Goal: Task Accomplishment & Management: Complete application form

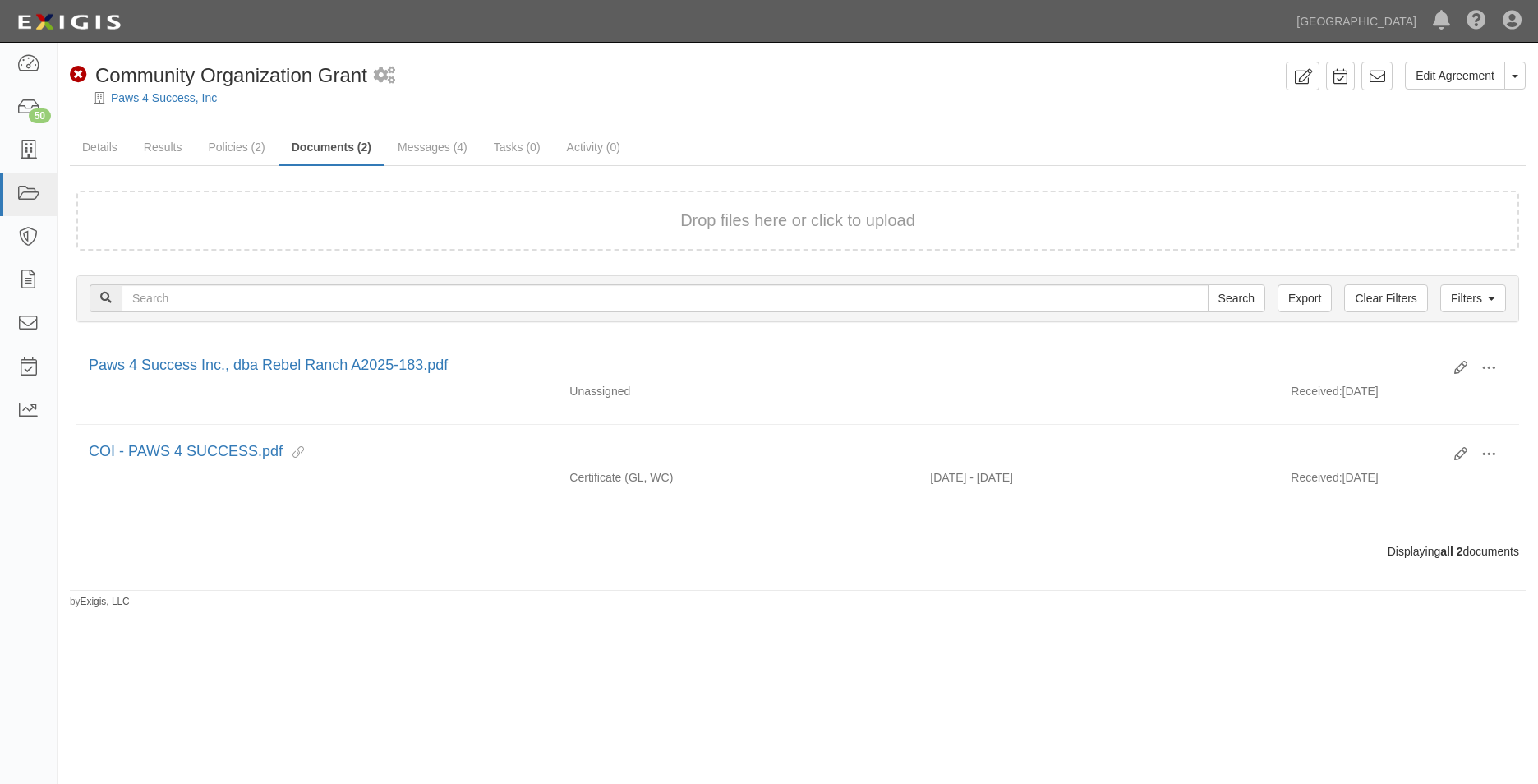
click at [193, 87] on div "Non-Compliant Community Organization Grant" at bounding box center [219, 75] width 297 height 28
click at [186, 106] on div at bounding box center [798, 111] width 1480 height 12
click at [188, 88] on div "Non-Compliant Community Organization Grant" at bounding box center [219, 75] width 297 height 28
click at [188, 90] on div "Paws 4 Success, Inc" at bounding box center [809, 98] width 1455 height 17
click at [188, 92] on link "Paws 4 Success, Inc" at bounding box center [163, 97] width 106 height 13
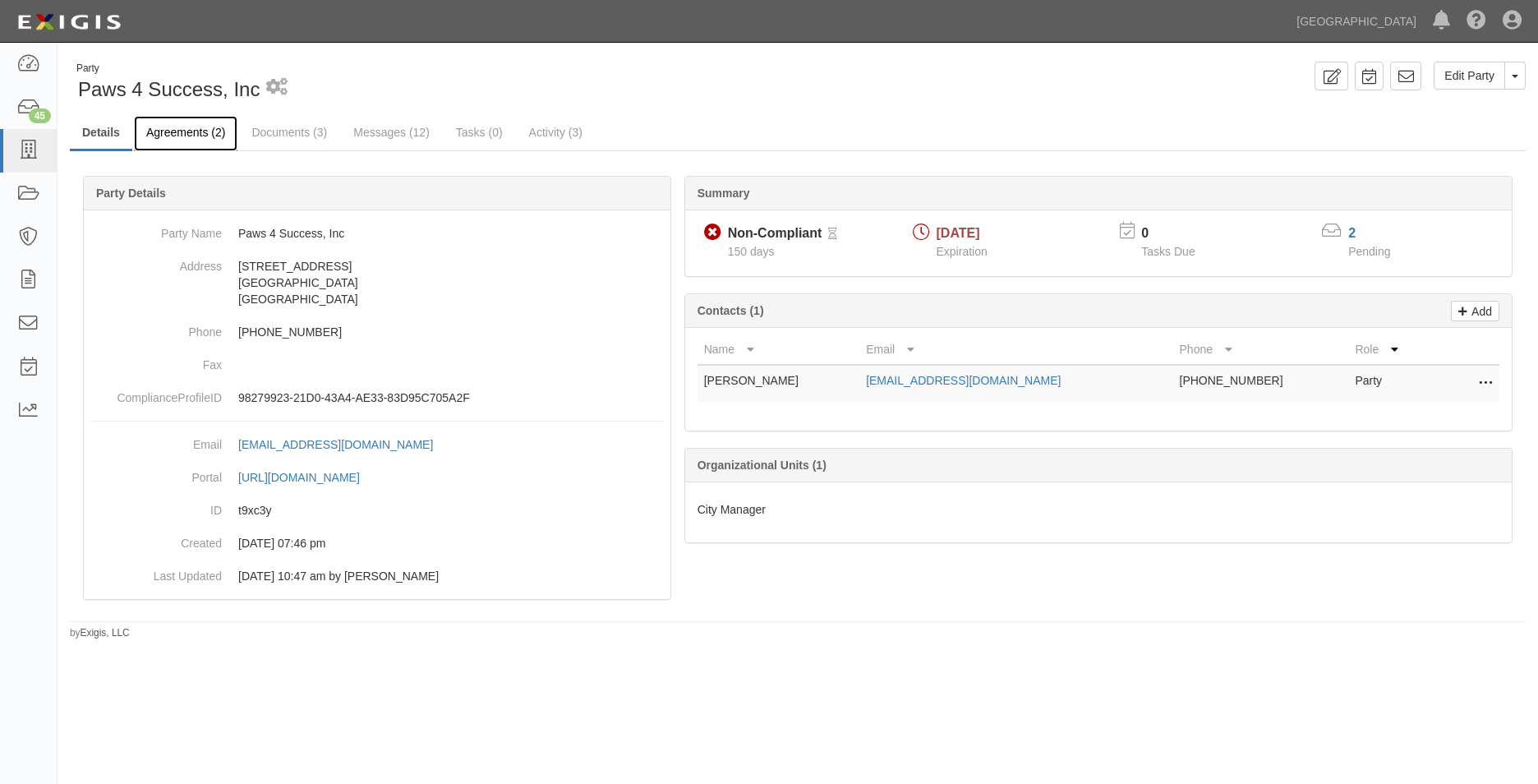
click at [179, 133] on link "Agreements (2)" at bounding box center [185, 133] width 104 height 35
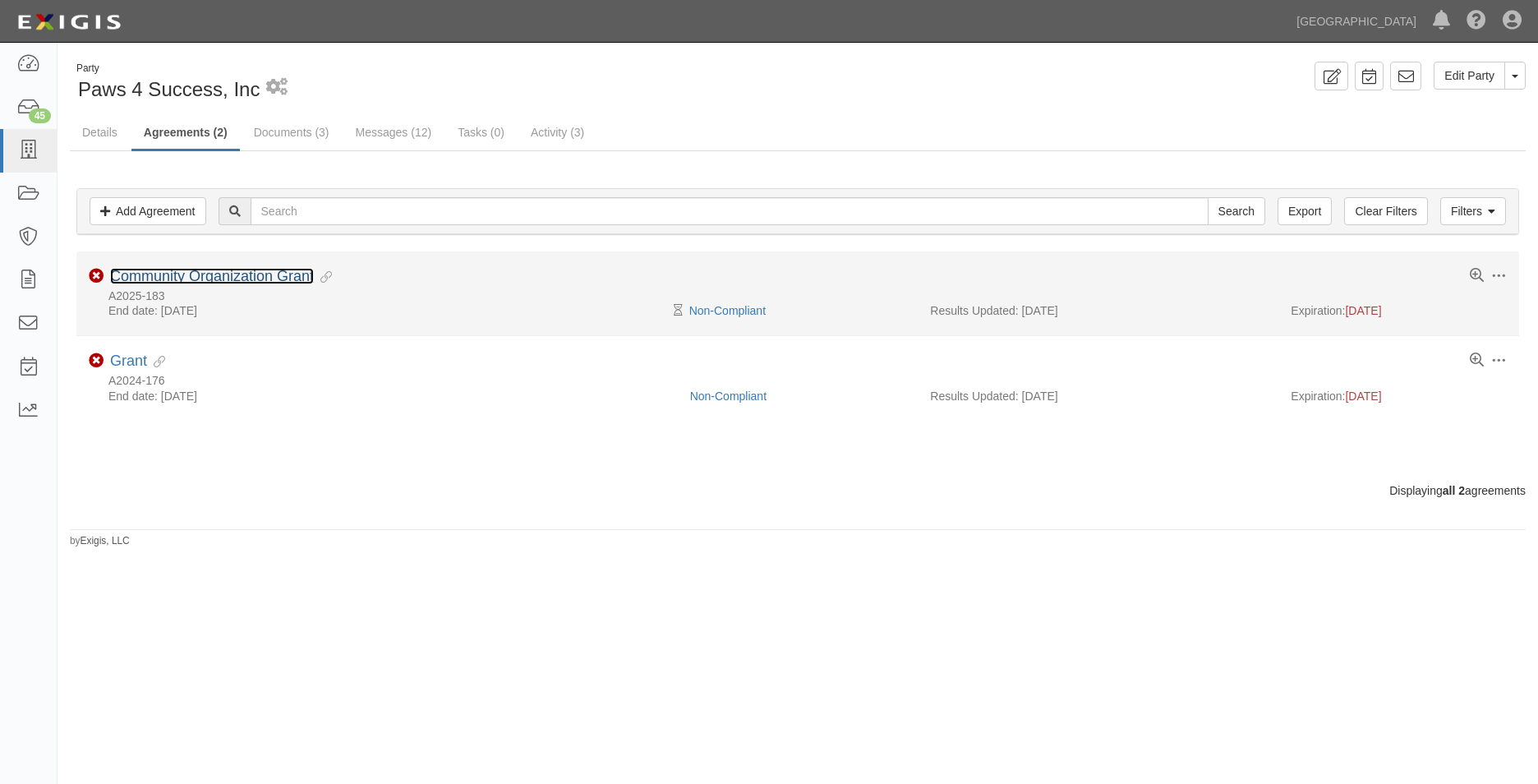
click at [253, 277] on link "Community Organization Grant" at bounding box center [212, 276] width 204 height 17
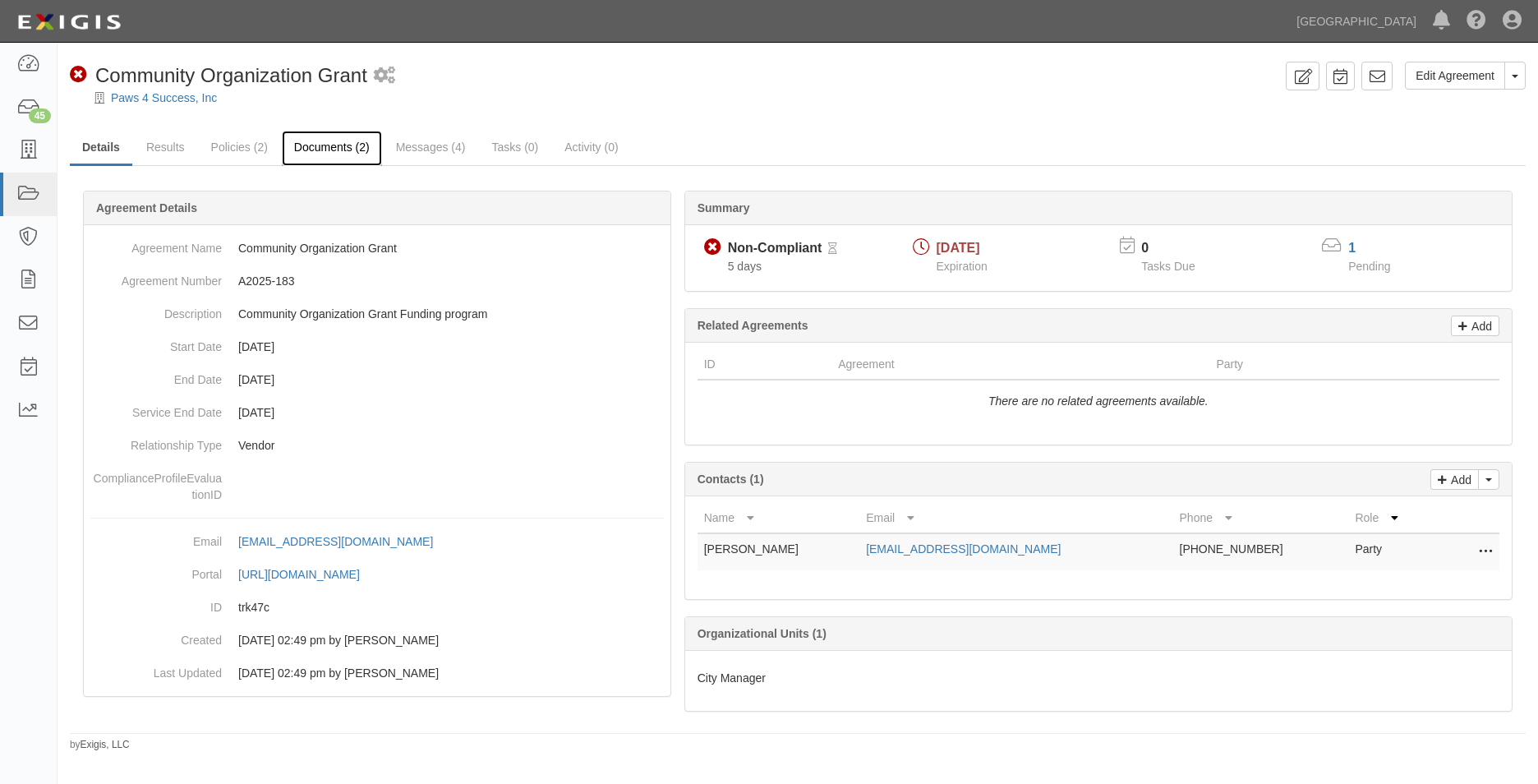
click at [359, 154] on link "Documents (2)" at bounding box center [331, 148] width 100 height 35
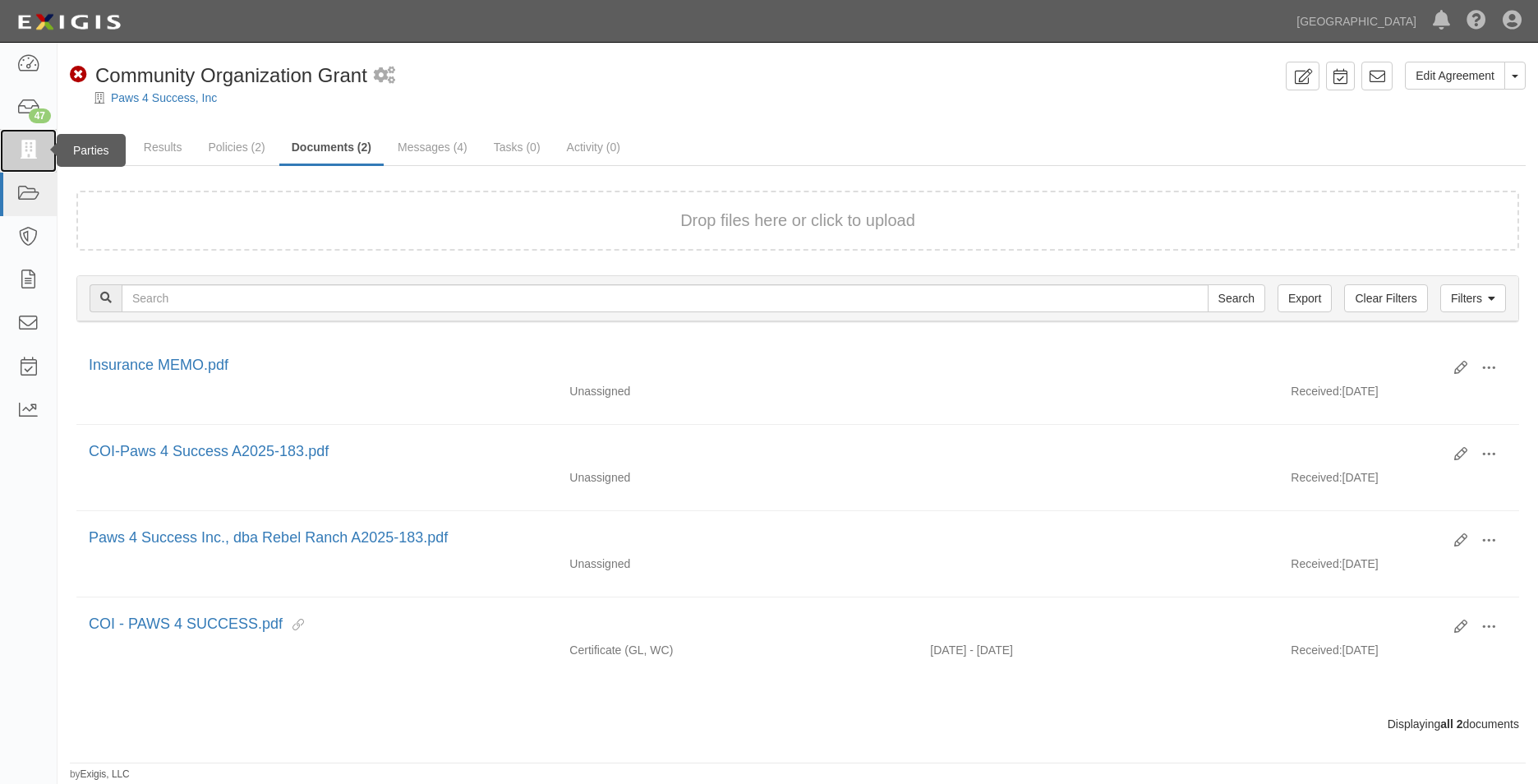
click at [27, 162] on link at bounding box center [28, 150] width 57 height 43
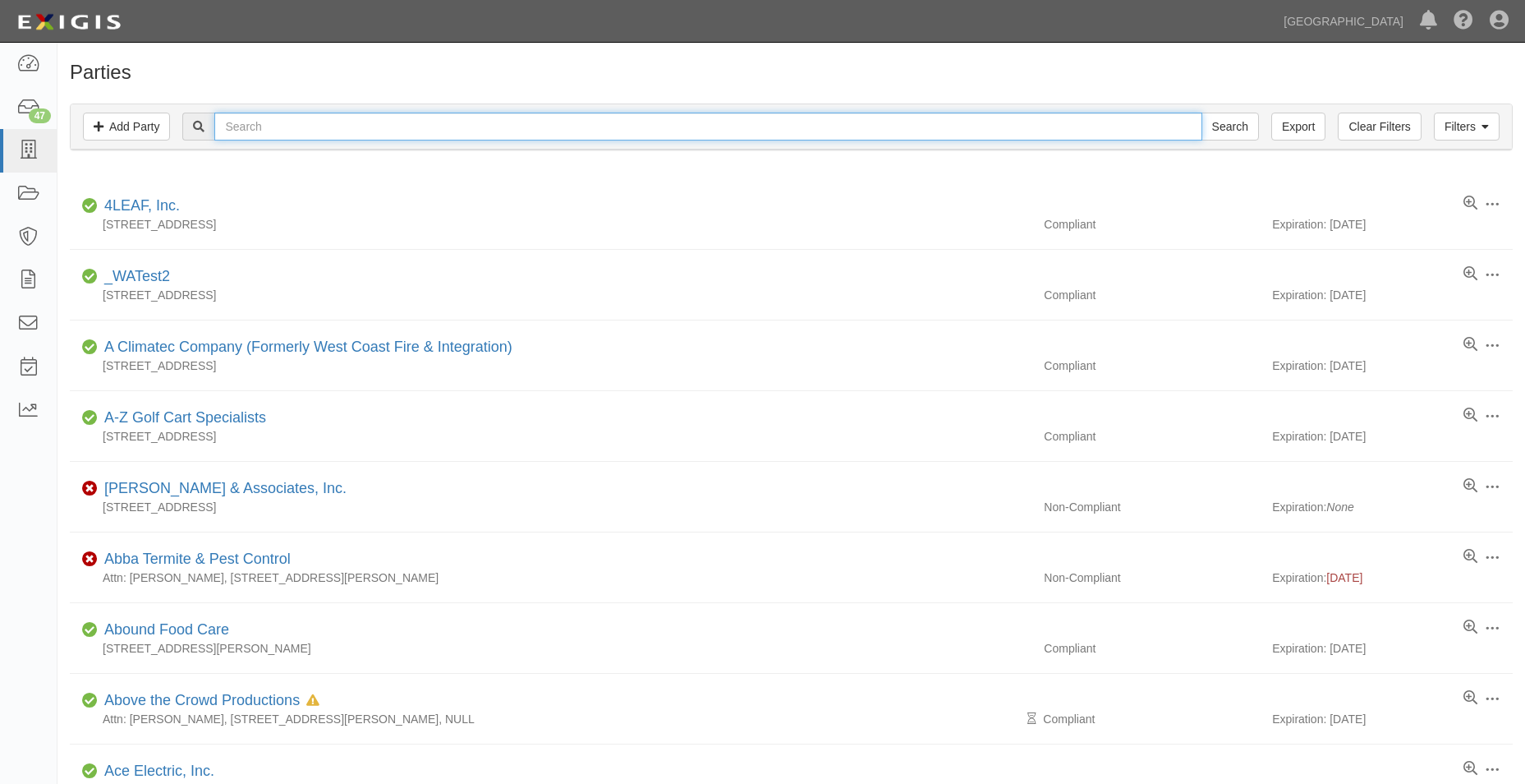
click at [299, 134] on input "text" at bounding box center [708, 127] width 987 height 28
type input "DDL TRAFFIC"
click at [1202, 113] on input "Search" at bounding box center [1230, 127] width 58 height 28
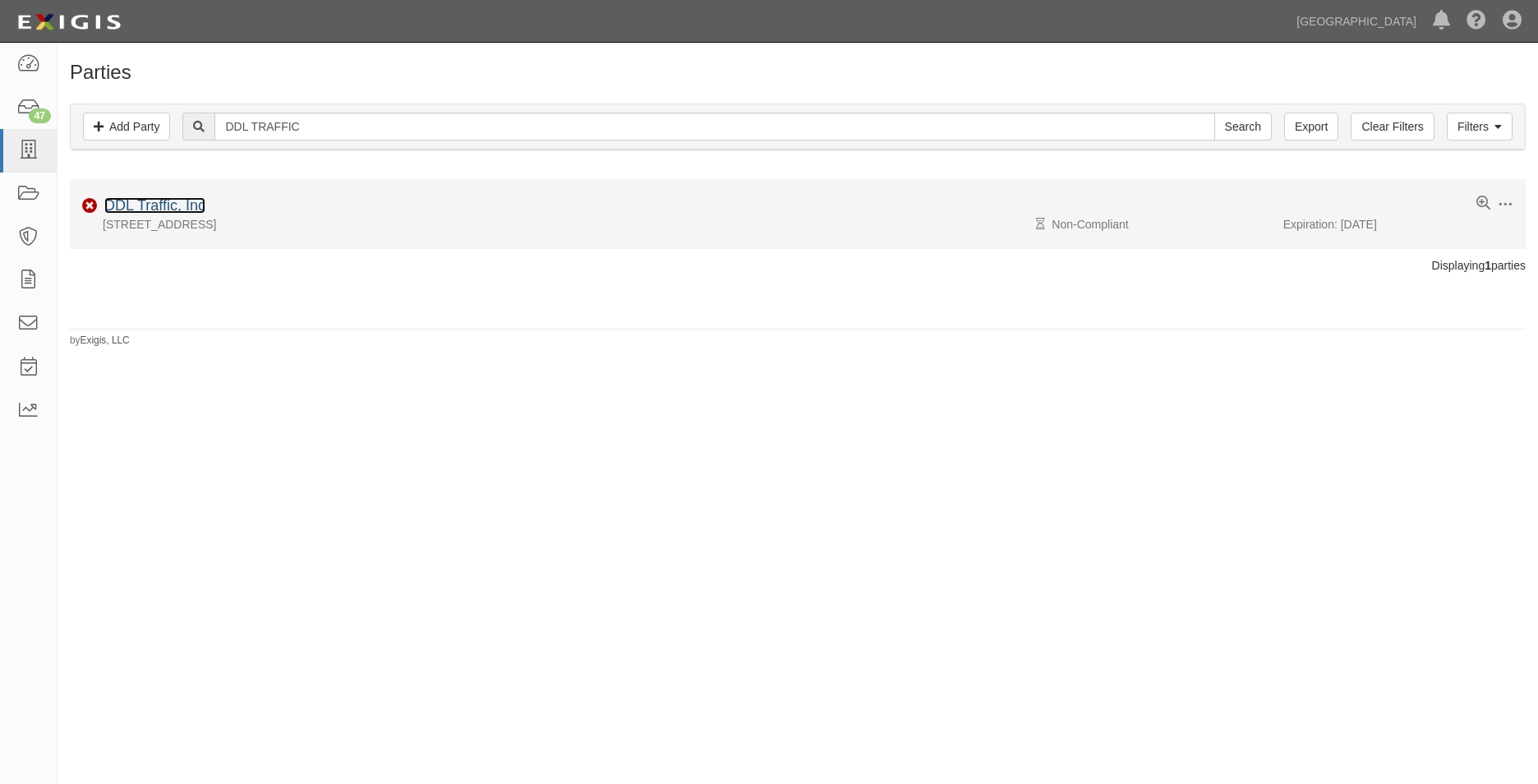
click at [172, 204] on link "DDL Traffic, Inc" at bounding box center [155, 206] width 101 height 17
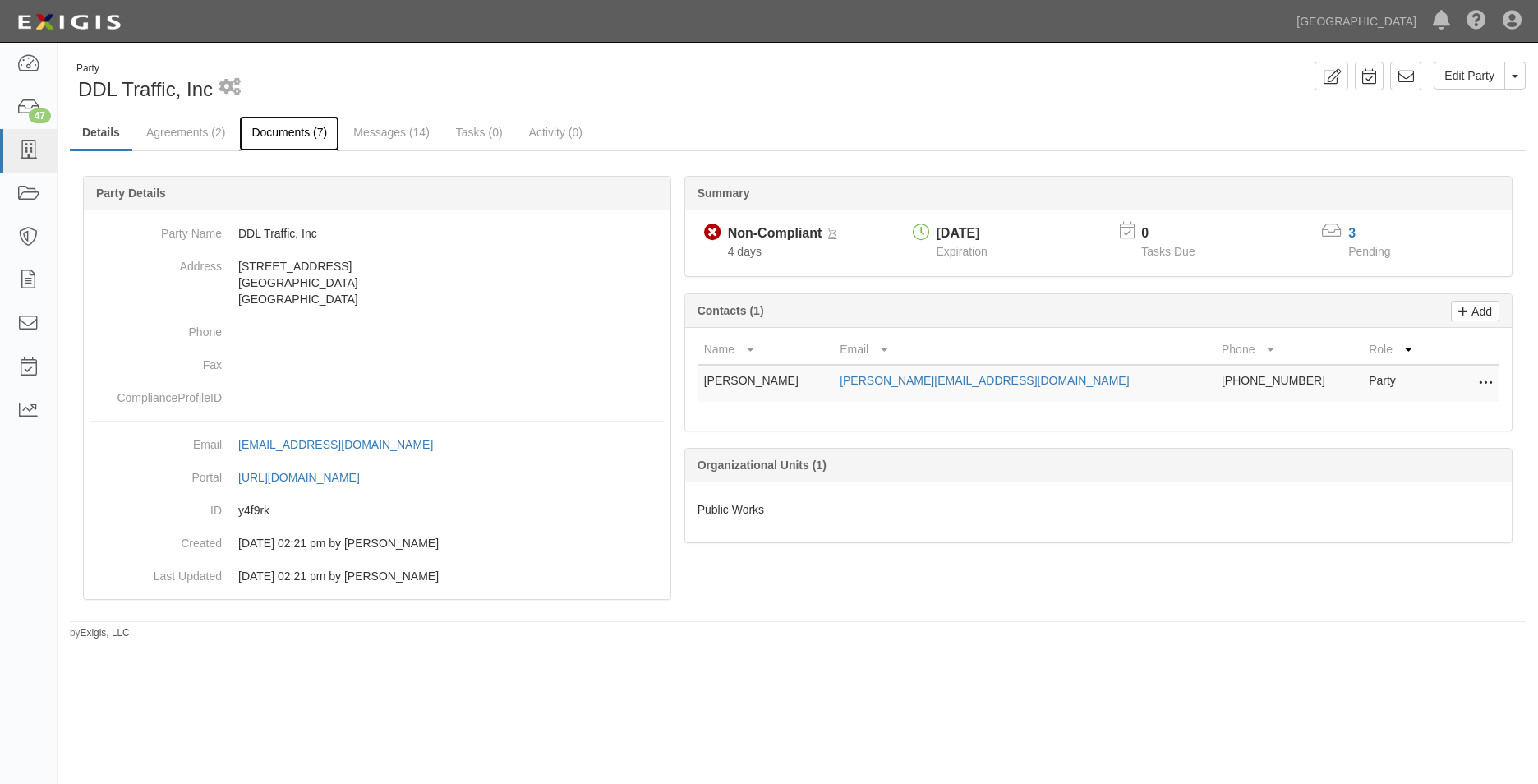
click at [286, 129] on link "Documents (7)" at bounding box center [288, 133] width 100 height 35
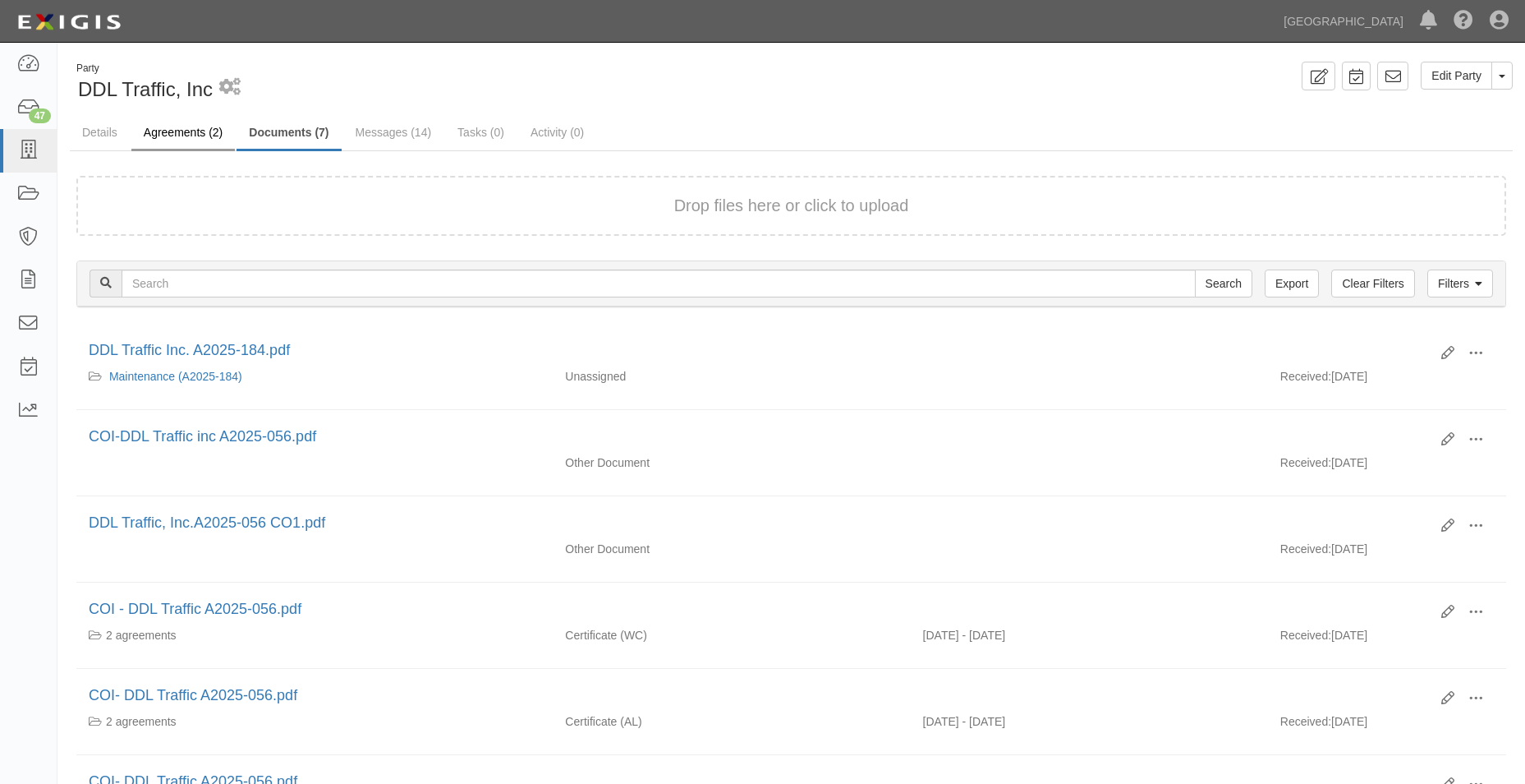
click at [209, 138] on link "Agreements (2)" at bounding box center [183, 133] width 104 height 35
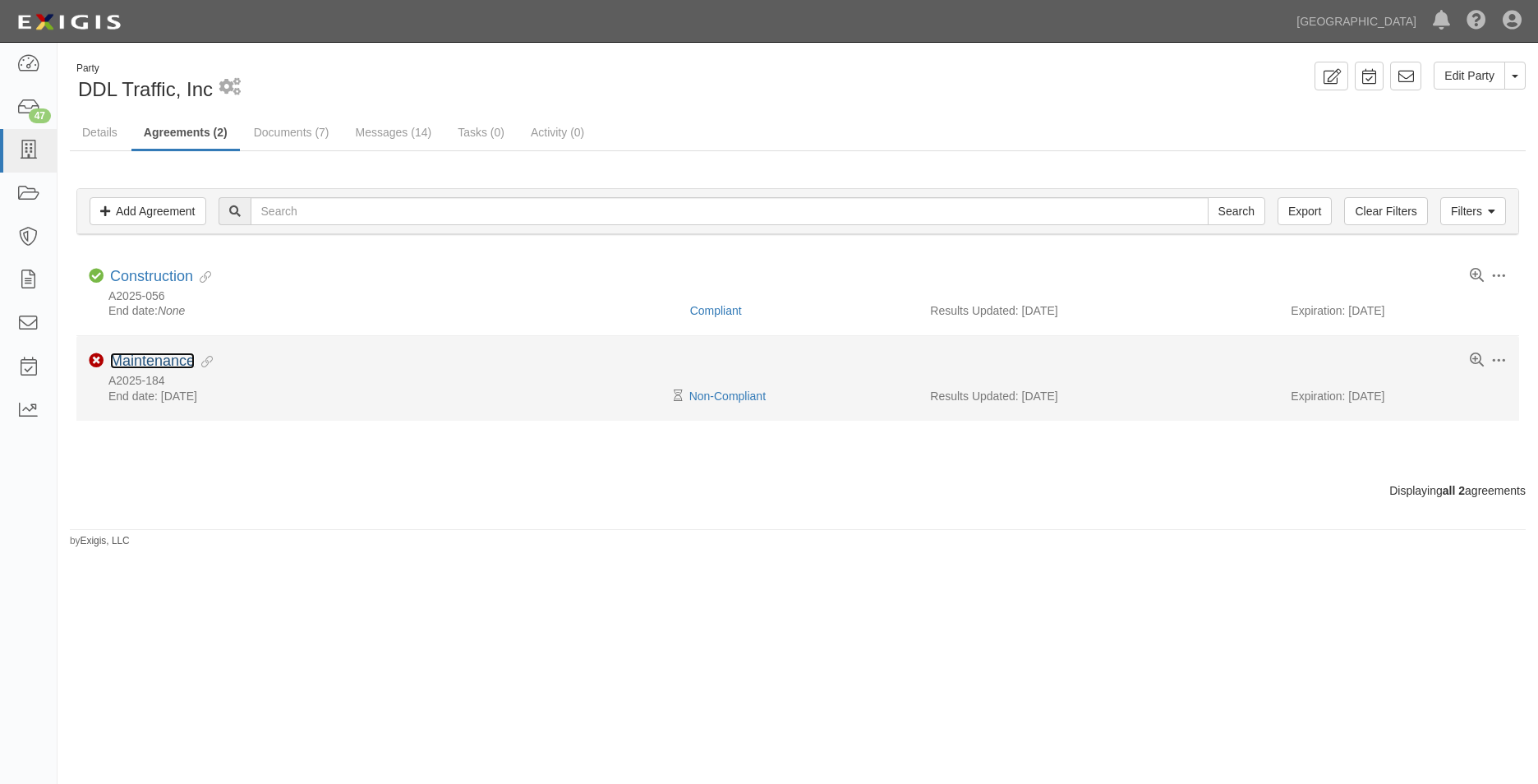
click at [161, 357] on link "Maintenance" at bounding box center [152, 361] width 84 height 17
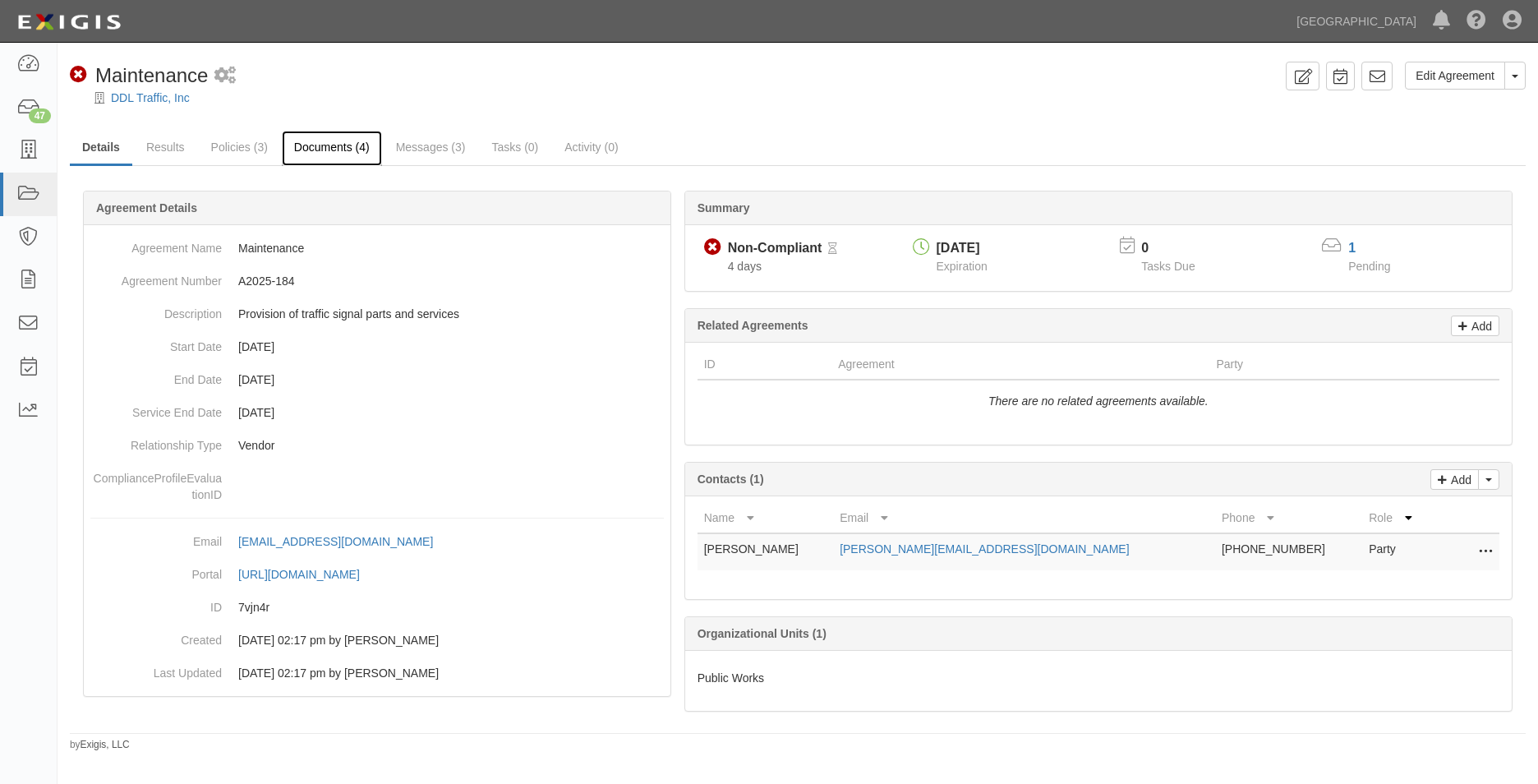
click at [290, 154] on link "Documents (4)" at bounding box center [331, 148] width 100 height 35
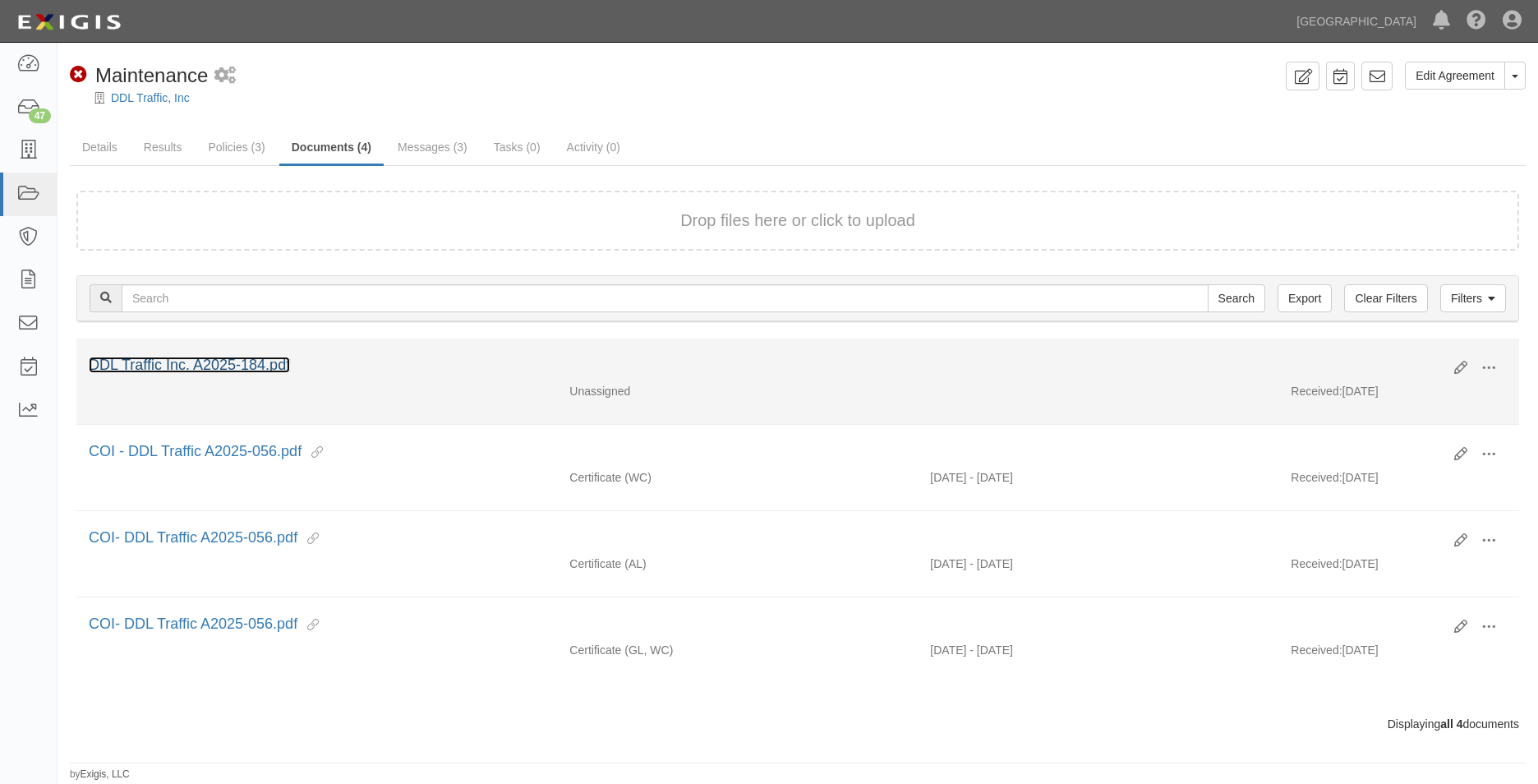
click at [274, 364] on link "DDL Traffic Inc. A2025-184.pdf" at bounding box center [189, 364] width 201 height 17
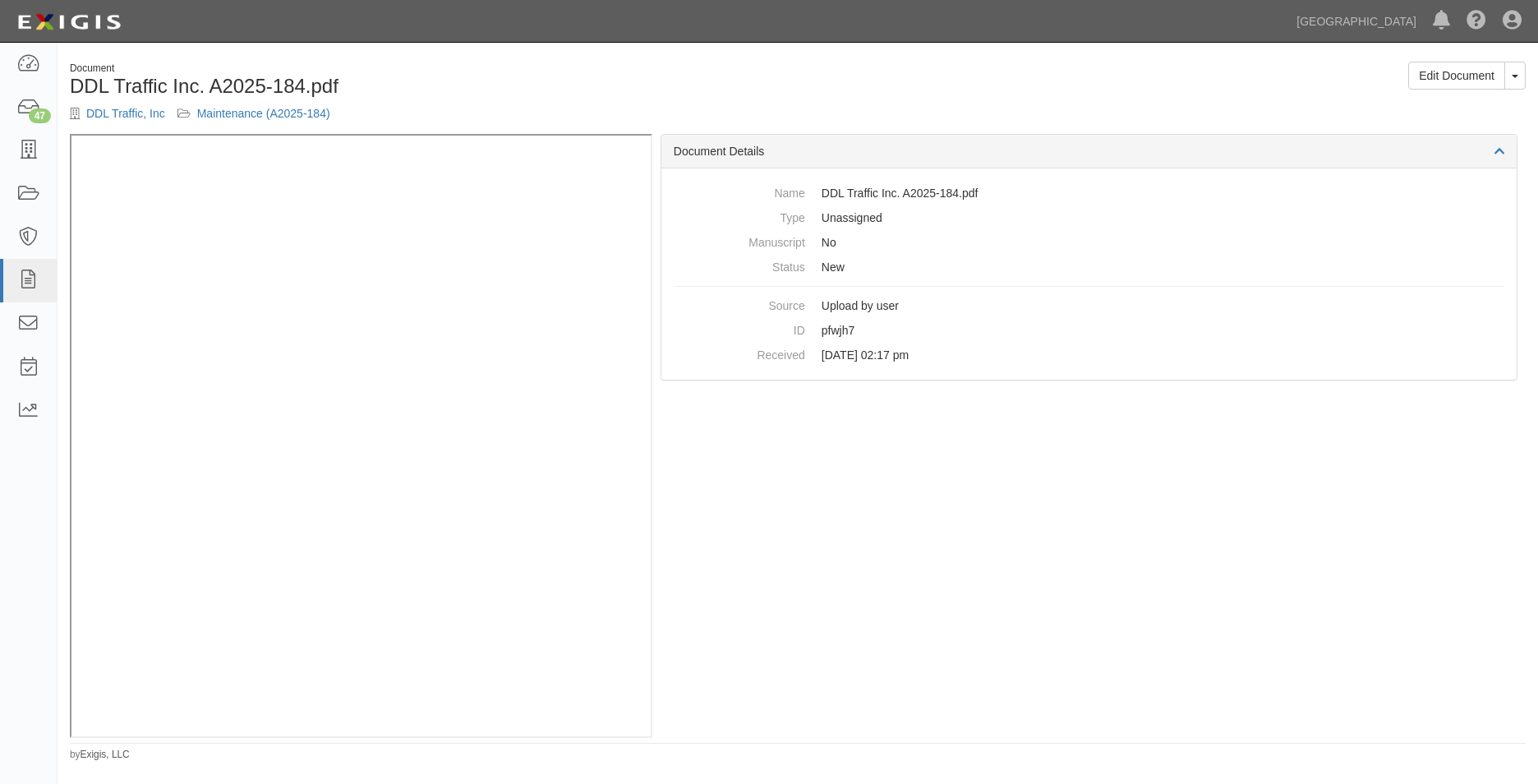
click at [1207, 456] on div "Document Details Name DDL Traffic Inc. A2025-184.pdf Type Unassigned Manuscript…" at bounding box center [1088, 436] width 873 height 604
drag, startPoint x: 39, startPoint y: 137, endPoint x: 247, endPoint y: 106, distance: 210.3
click at [247, 106] on div "DDL Traffic, Inc Maintenance (A2025-184)" at bounding box center [427, 114] width 715 height 17
click at [154, 108] on link "DDL Traffic, Inc" at bounding box center [126, 113] width 79 height 13
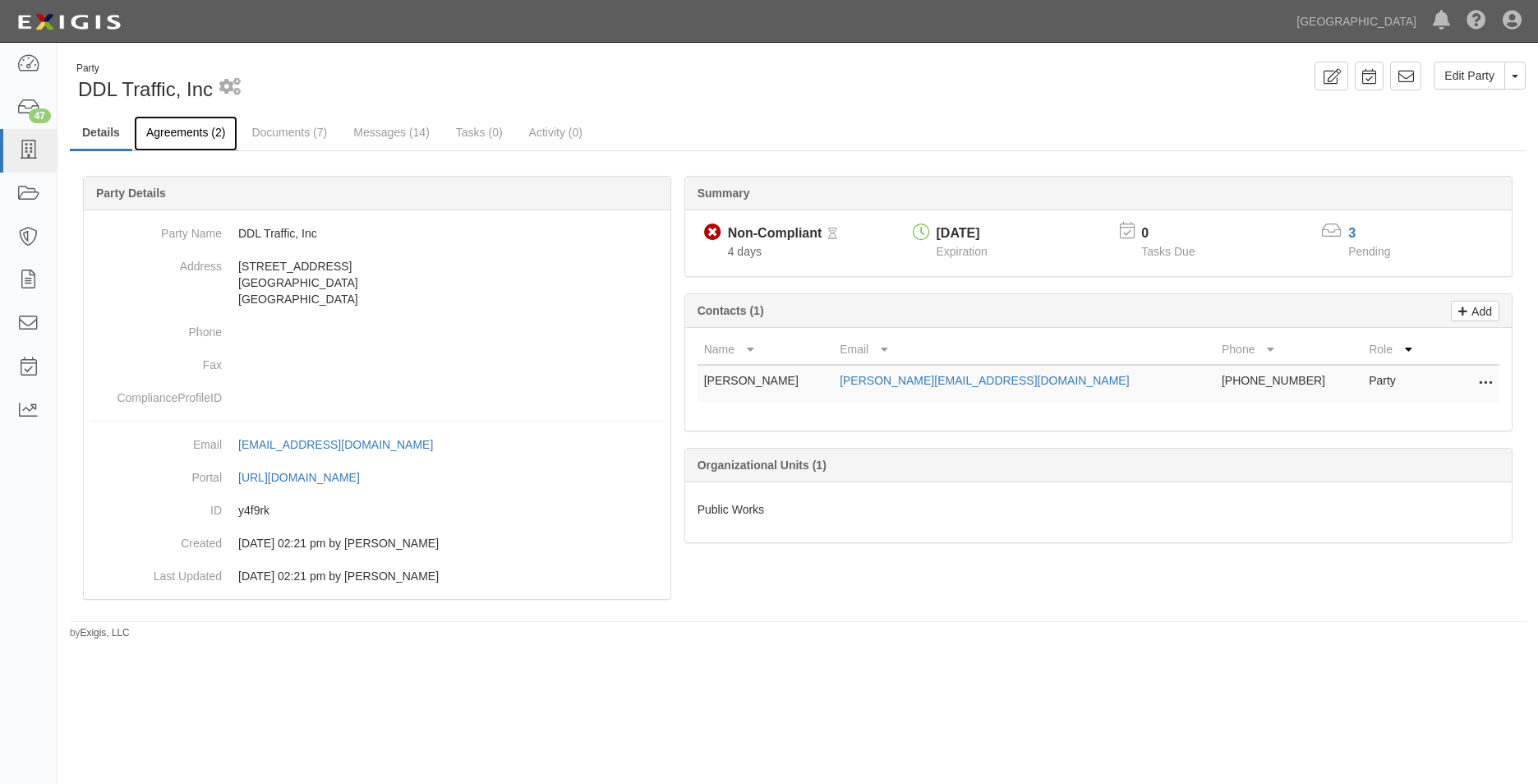
click at [203, 133] on link "Agreements (2)" at bounding box center [185, 133] width 104 height 35
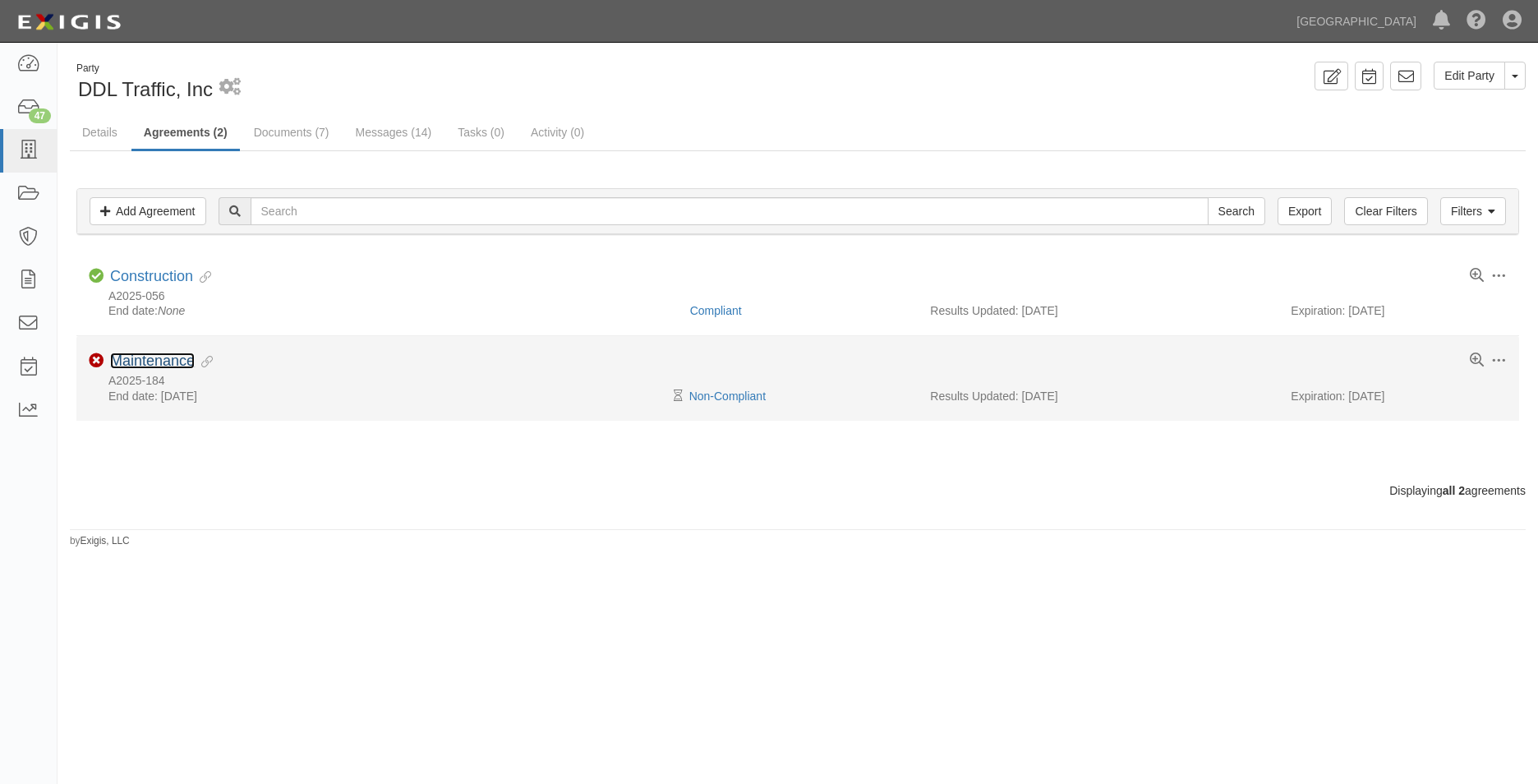
click at [175, 355] on link "Maintenance" at bounding box center [152, 361] width 84 height 17
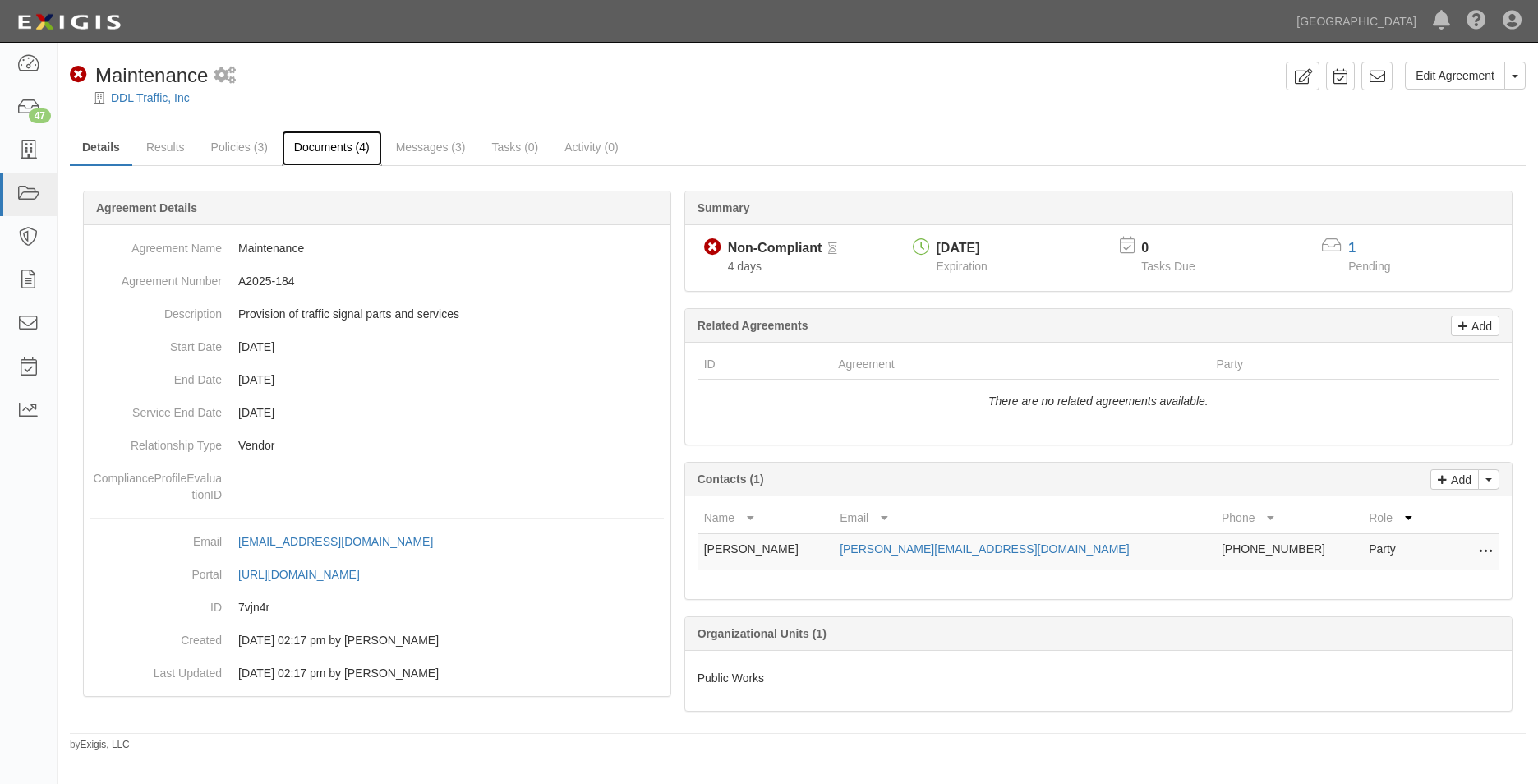
click at [308, 142] on link "Documents (4)" at bounding box center [331, 148] width 100 height 35
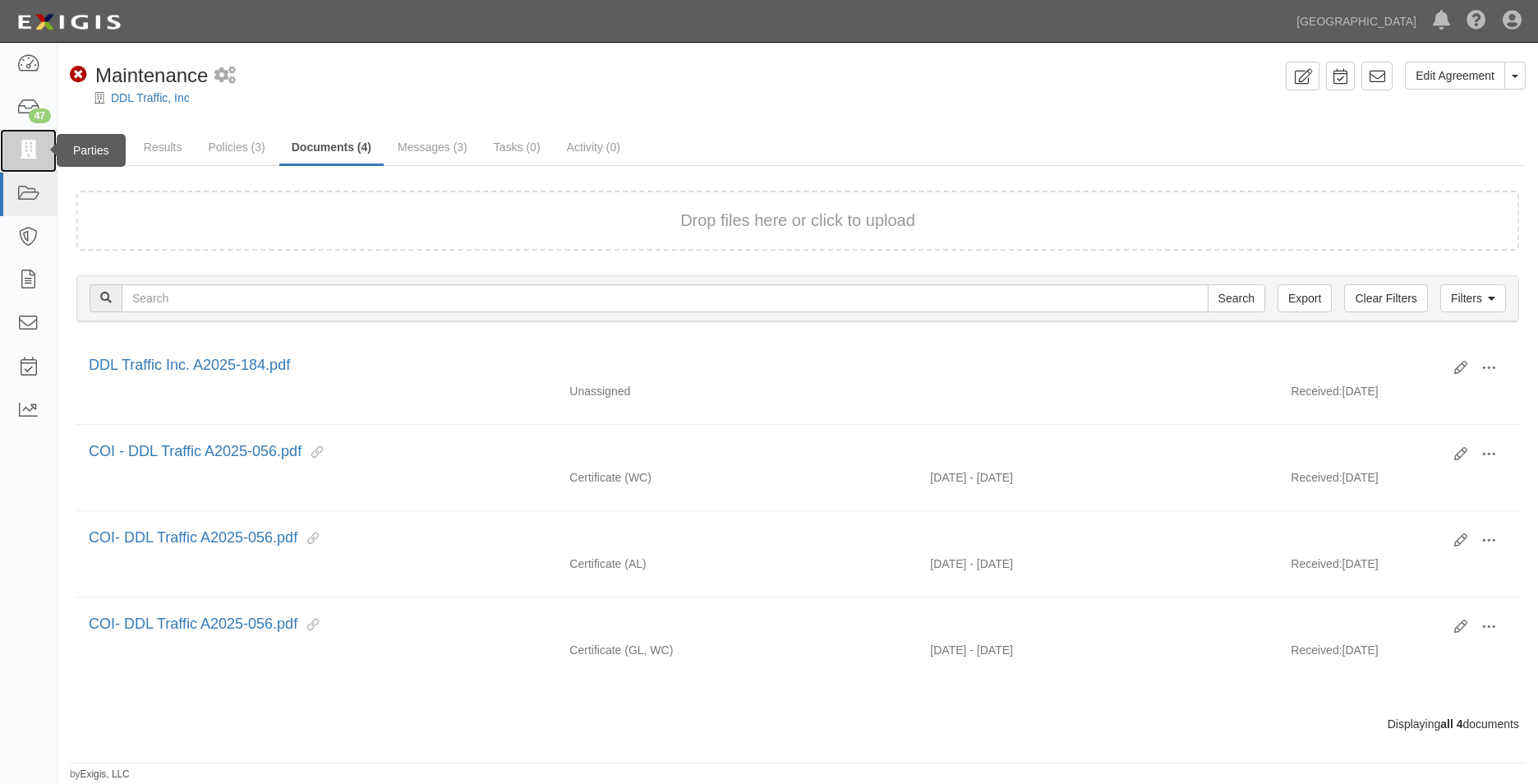
click at [40, 138] on link at bounding box center [28, 150] width 57 height 43
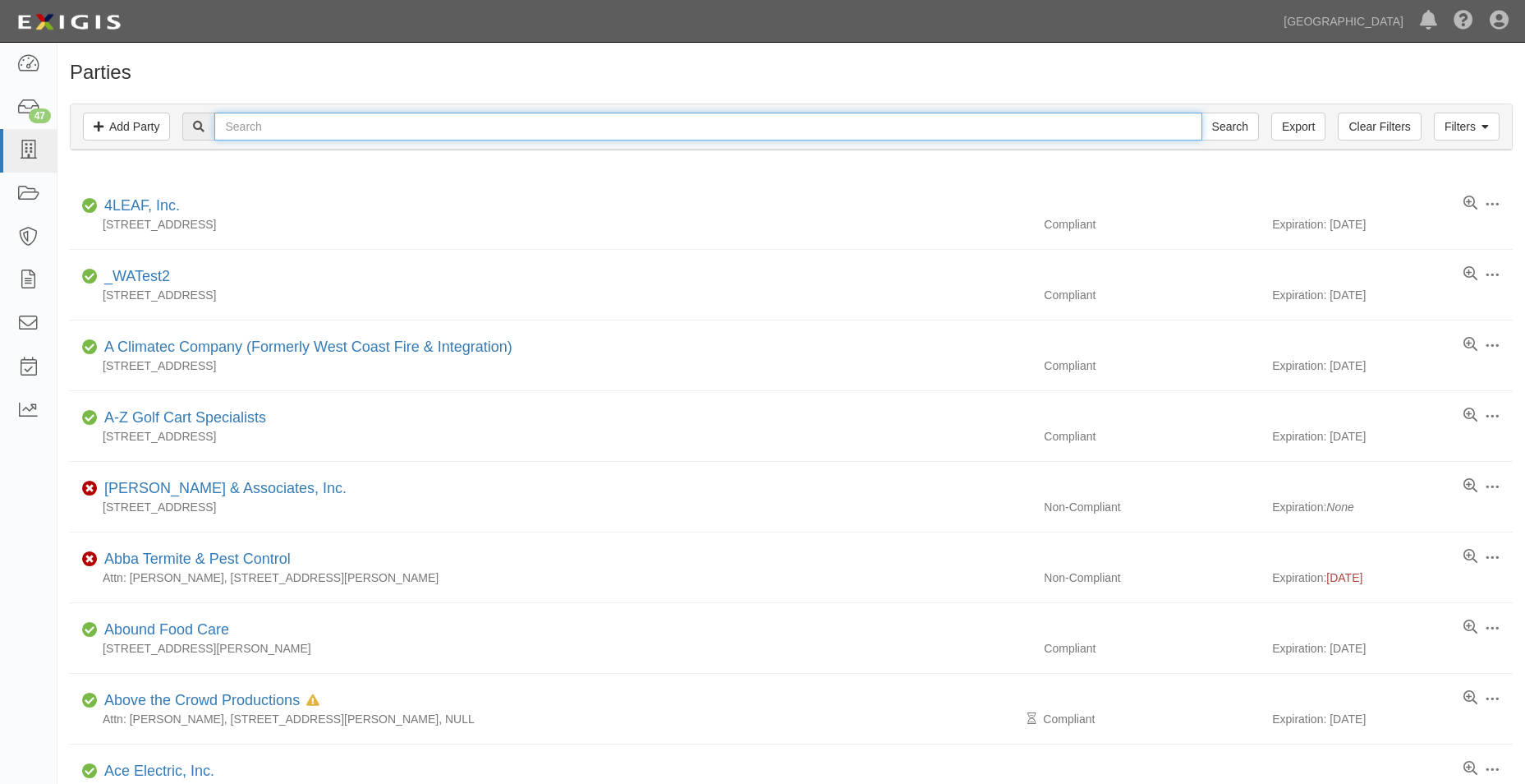
click at [253, 123] on input "text" at bounding box center [708, 127] width 987 height 28
type input "rrm design"
click at [1202, 113] on input "Search" at bounding box center [1230, 127] width 58 height 28
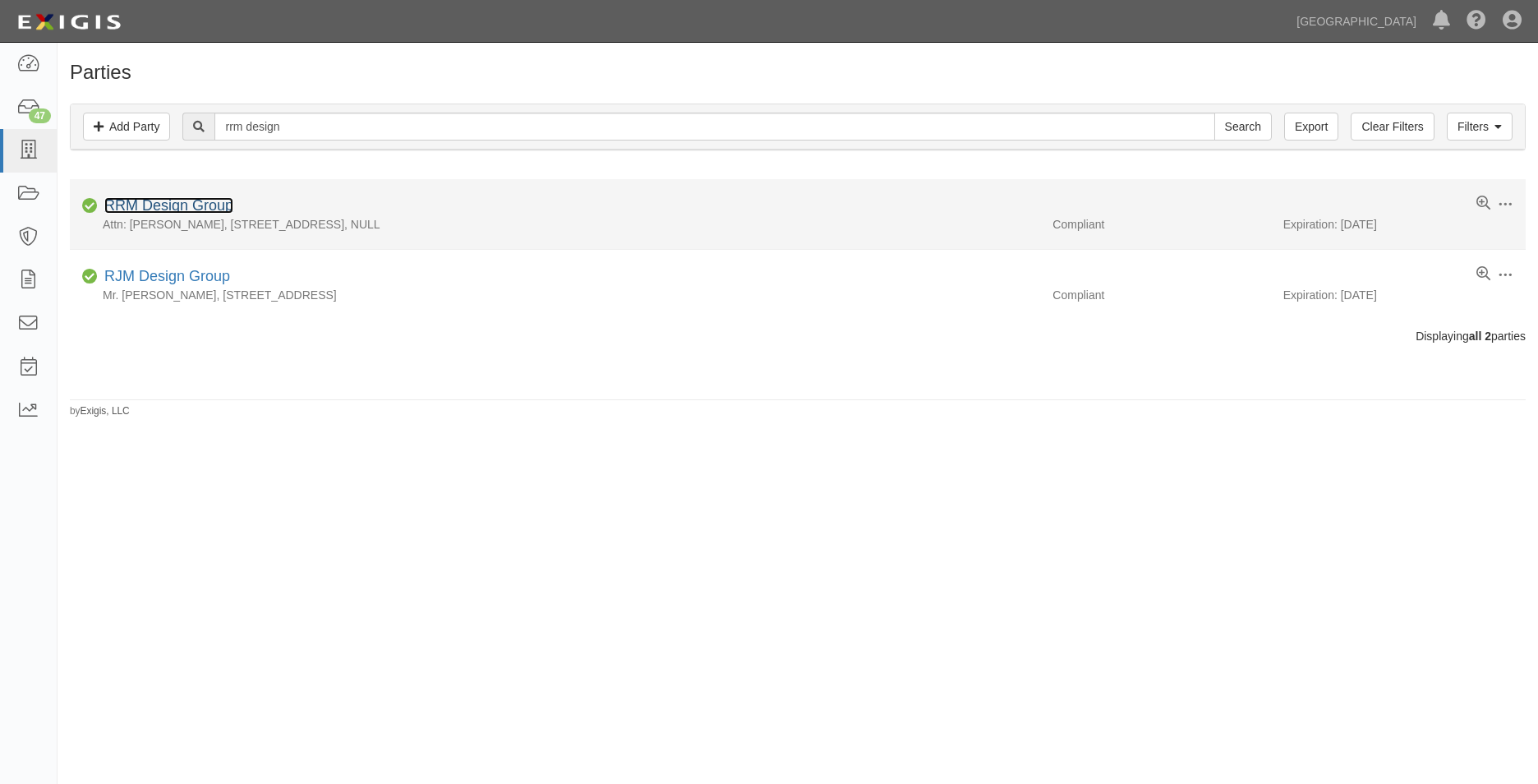
click at [189, 207] on link "RRM Design Group" at bounding box center [169, 206] width 129 height 17
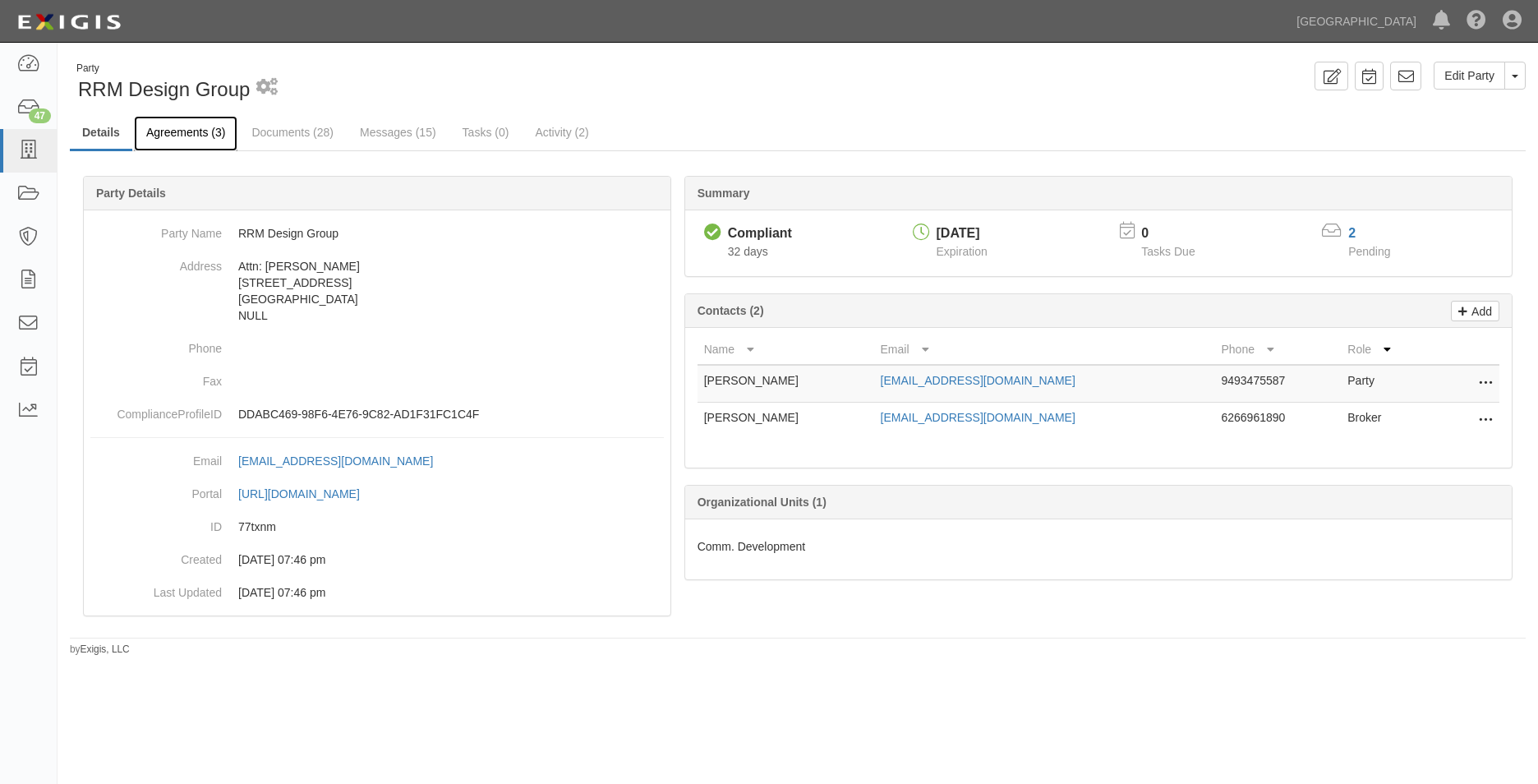
click at [191, 141] on link "Agreements (3)" at bounding box center [185, 133] width 104 height 35
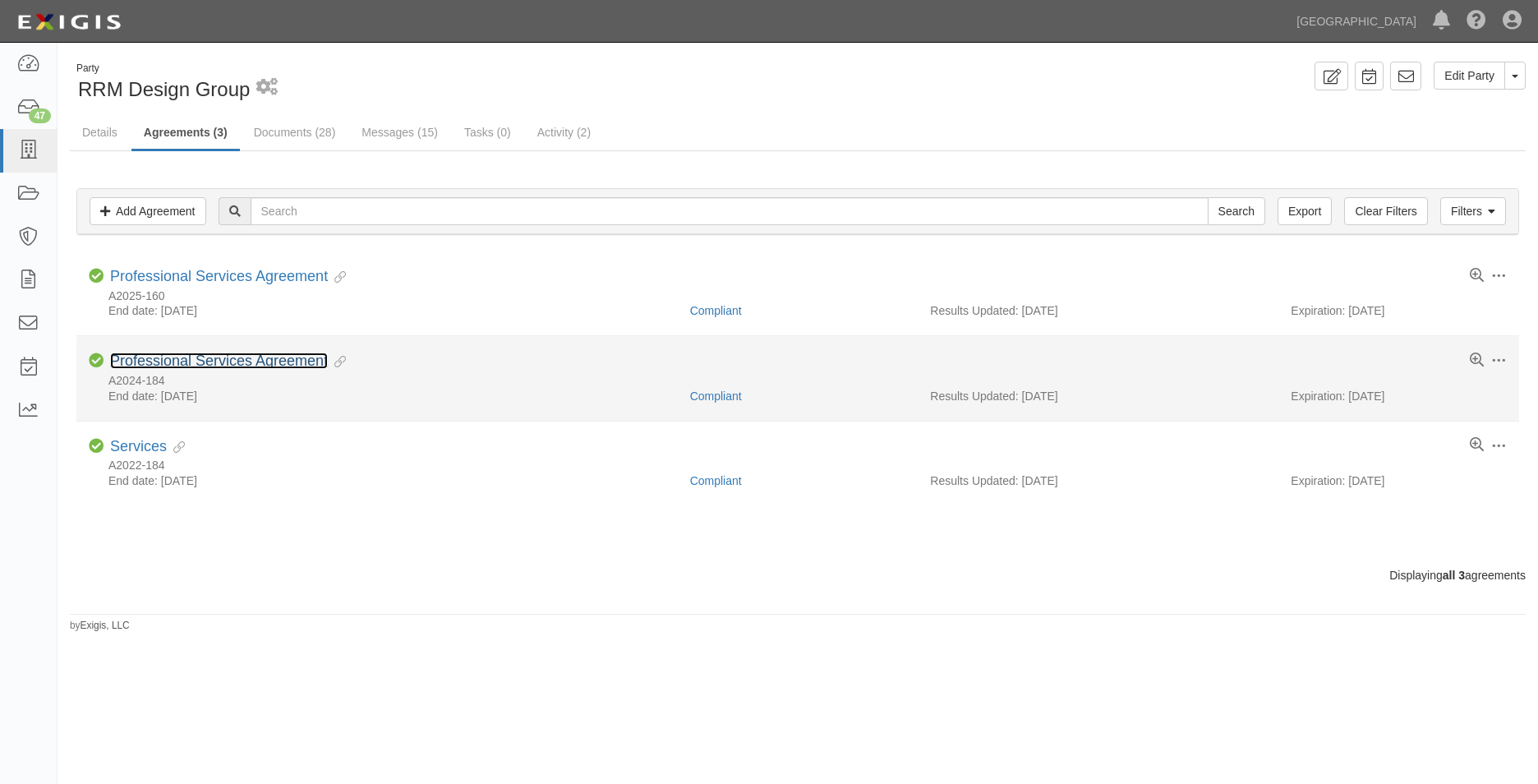
click at [246, 354] on link "Professional Services Agreement" at bounding box center [219, 361] width 218 height 17
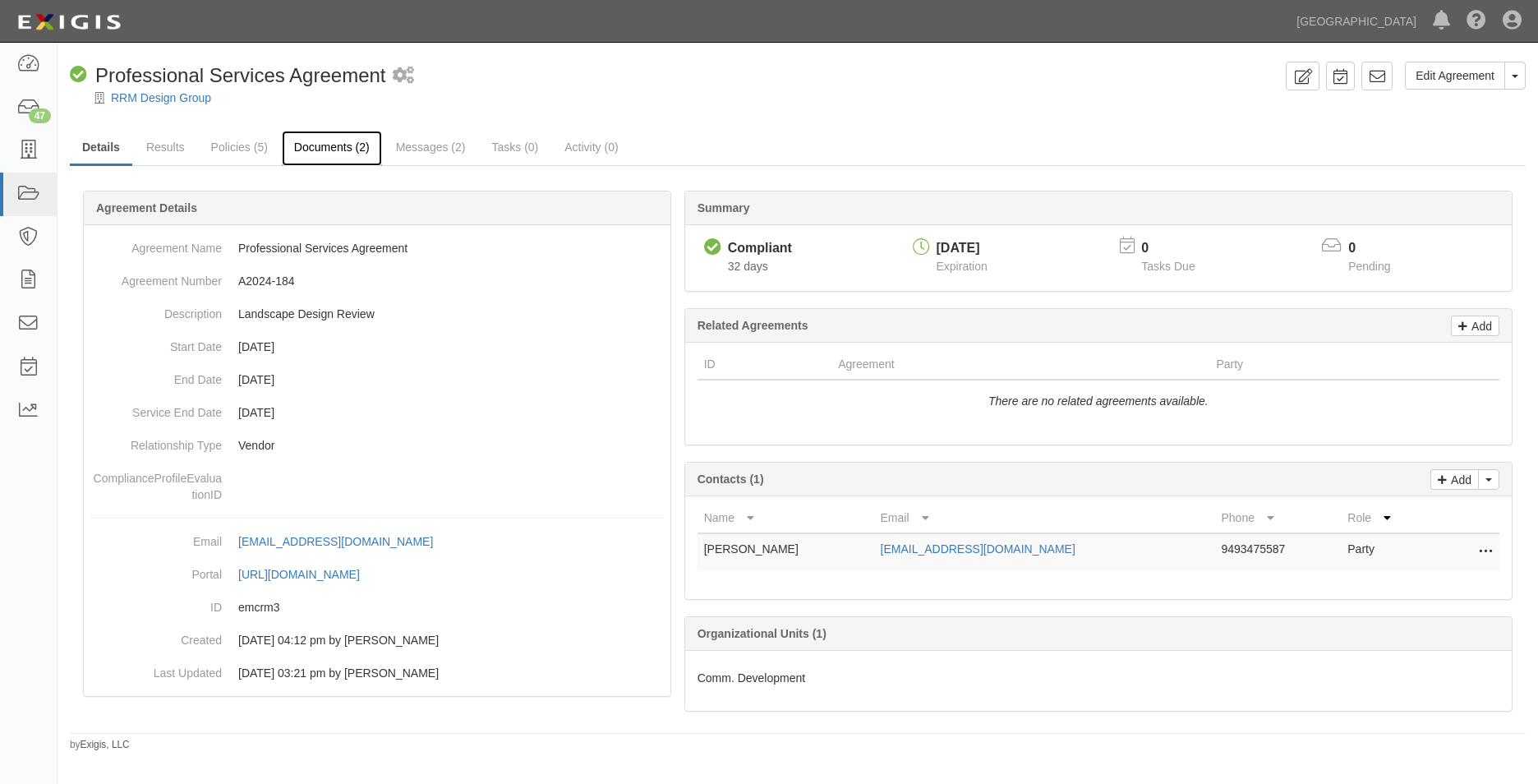
click at [290, 157] on link "Documents (2)" at bounding box center [331, 148] width 100 height 35
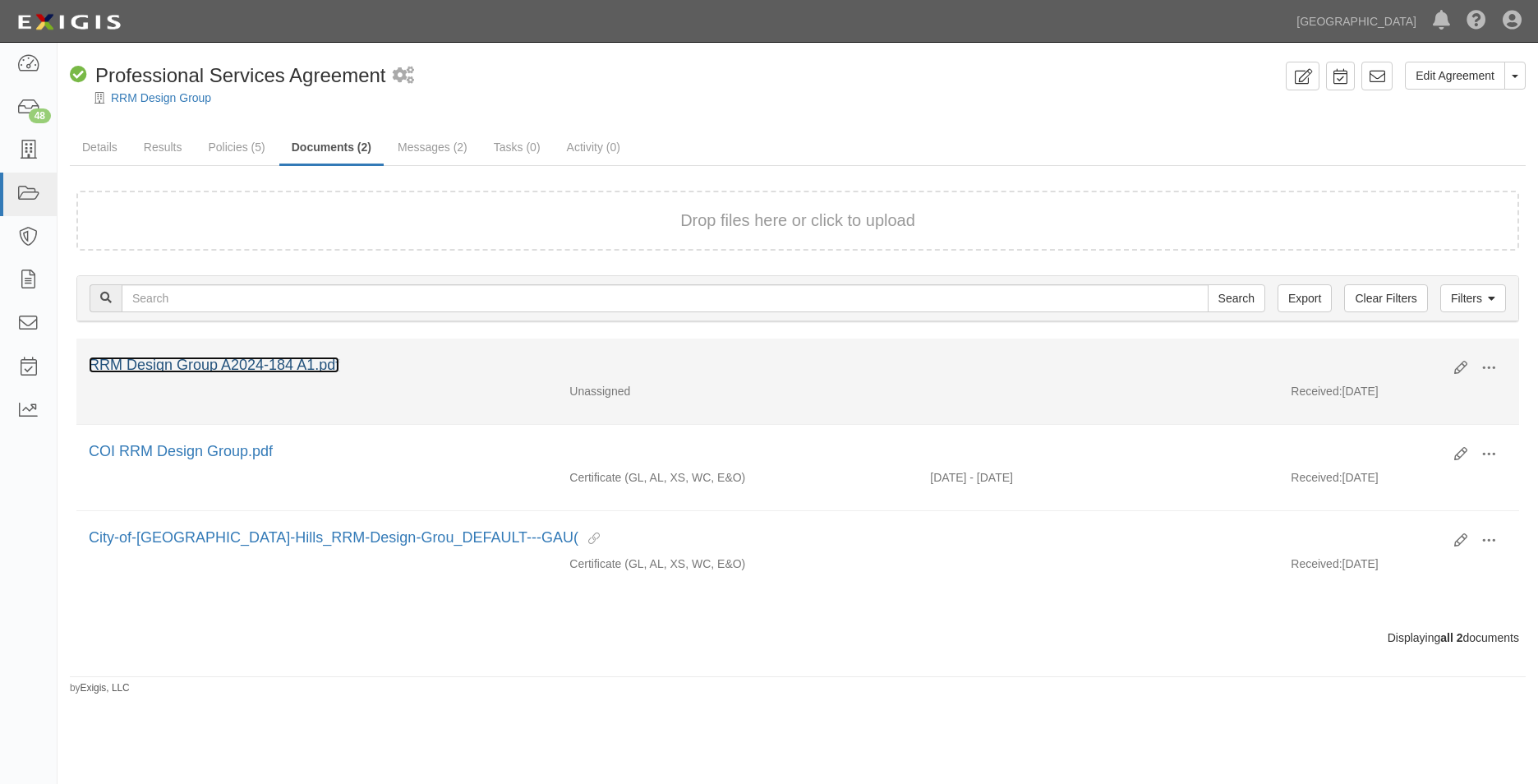
click at [262, 365] on link "RRM Design Group A2024-184 A1.pdf" at bounding box center [214, 364] width 251 height 17
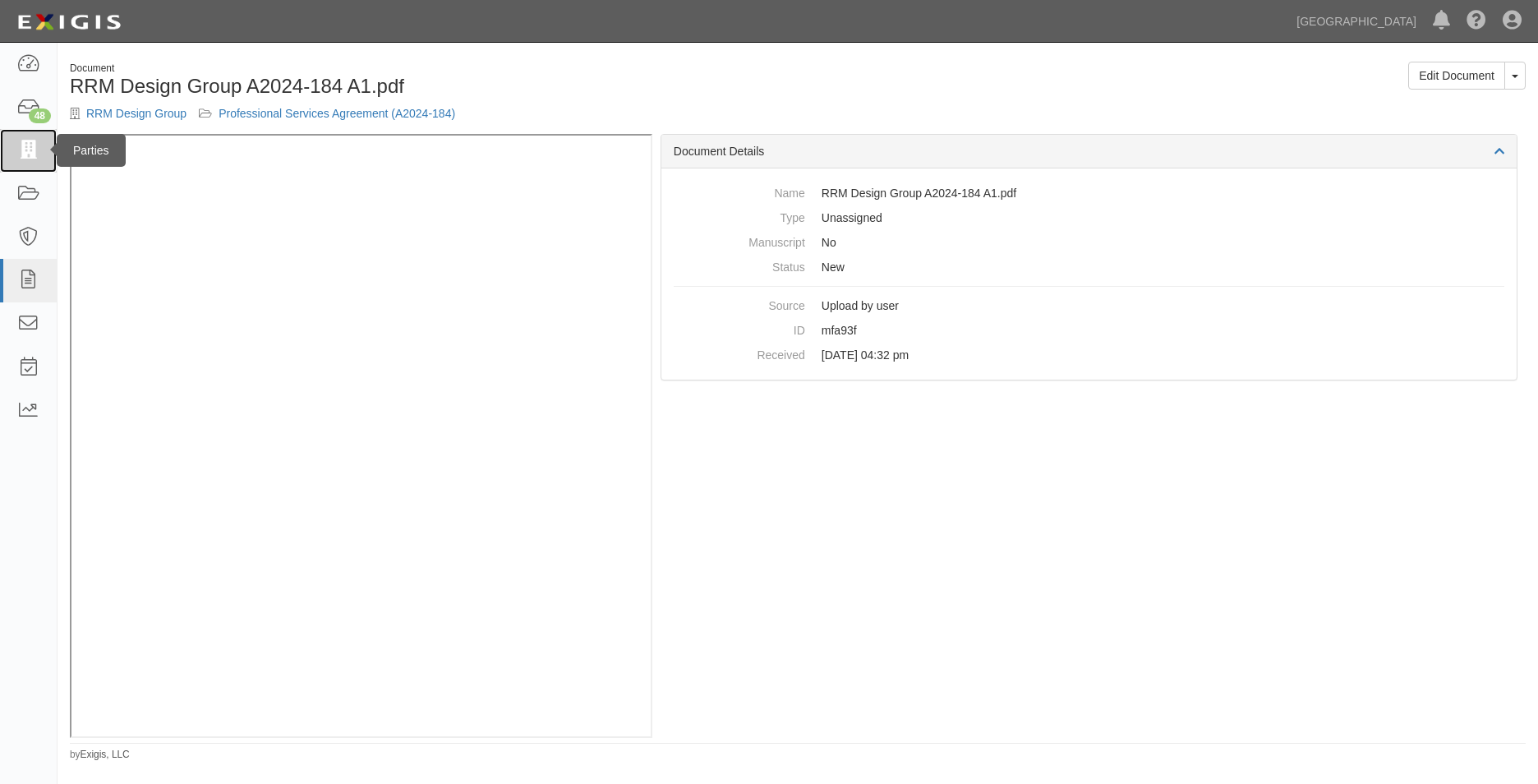
click at [40, 162] on link at bounding box center [28, 150] width 57 height 43
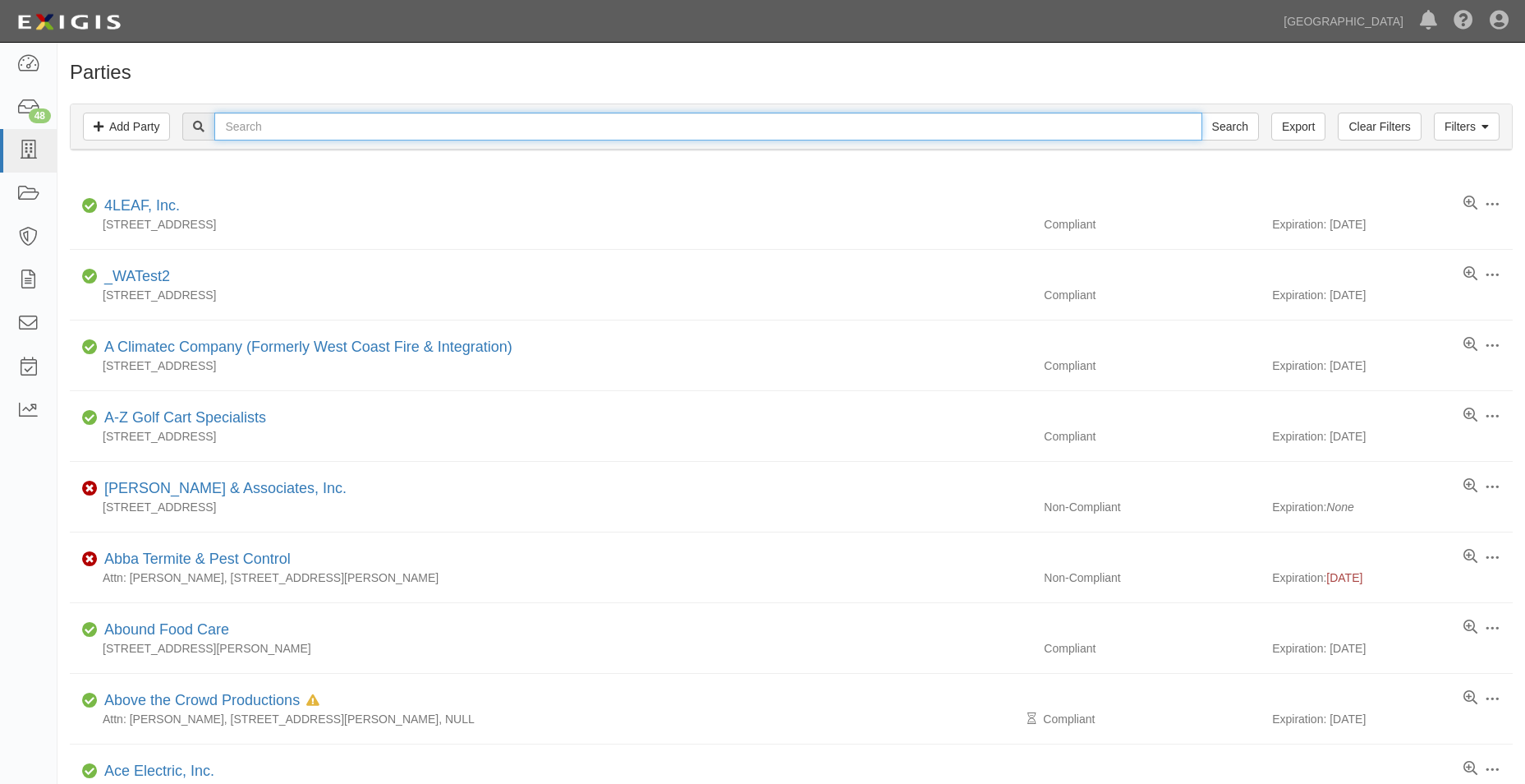
click at [234, 125] on input "text" at bounding box center [708, 127] width 987 height 28
type input "statewide mechanical"
click at [1202, 113] on input "Search" at bounding box center [1230, 127] width 58 height 28
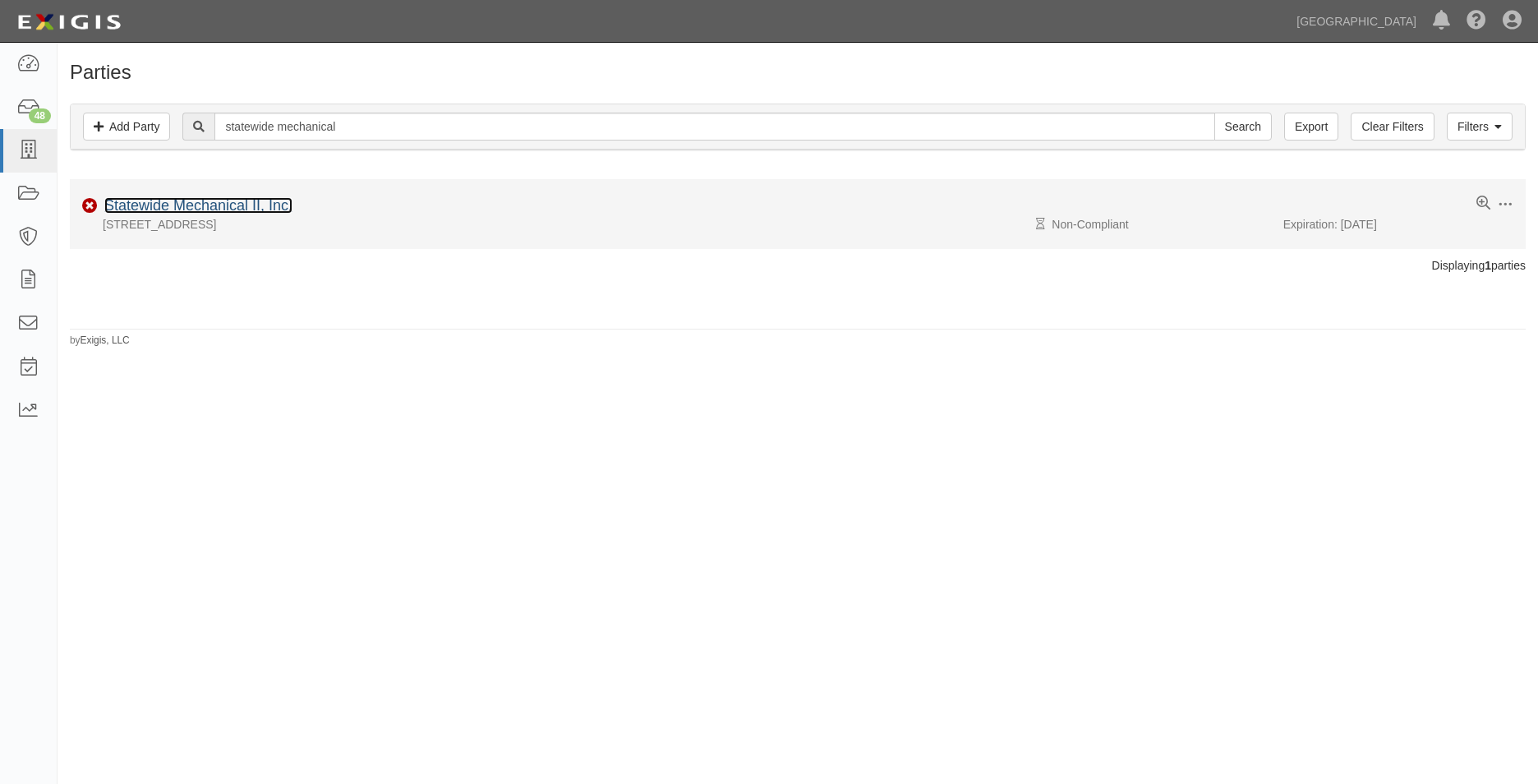
click at [255, 210] on link "Statewide Mechanical II, Inc." at bounding box center [198, 206] width 188 height 17
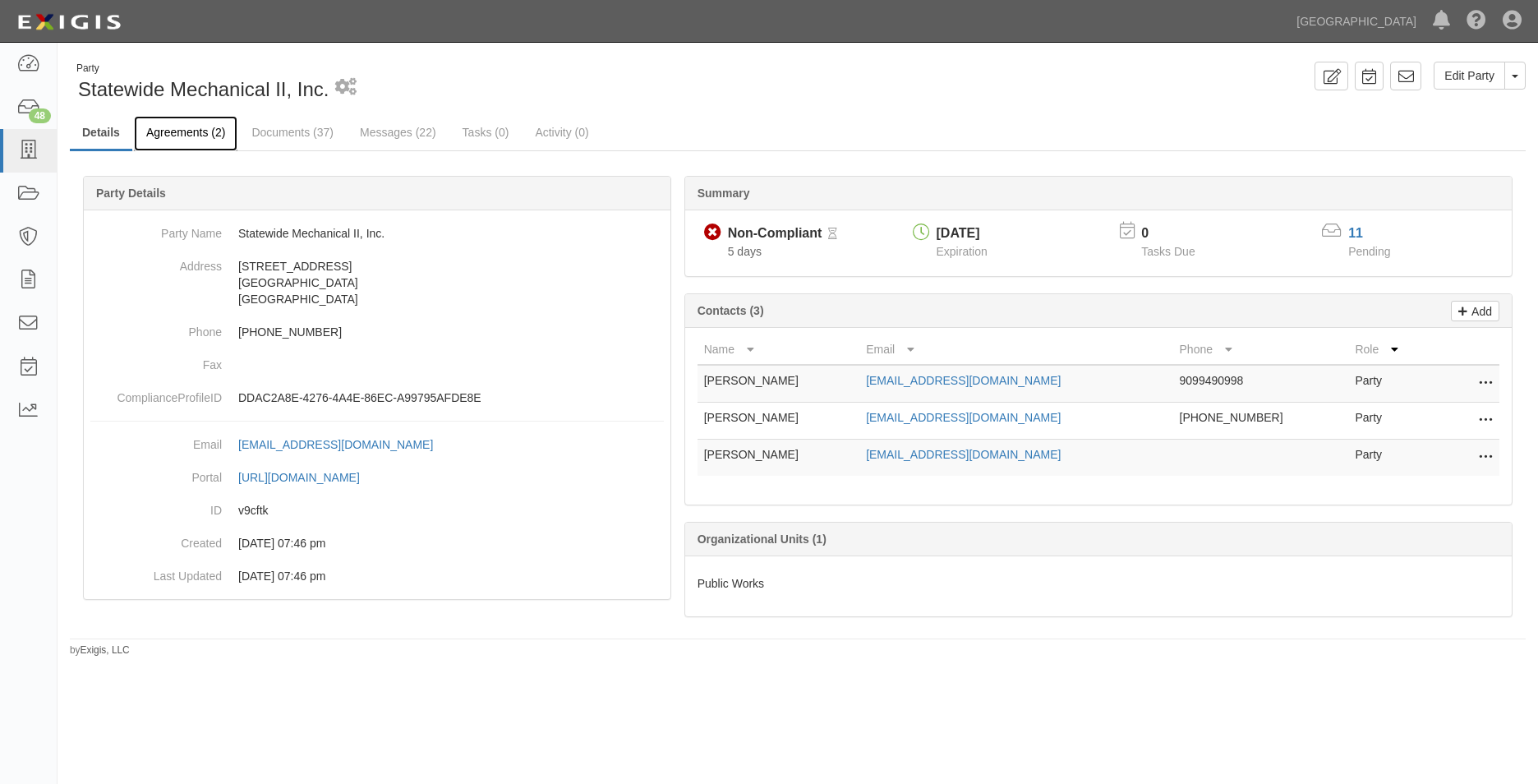
click at [208, 123] on link "Agreements (2)" at bounding box center [185, 133] width 104 height 35
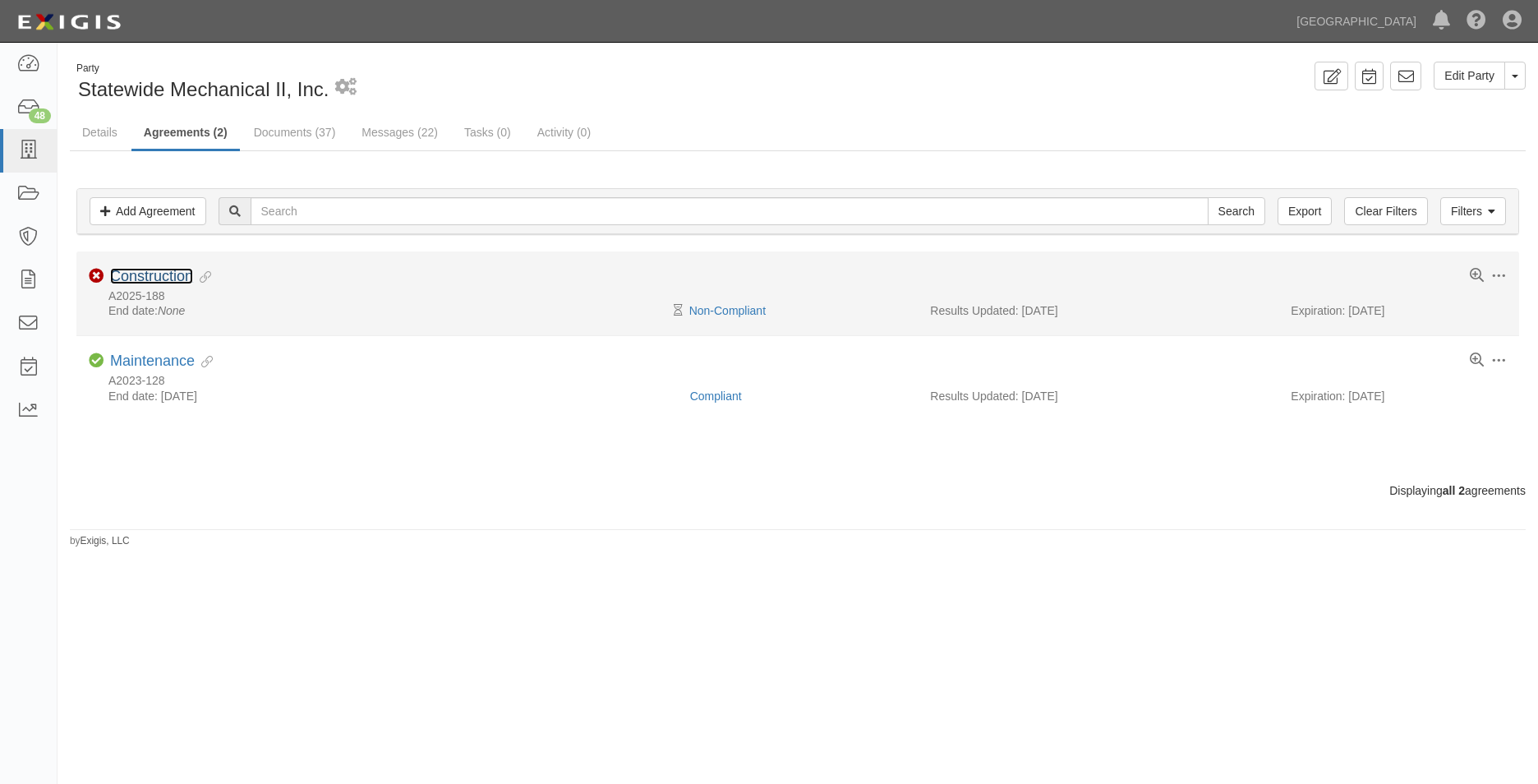
click at [144, 273] on link "Construction" at bounding box center [152, 276] width 83 height 17
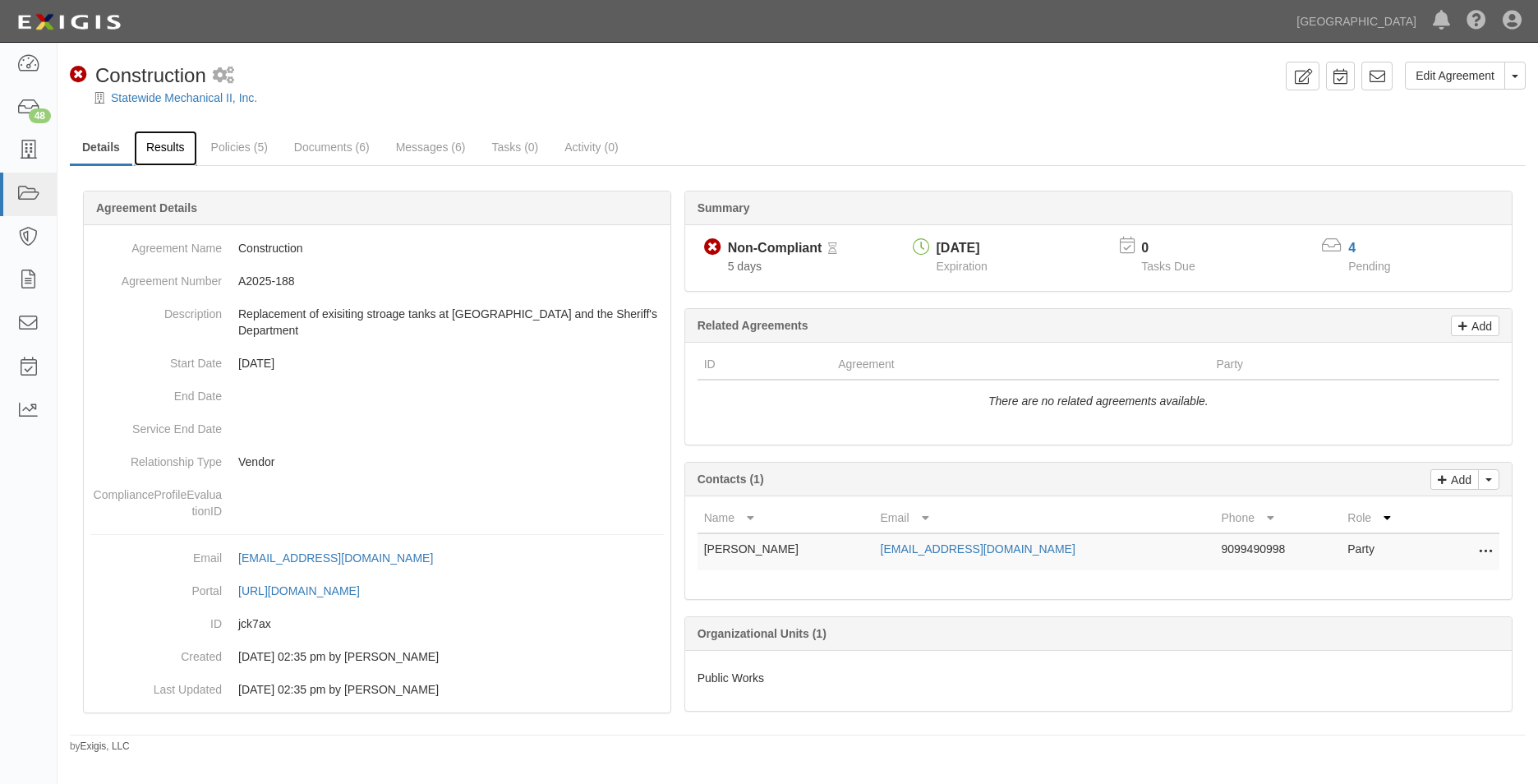
click at [161, 153] on link "Results" at bounding box center [165, 148] width 63 height 35
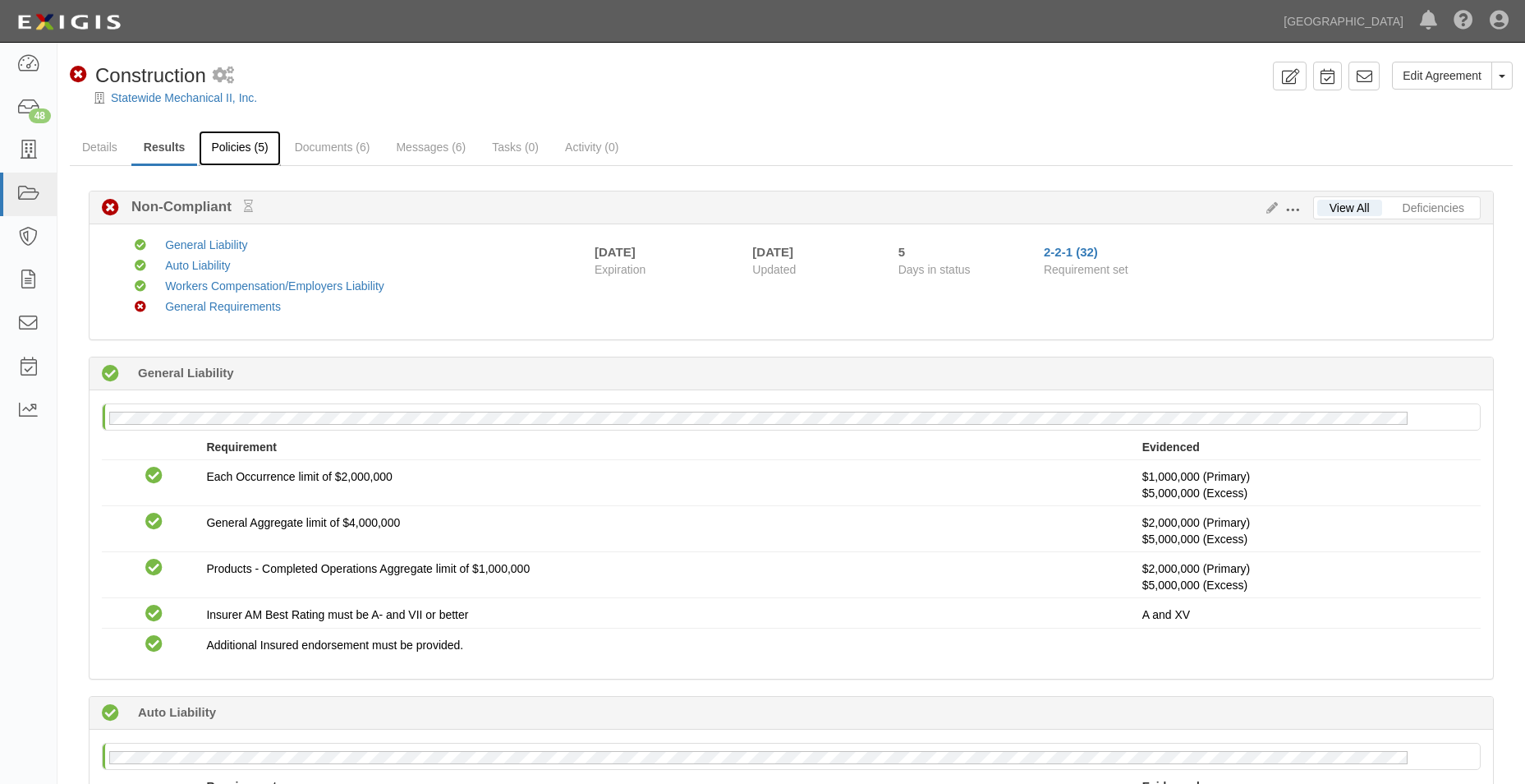
click at [230, 151] on link "Policies (5)" at bounding box center [240, 148] width 82 height 35
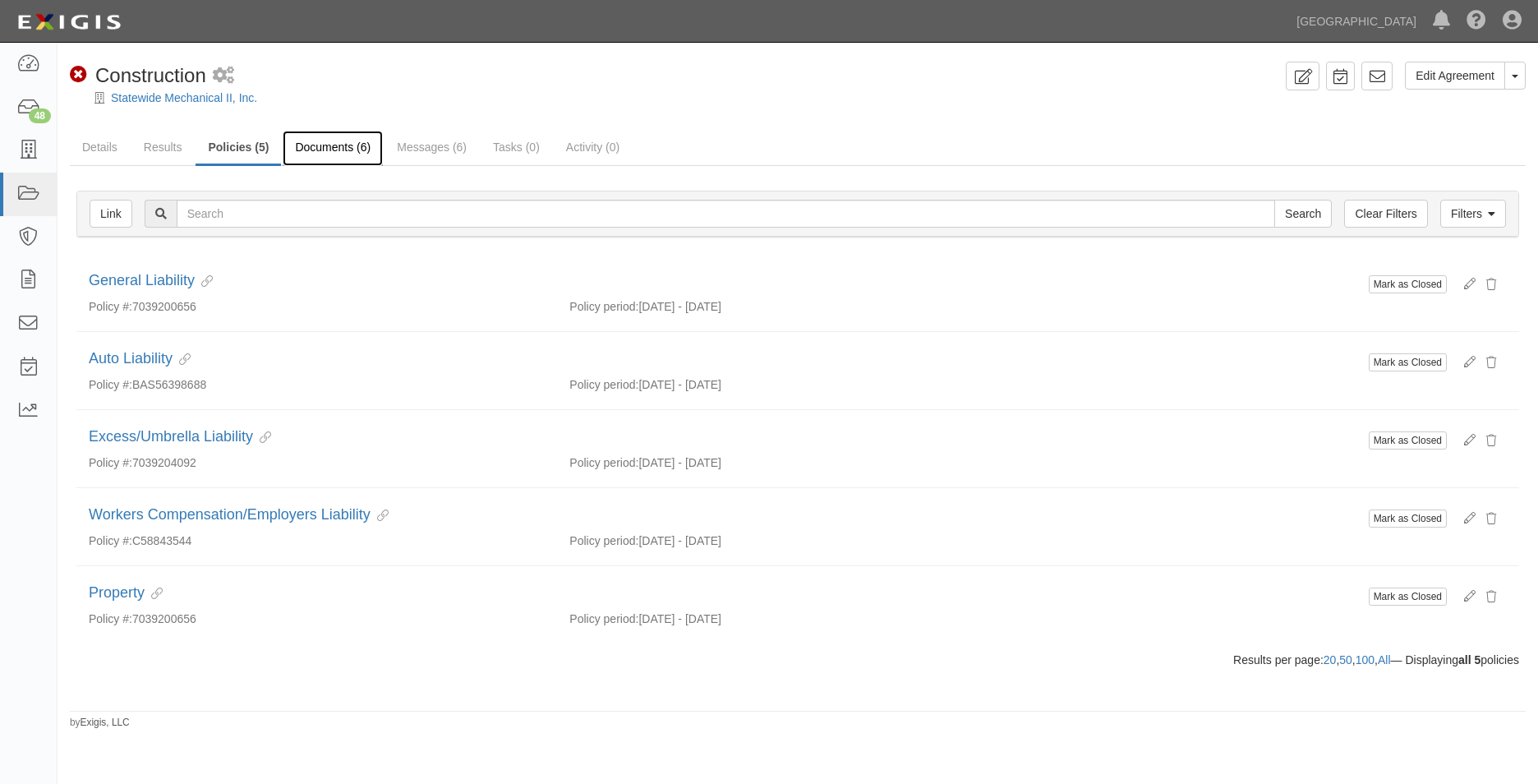
click at [312, 149] on link "Documents (6)" at bounding box center [332, 148] width 100 height 35
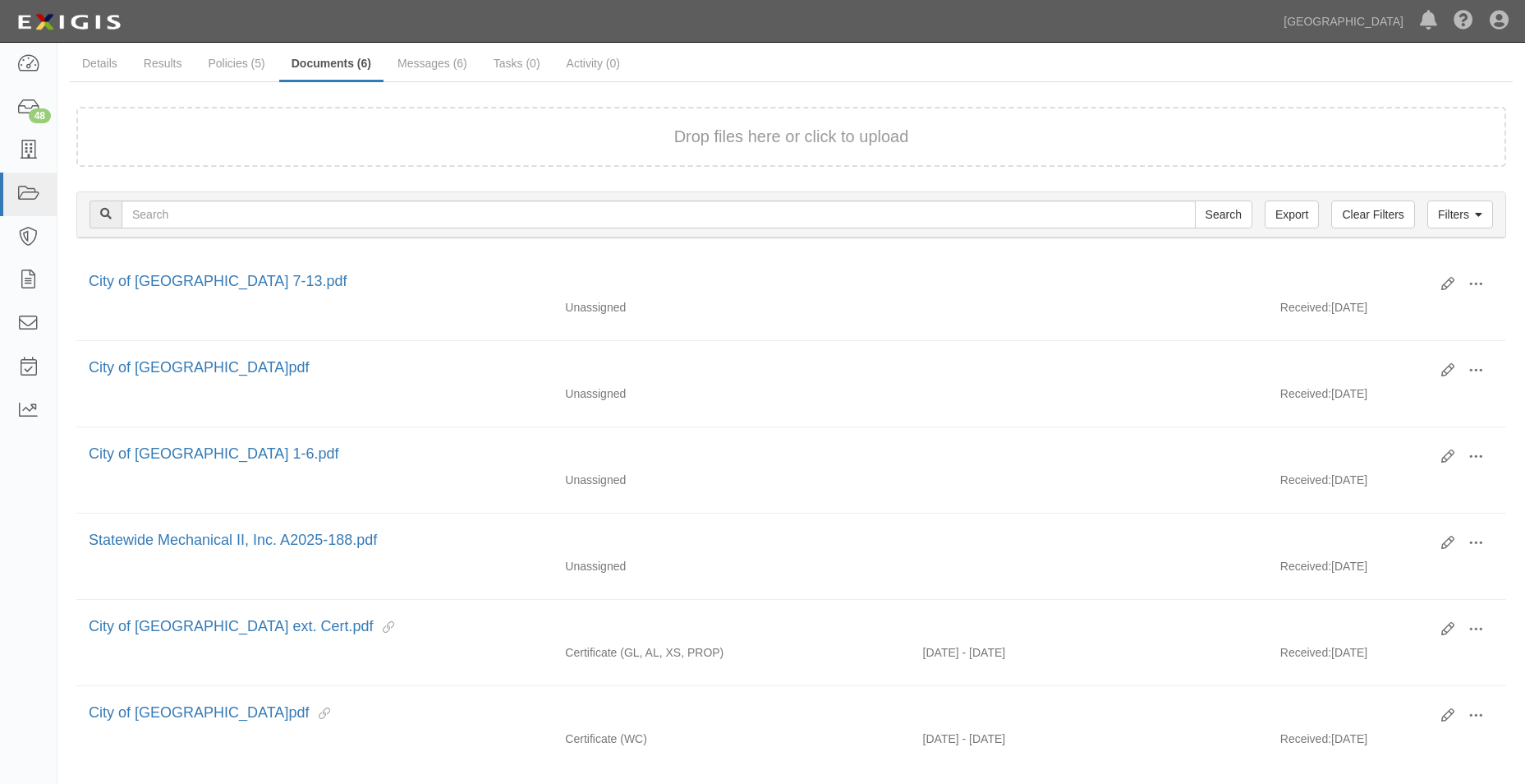
scroll to position [170, 0]
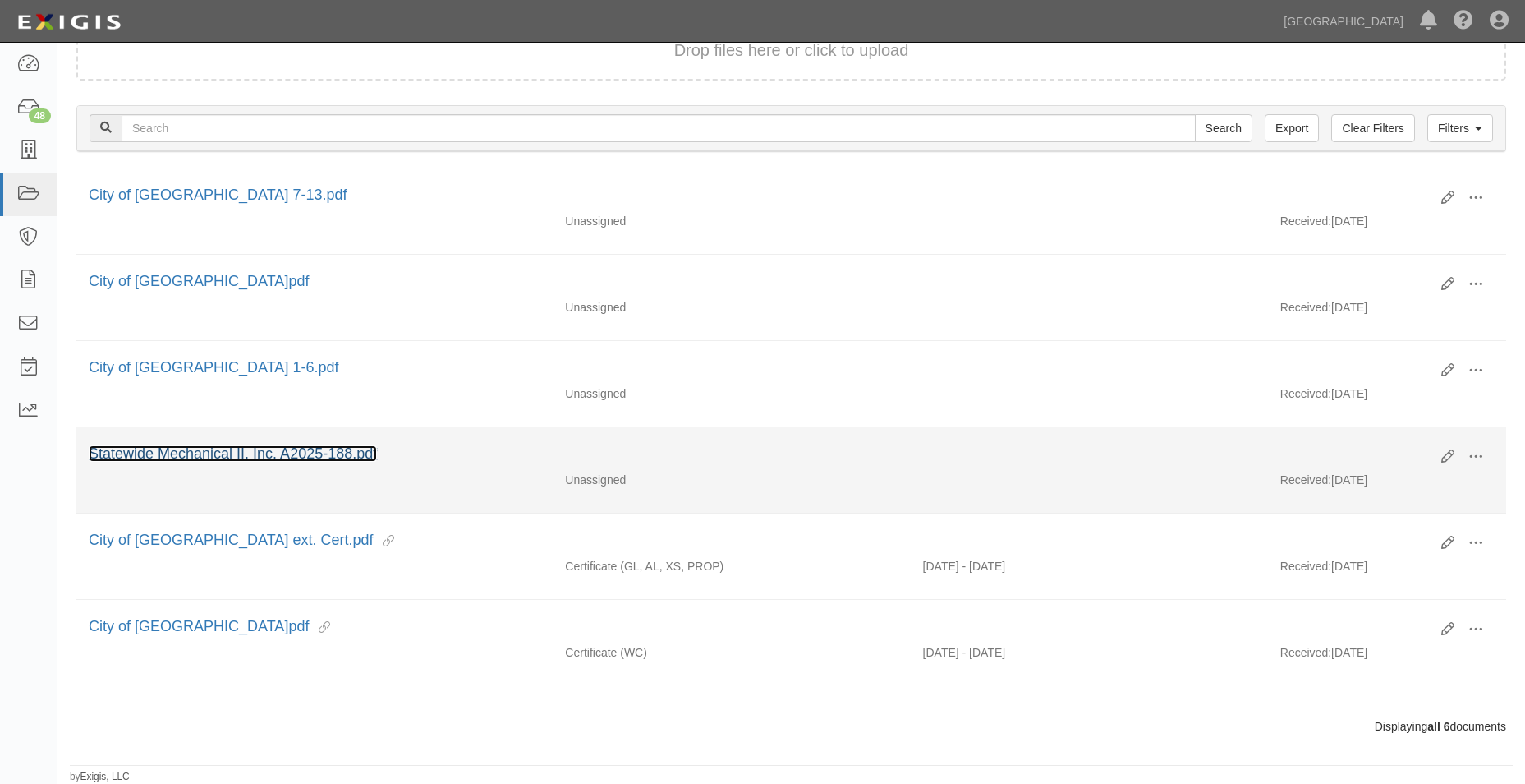
click at [343, 445] on link "Statewide Mechanical II, Inc. A2025-188.pdf" at bounding box center [233, 454] width 288 height 17
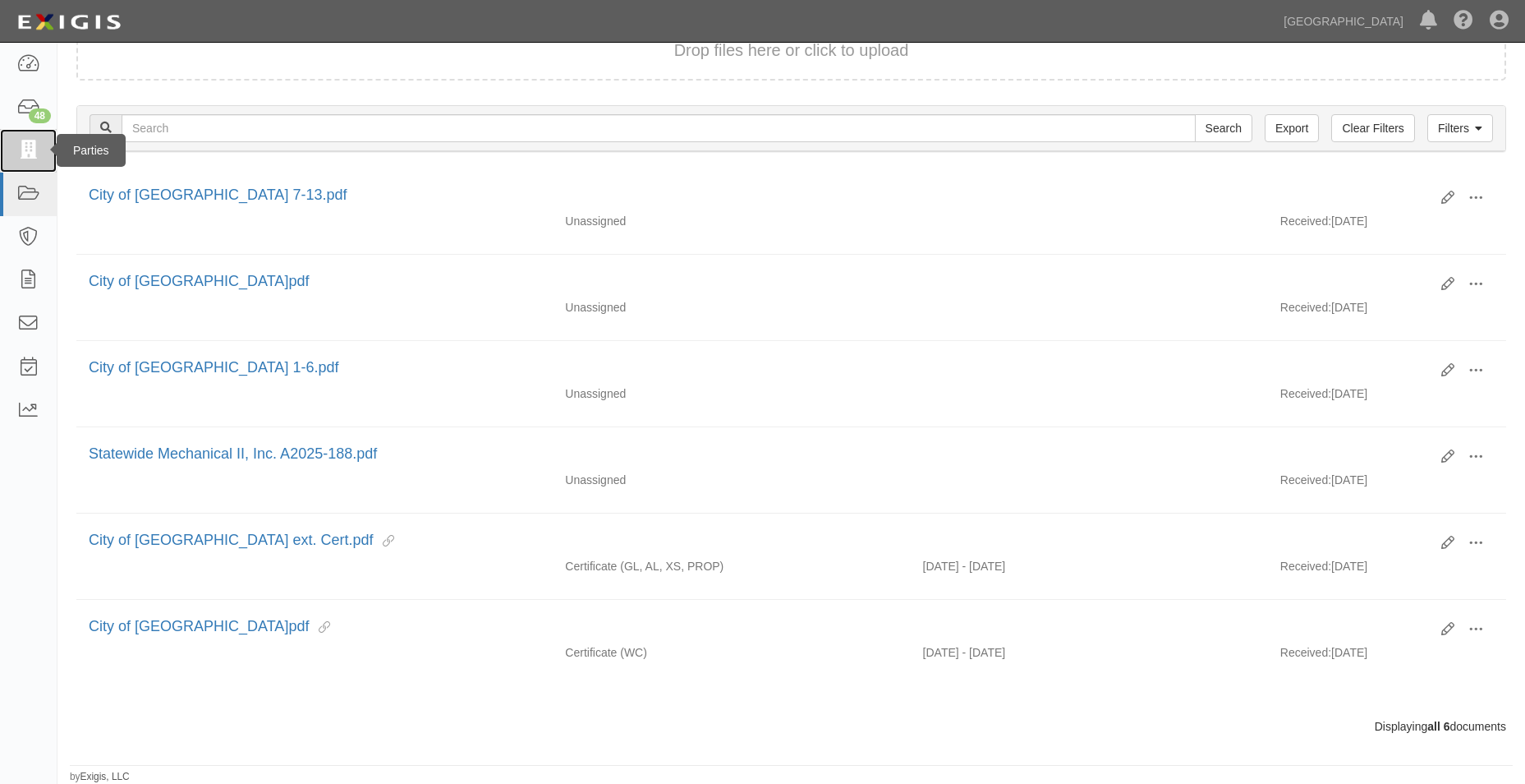
click at [32, 159] on icon at bounding box center [28, 151] width 23 height 19
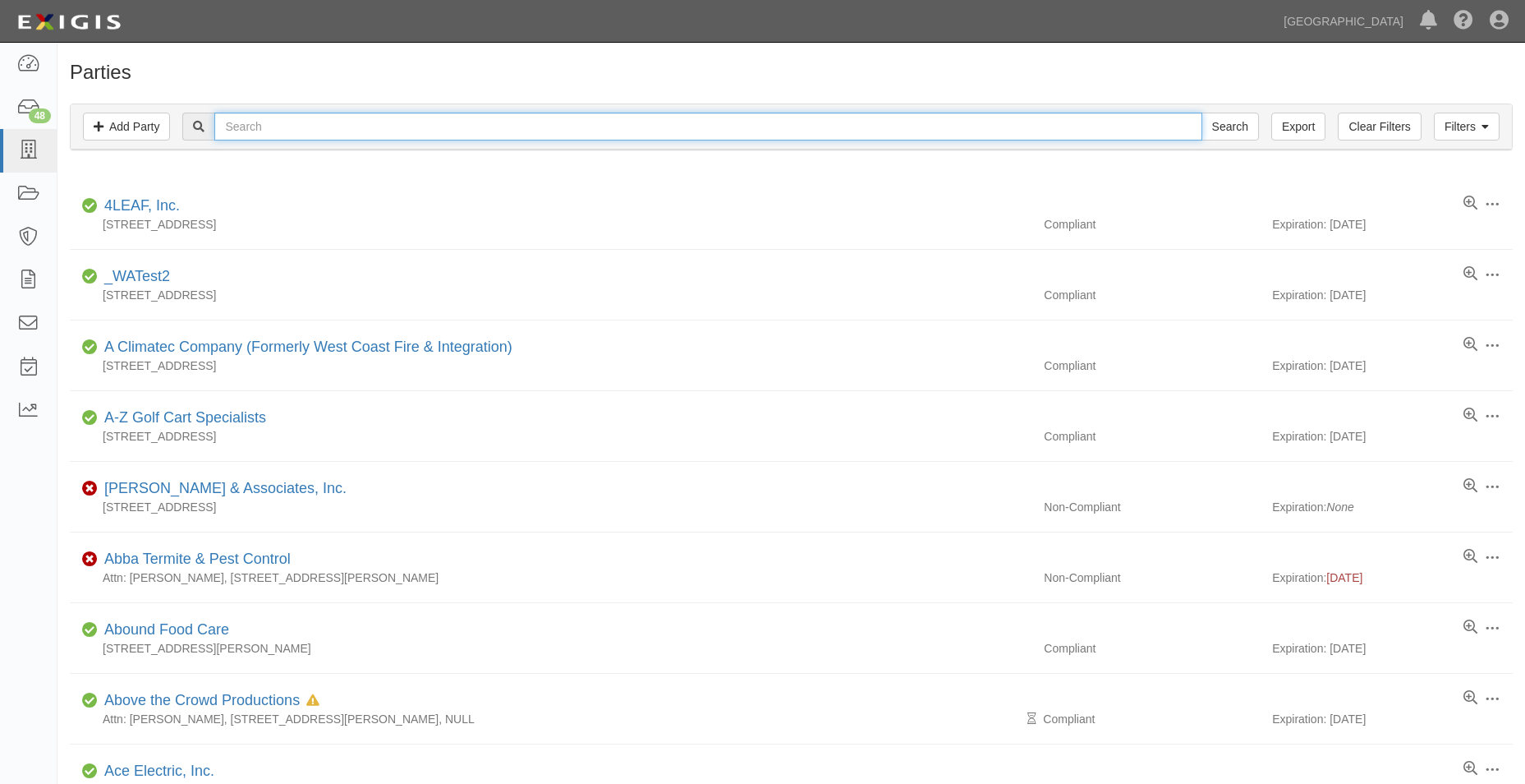
click at [253, 116] on input "text" at bounding box center [708, 127] width 987 height 28
type input "all cities"
click at [1202, 113] on input "Search" at bounding box center [1230, 127] width 58 height 28
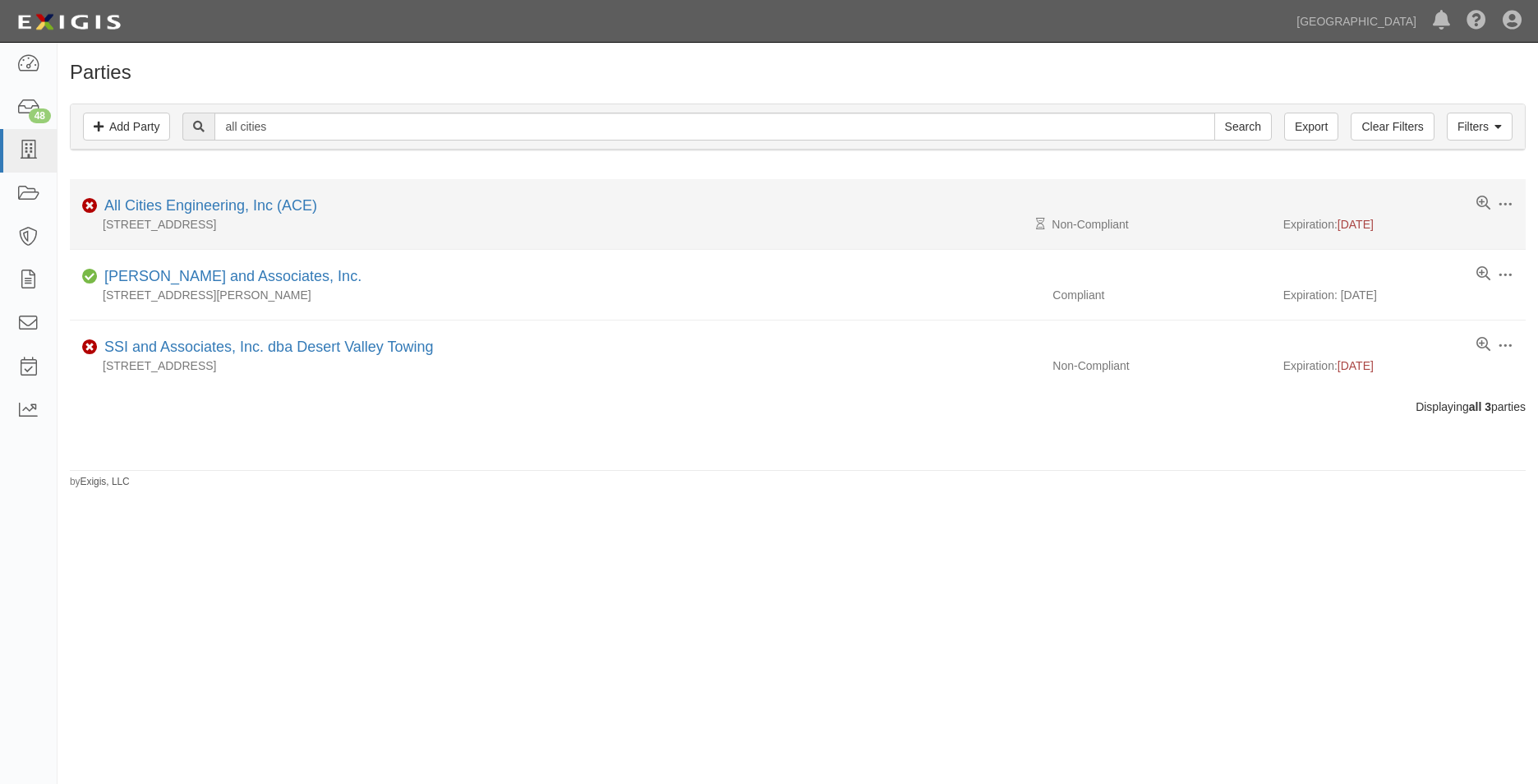
click at [153, 194] on li "Edit Log activity Add task Send message Archive Non-Compliant All Cities Engine…" at bounding box center [797, 214] width 1455 height 71
click at [148, 206] on link "All Cities Engineering, Inc (ACE)" at bounding box center [211, 206] width 213 height 17
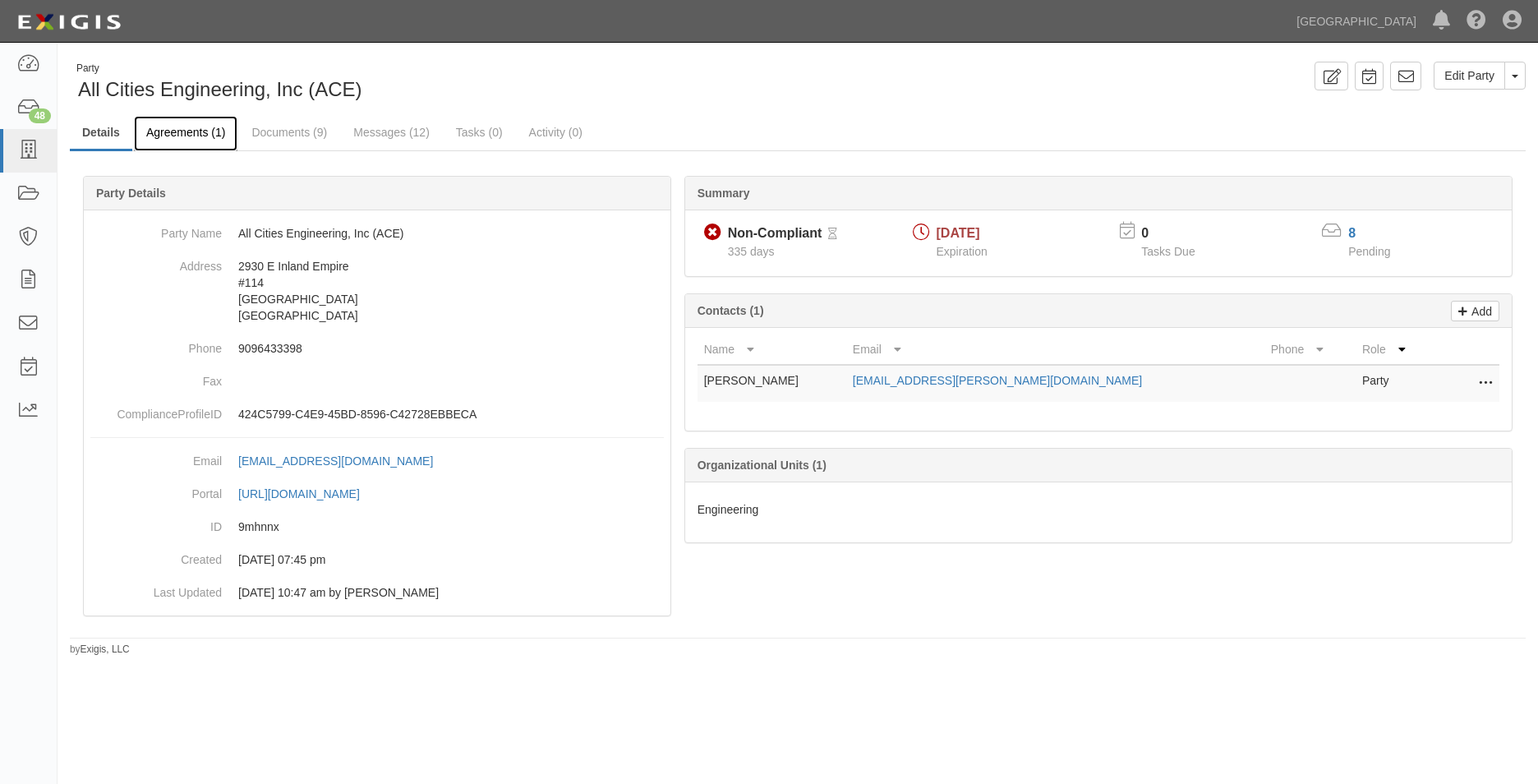
click at [222, 139] on link "Agreements (1)" at bounding box center [185, 133] width 104 height 35
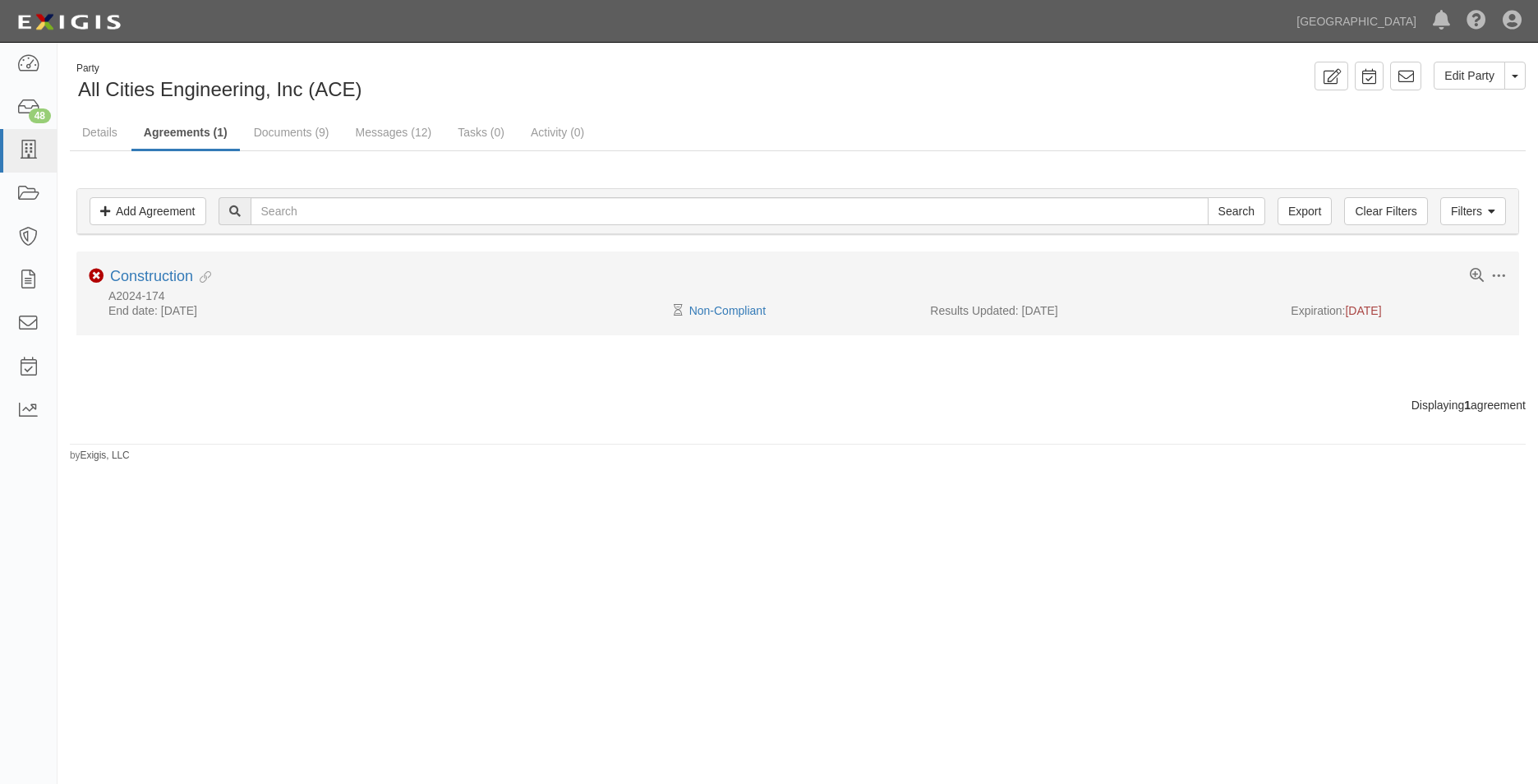
click at [181, 265] on li "Toggle Agreement Dropdown Edit Log activity Add task Send message Archive Non-C…" at bounding box center [797, 293] width 1443 height 84
click at [180, 269] on link "Construction" at bounding box center [152, 276] width 83 height 17
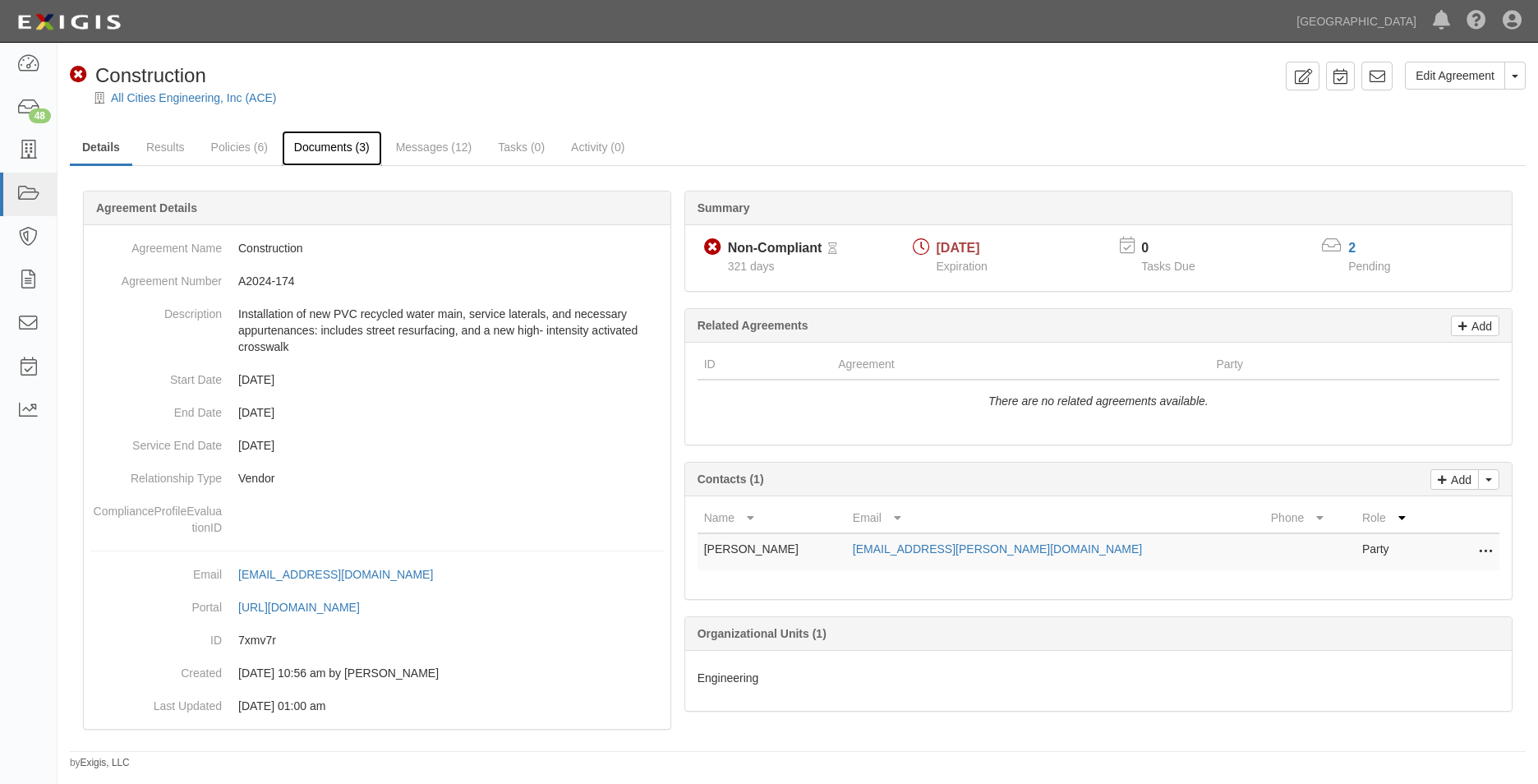
click at [286, 149] on link "Documents (3)" at bounding box center [331, 148] width 100 height 35
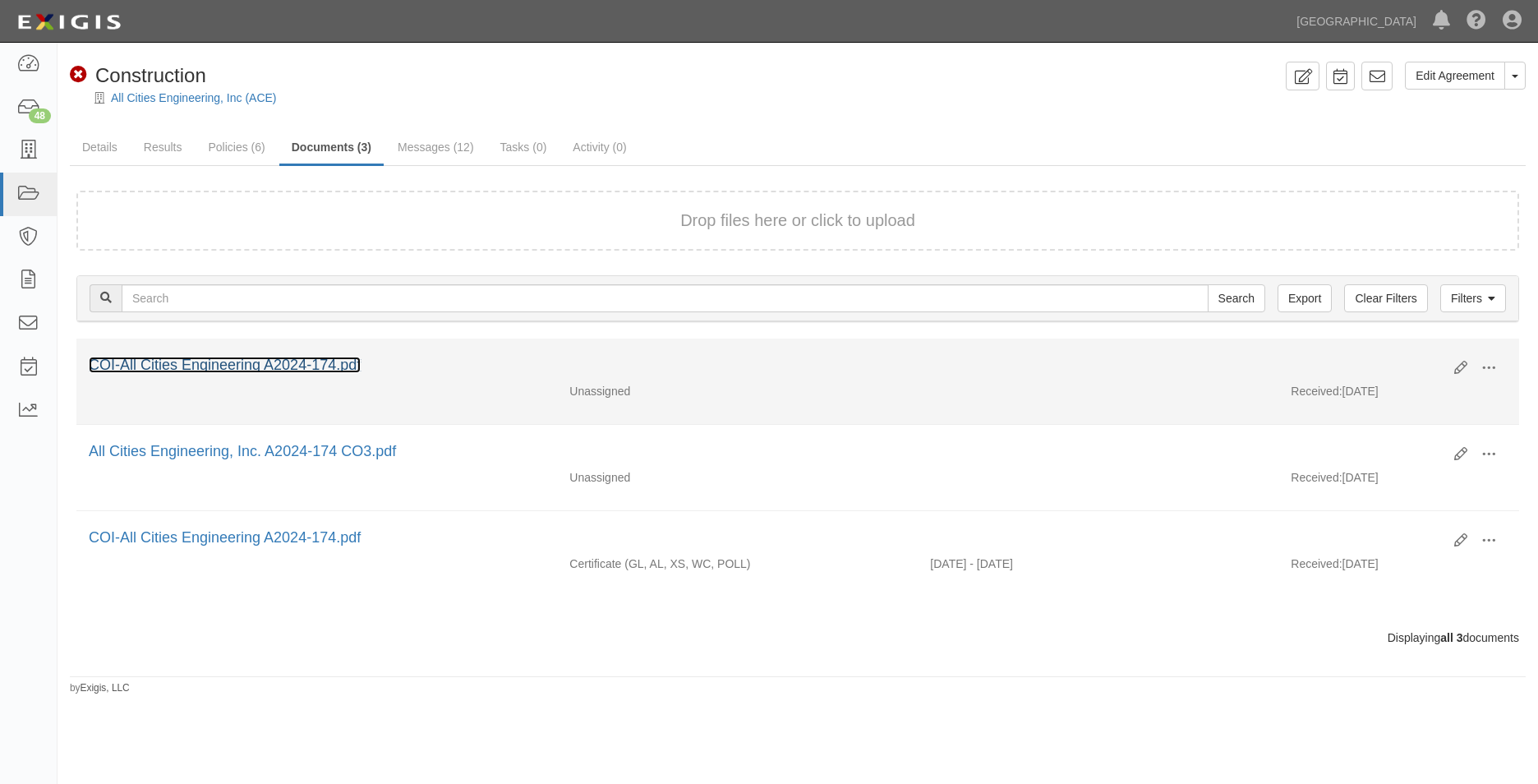
click at [320, 363] on link "COI-All Cities Engineering A2024-174.pdf" at bounding box center [225, 364] width 272 height 17
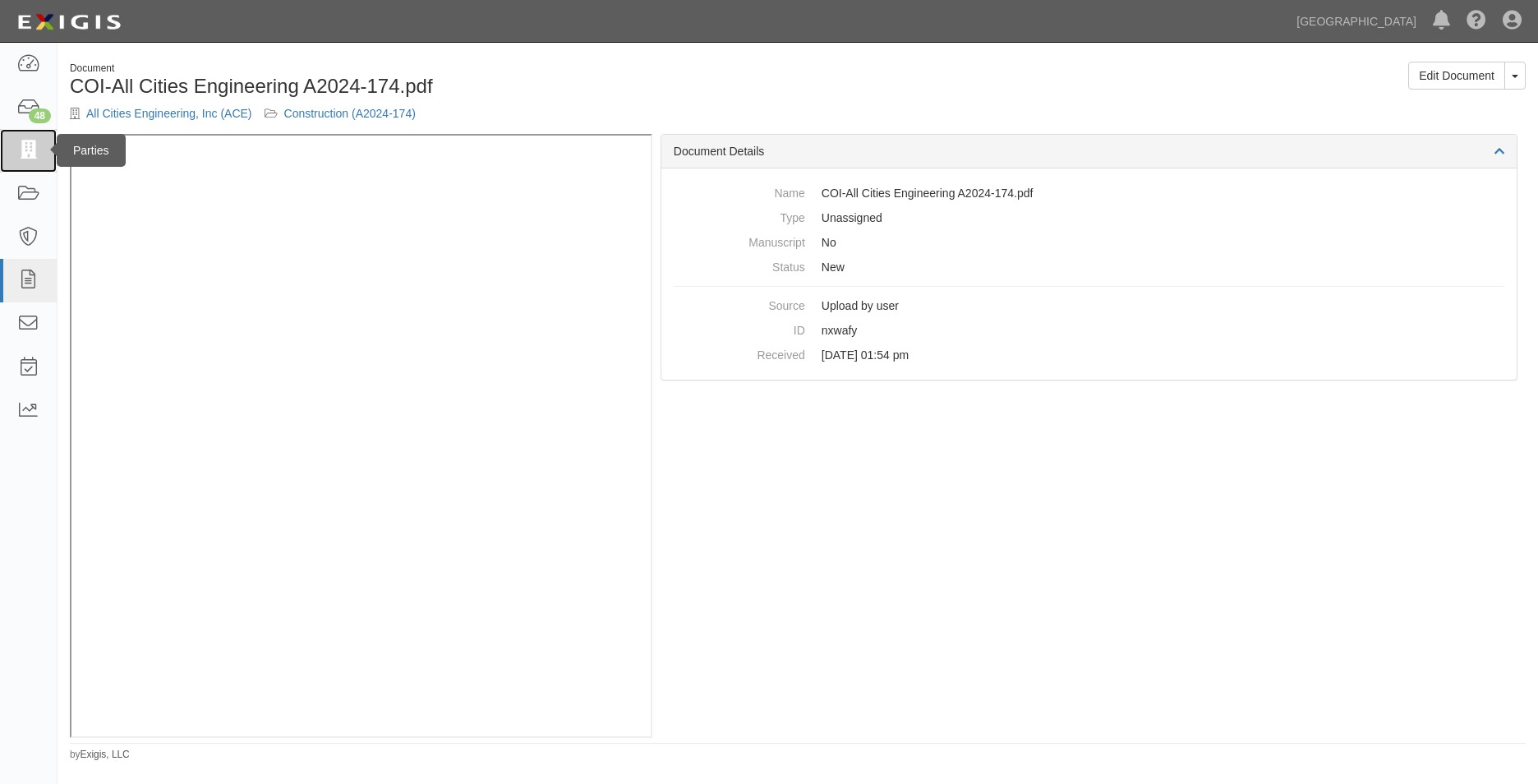
click at [13, 166] on link at bounding box center [28, 150] width 57 height 43
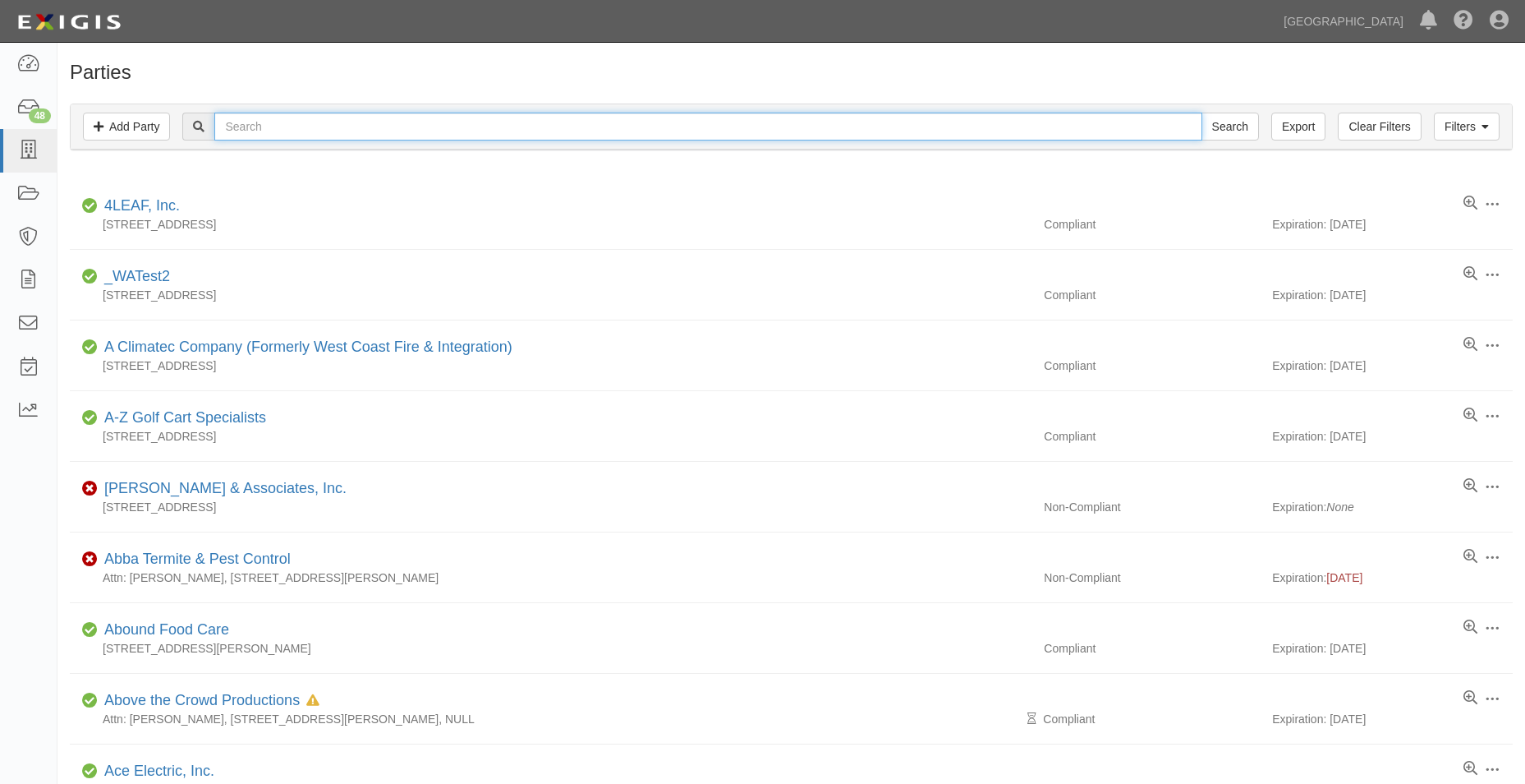
click at [407, 118] on input "text" at bounding box center [708, 127] width 987 height 28
type input "thunder baseball"
click at [1202, 113] on input "Search" at bounding box center [1230, 127] width 58 height 28
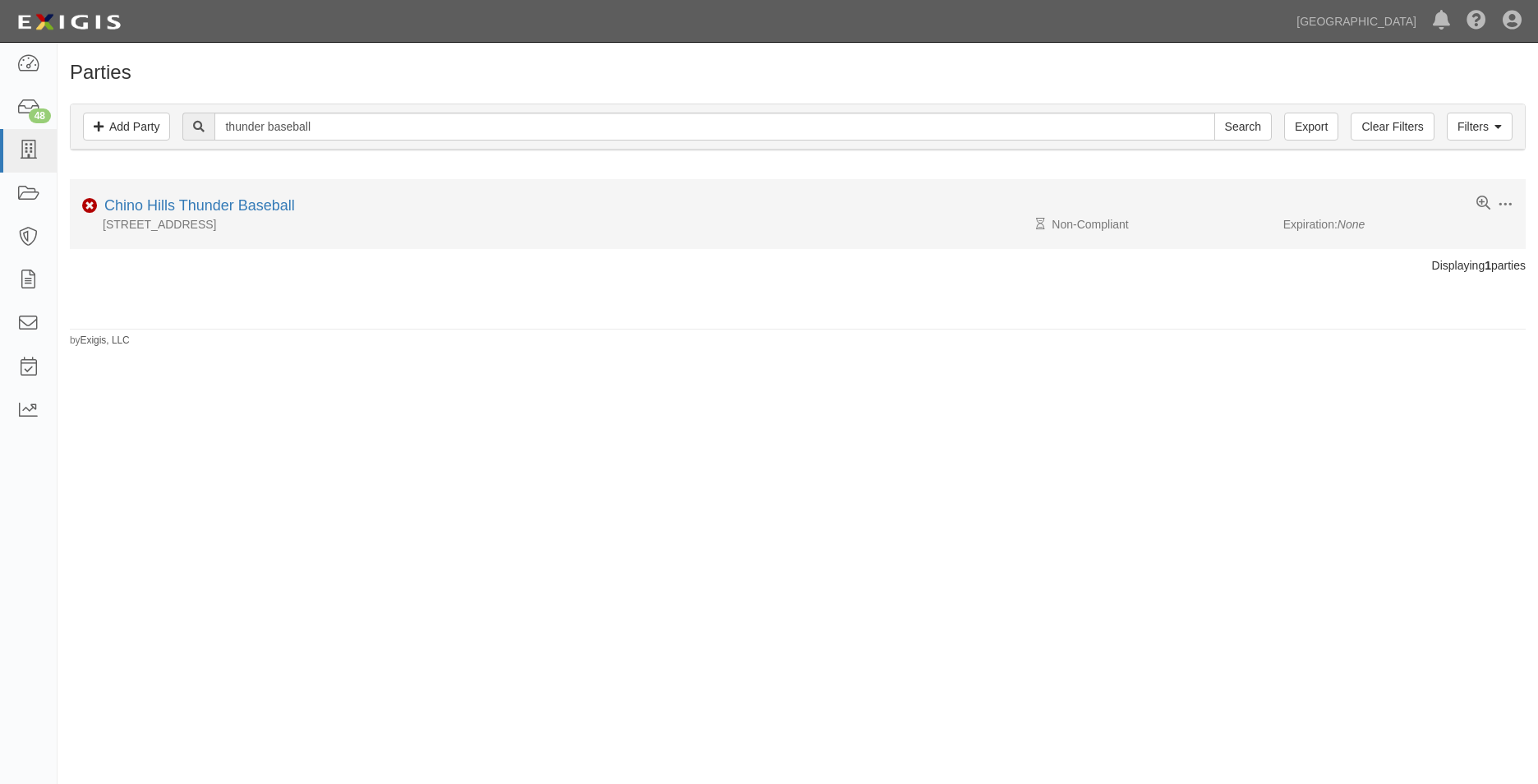
click at [249, 214] on div "Chino Hills Thunder Baseball" at bounding box center [196, 206] width 197 height 21
click at [251, 188] on li "Edit Log activity Add task Send message Archive Non-Compliant Chino Hills Thund…" at bounding box center [797, 214] width 1455 height 70
click at [257, 203] on link "Chino Hills Thunder Baseball" at bounding box center [200, 206] width 191 height 17
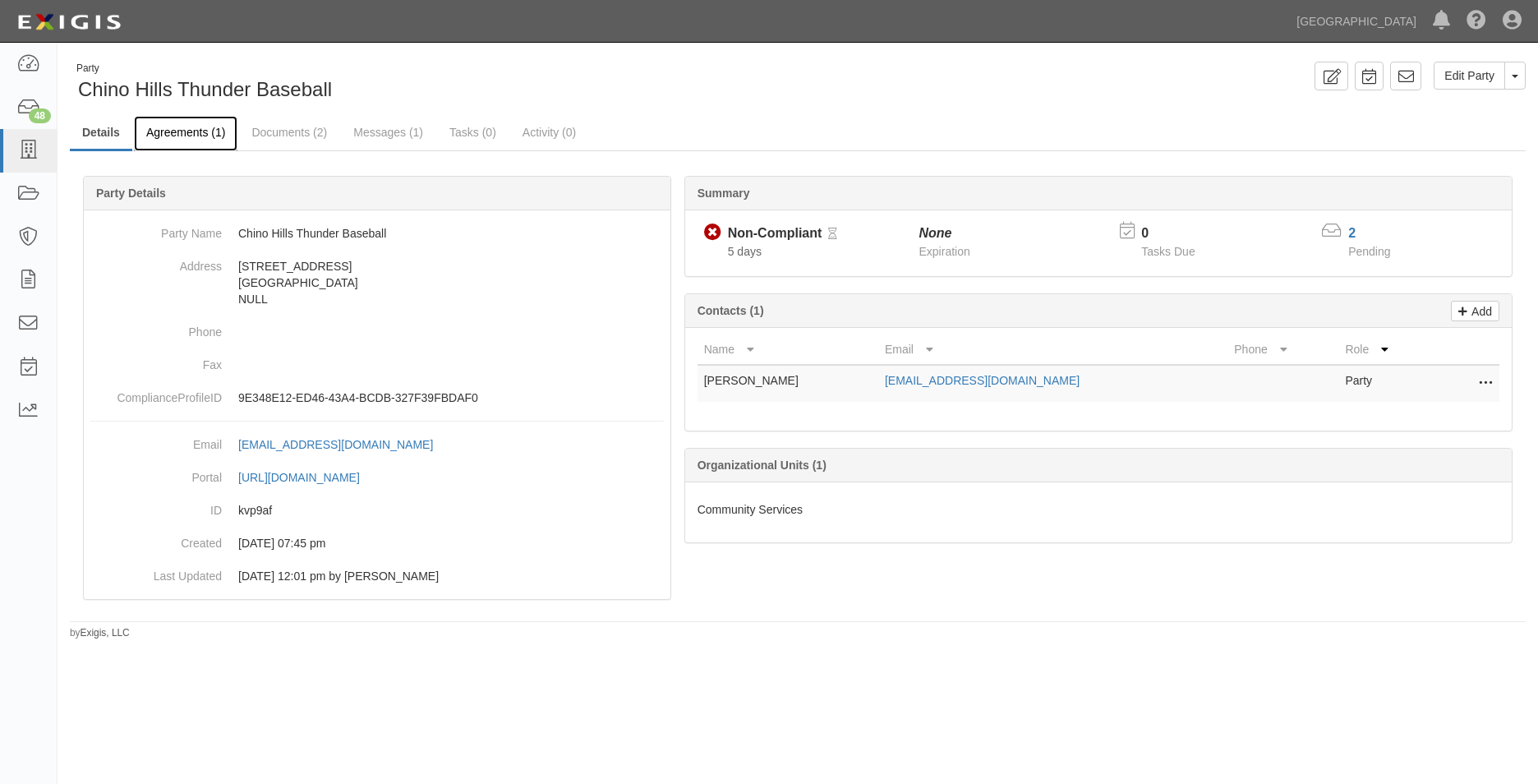
click at [211, 131] on link "Agreements (1)" at bounding box center [185, 133] width 104 height 35
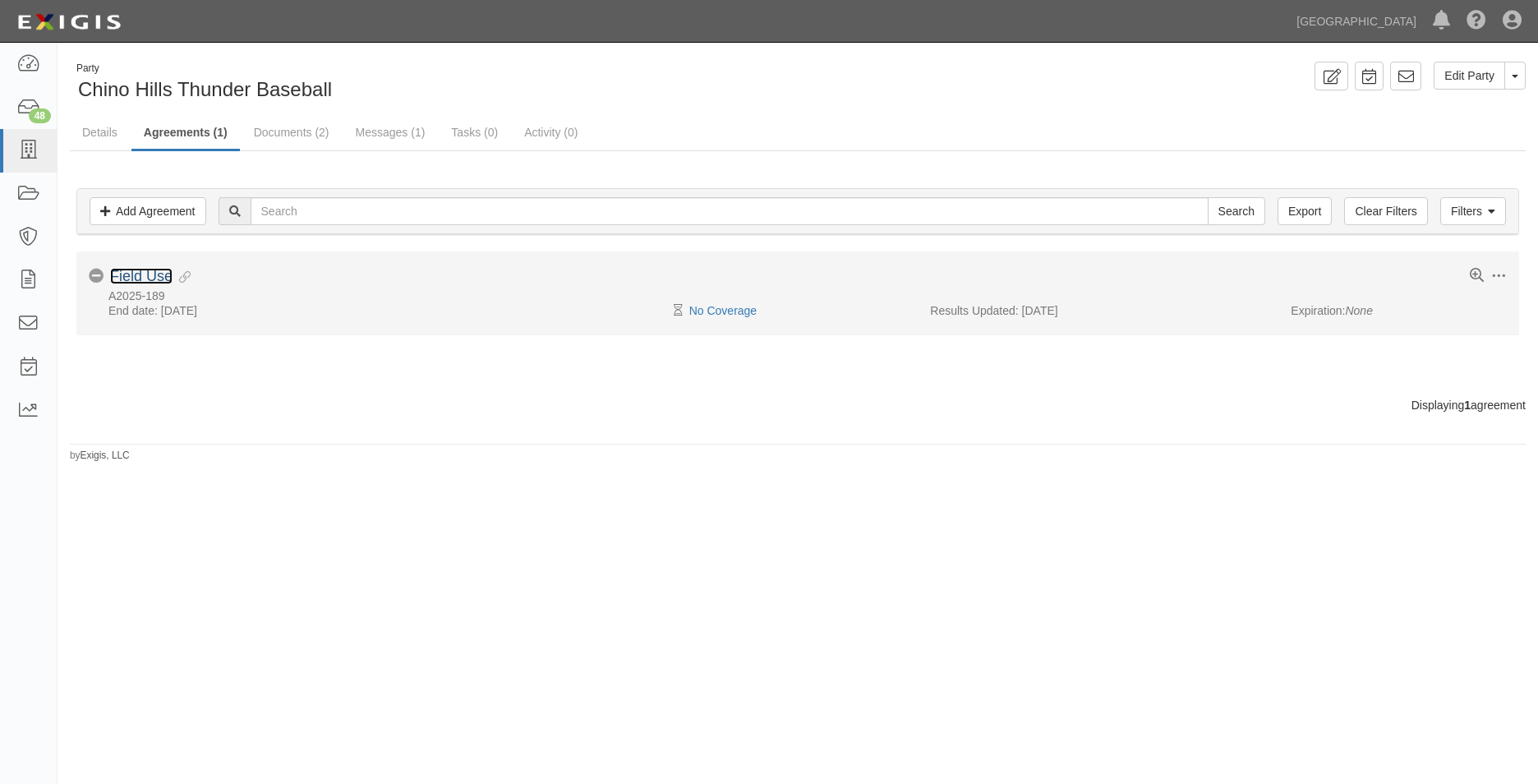
click at [143, 271] on link "Field Use" at bounding box center [141, 276] width 62 height 17
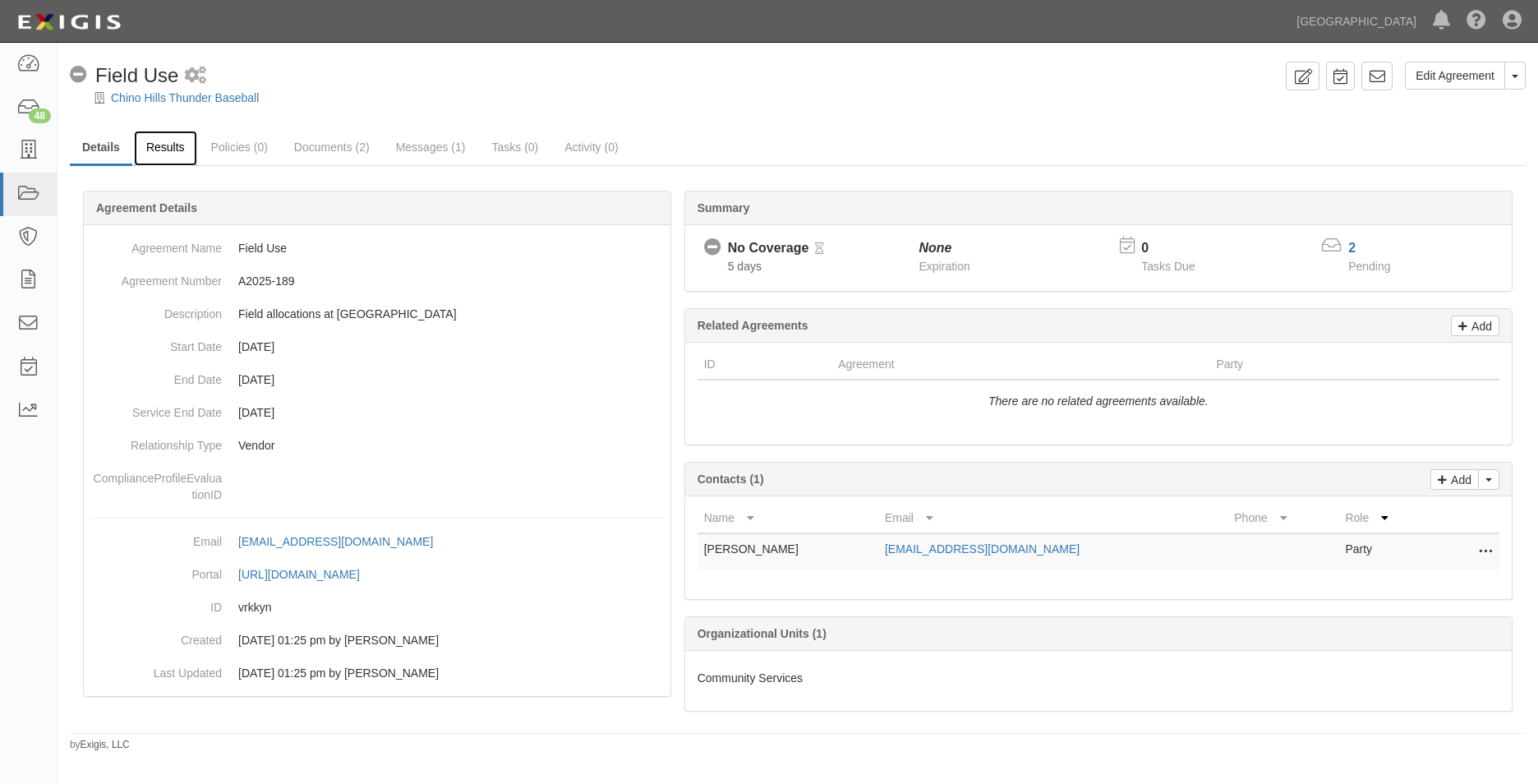
click at [153, 153] on link "Results" at bounding box center [165, 148] width 63 height 35
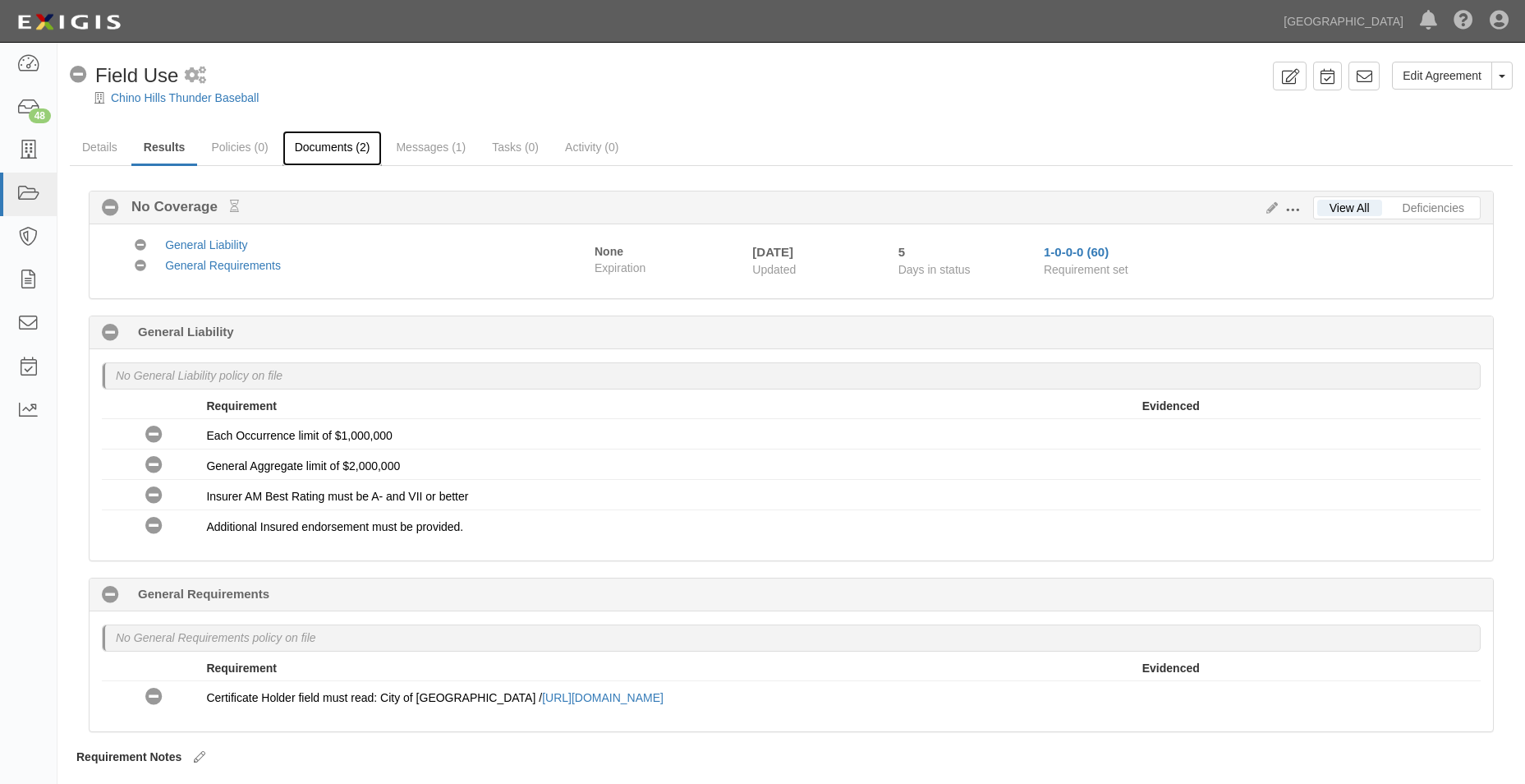
click at [290, 139] on link "Documents (2)" at bounding box center [332, 148] width 100 height 35
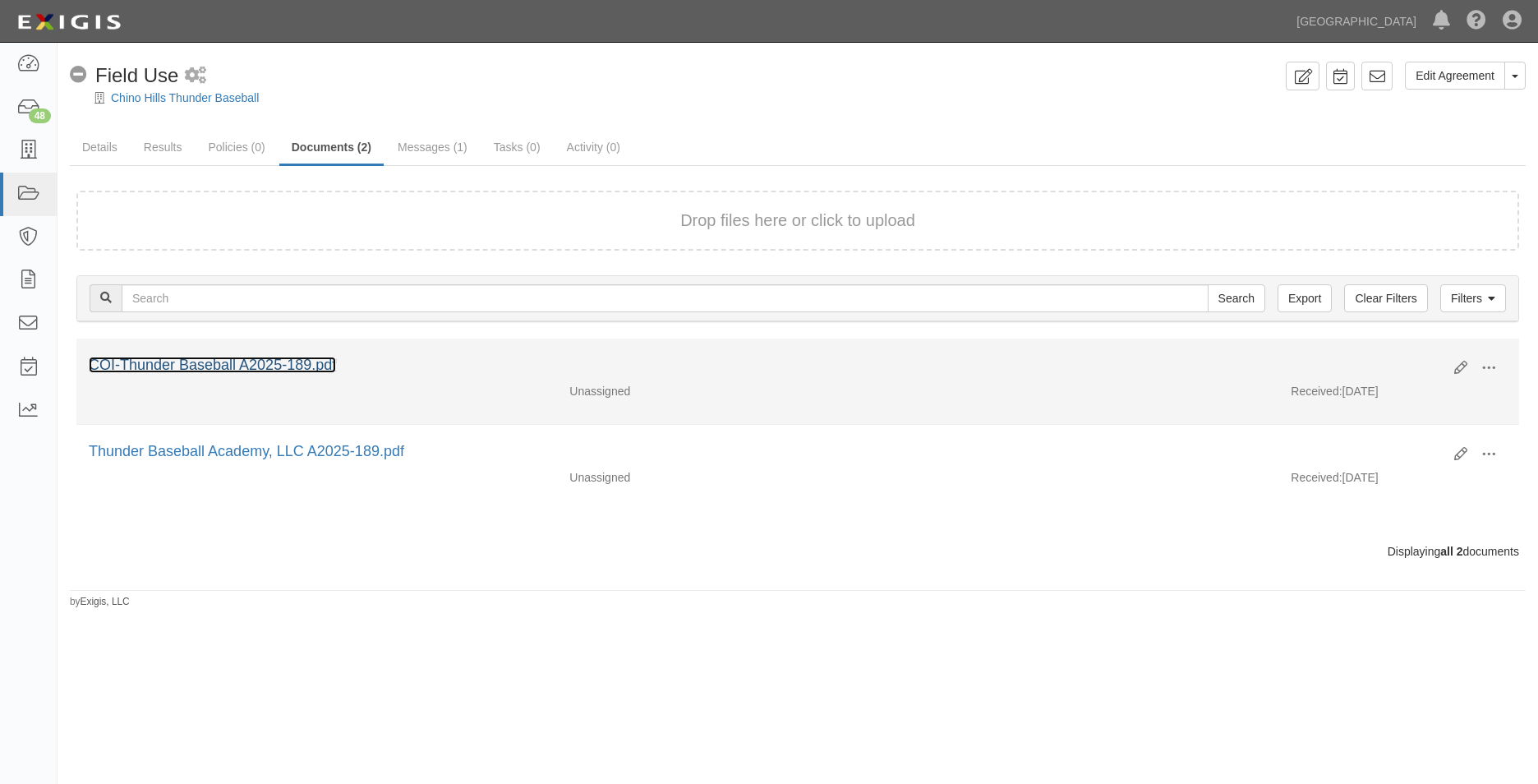
click at [305, 361] on link "COI-Thunder Baseball A2025-189.pdf" at bounding box center [212, 364] width 247 height 17
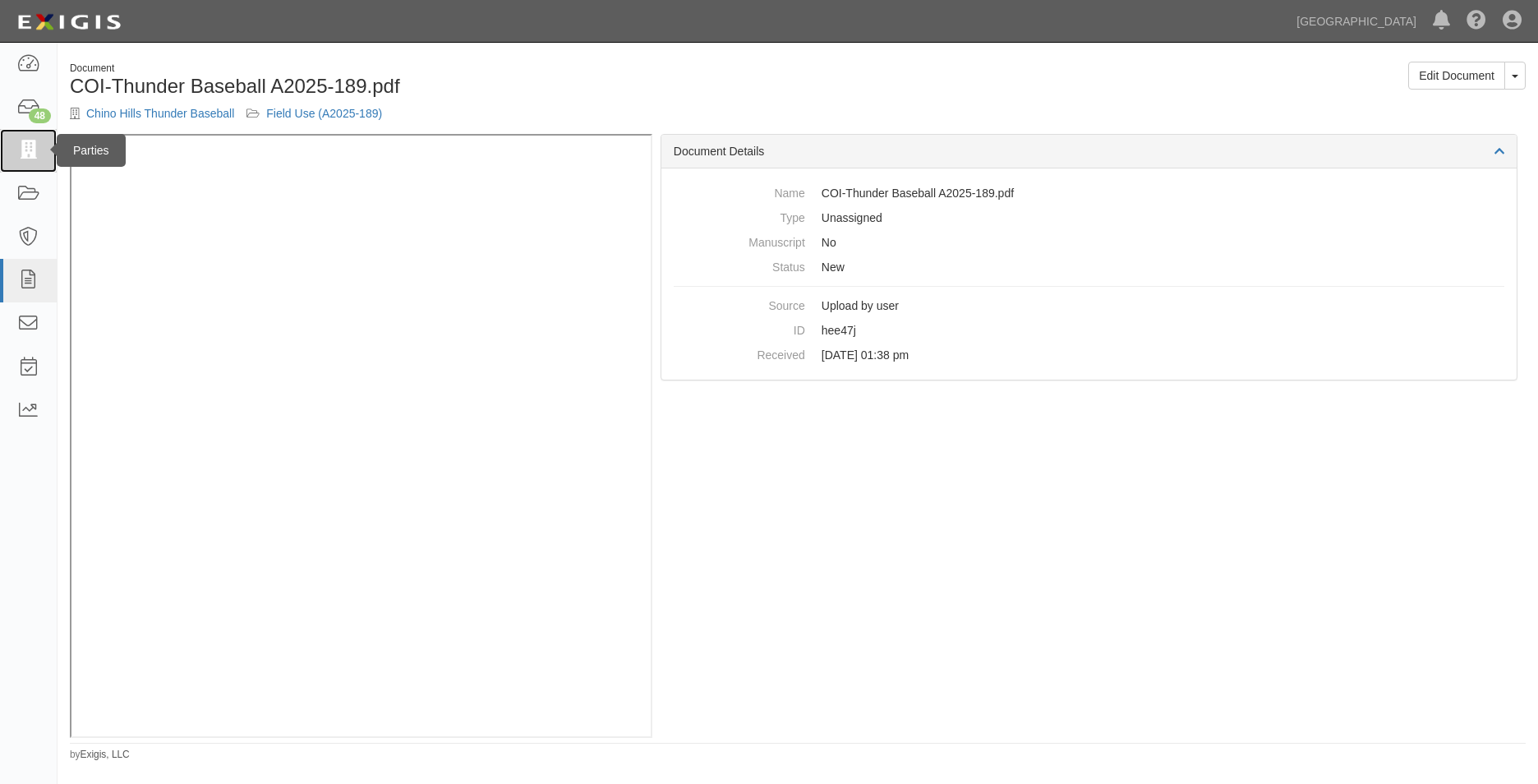
click at [34, 162] on link at bounding box center [28, 150] width 57 height 43
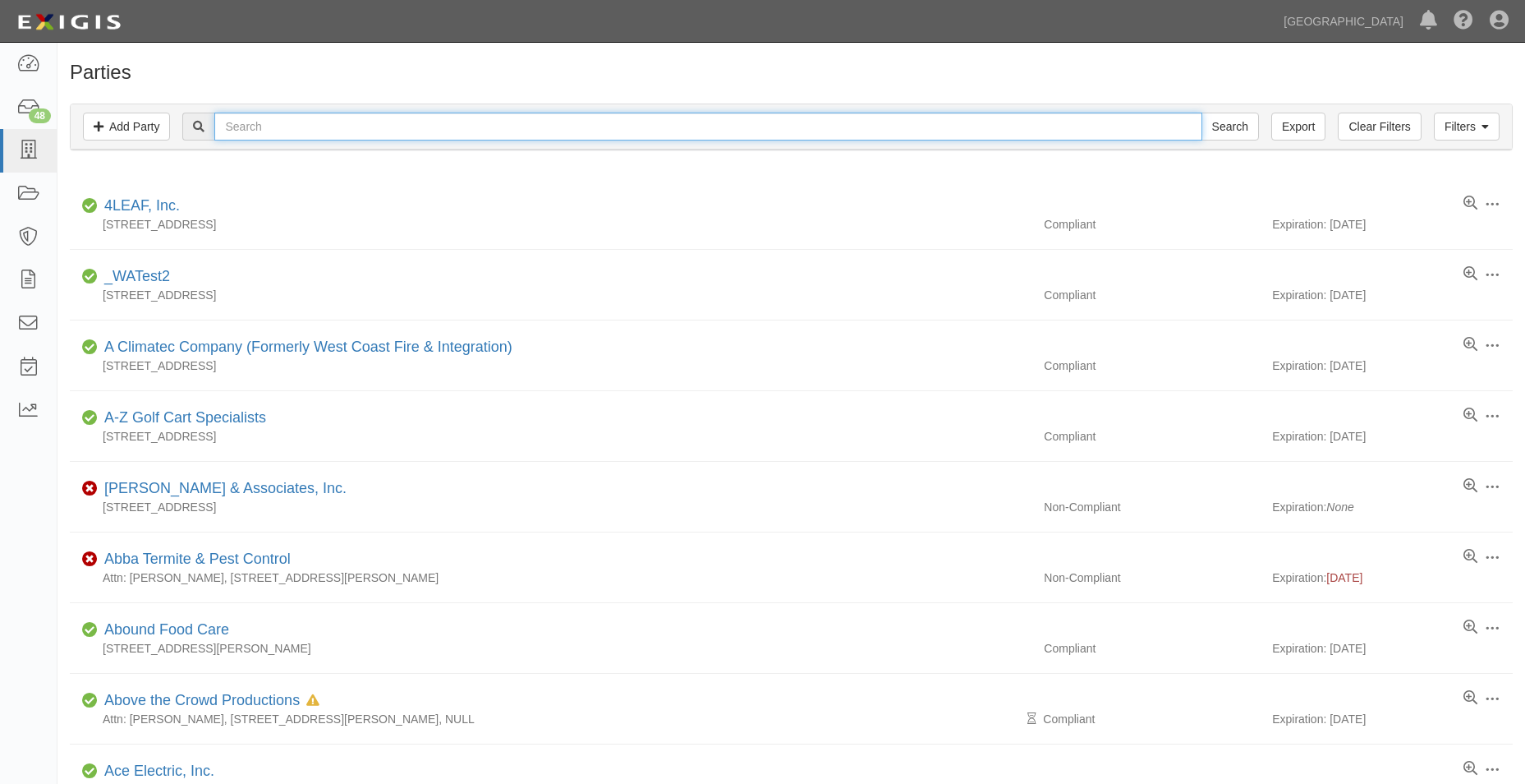
click at [293, 131] on input "text" at bounding box center [708, 127] width 987 height 28
type input "city of chino"
click at [1202, 113] on input "Search" at bounding box center [1230, 127] width 58 height 28
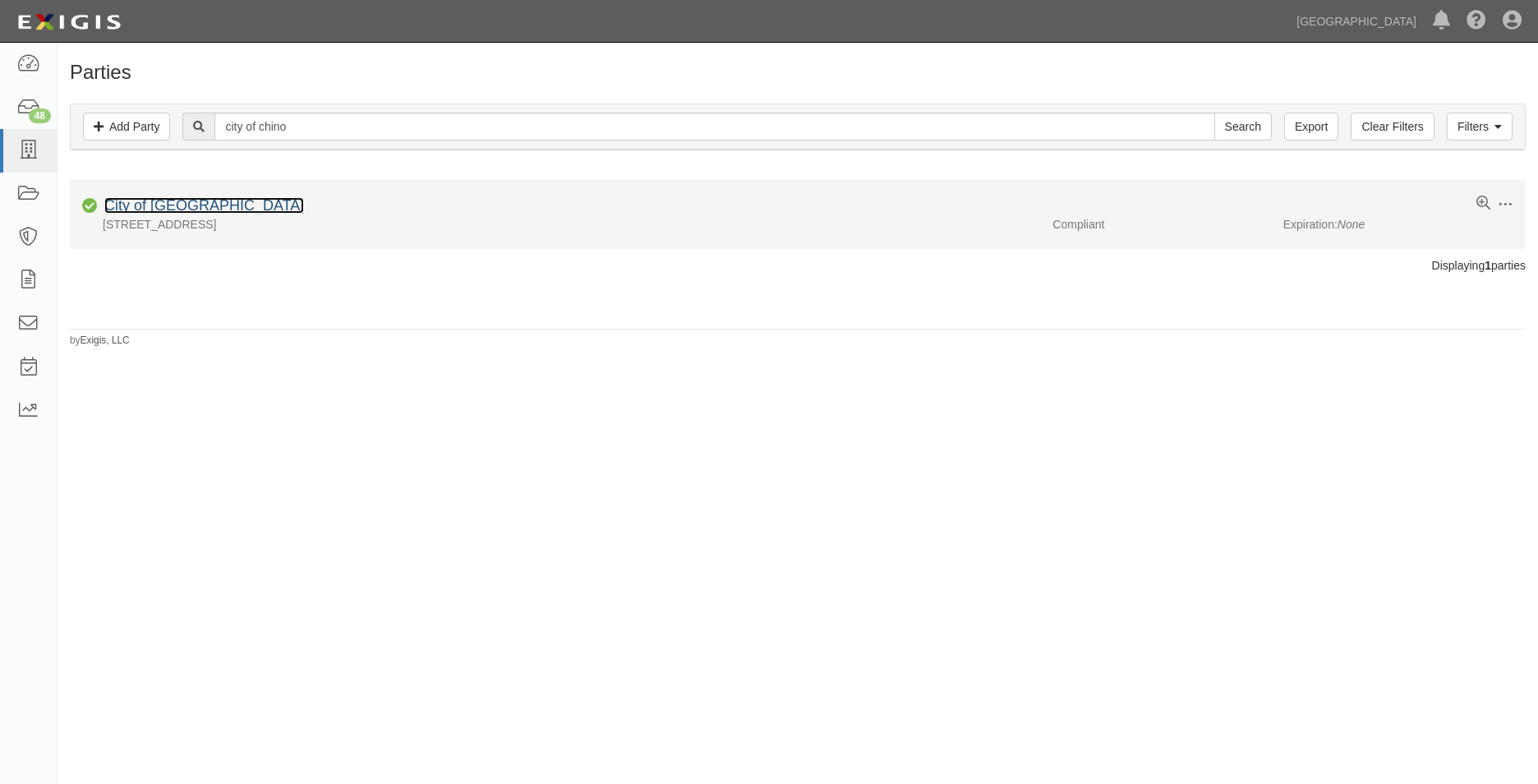
click at [151, 211] on link "City of Chino" at bounding box center [204, 206] width 199 height 17
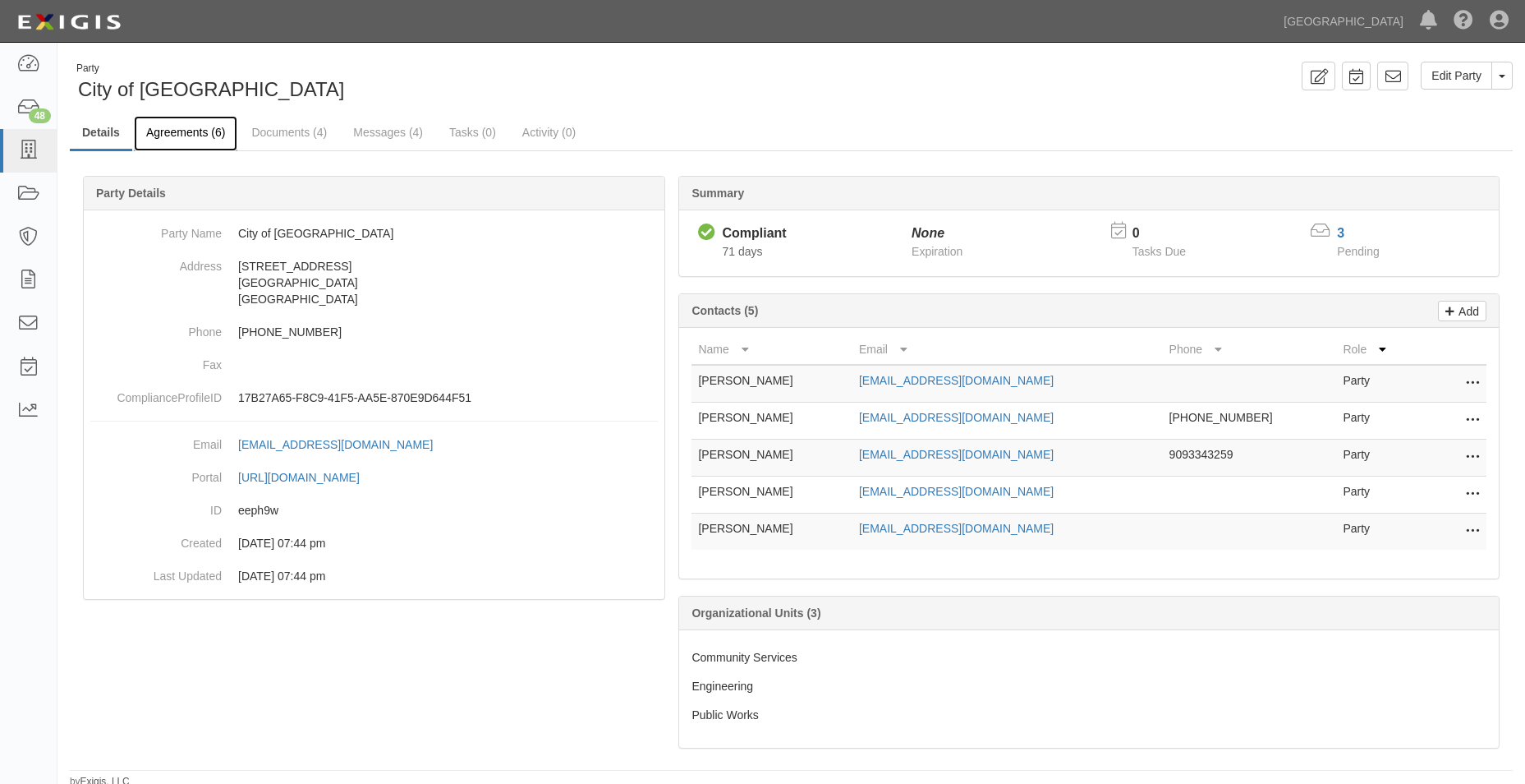
click at [161, 118] on link "Agreements (6)" at bounding box center [185, 133] width 104 height 35
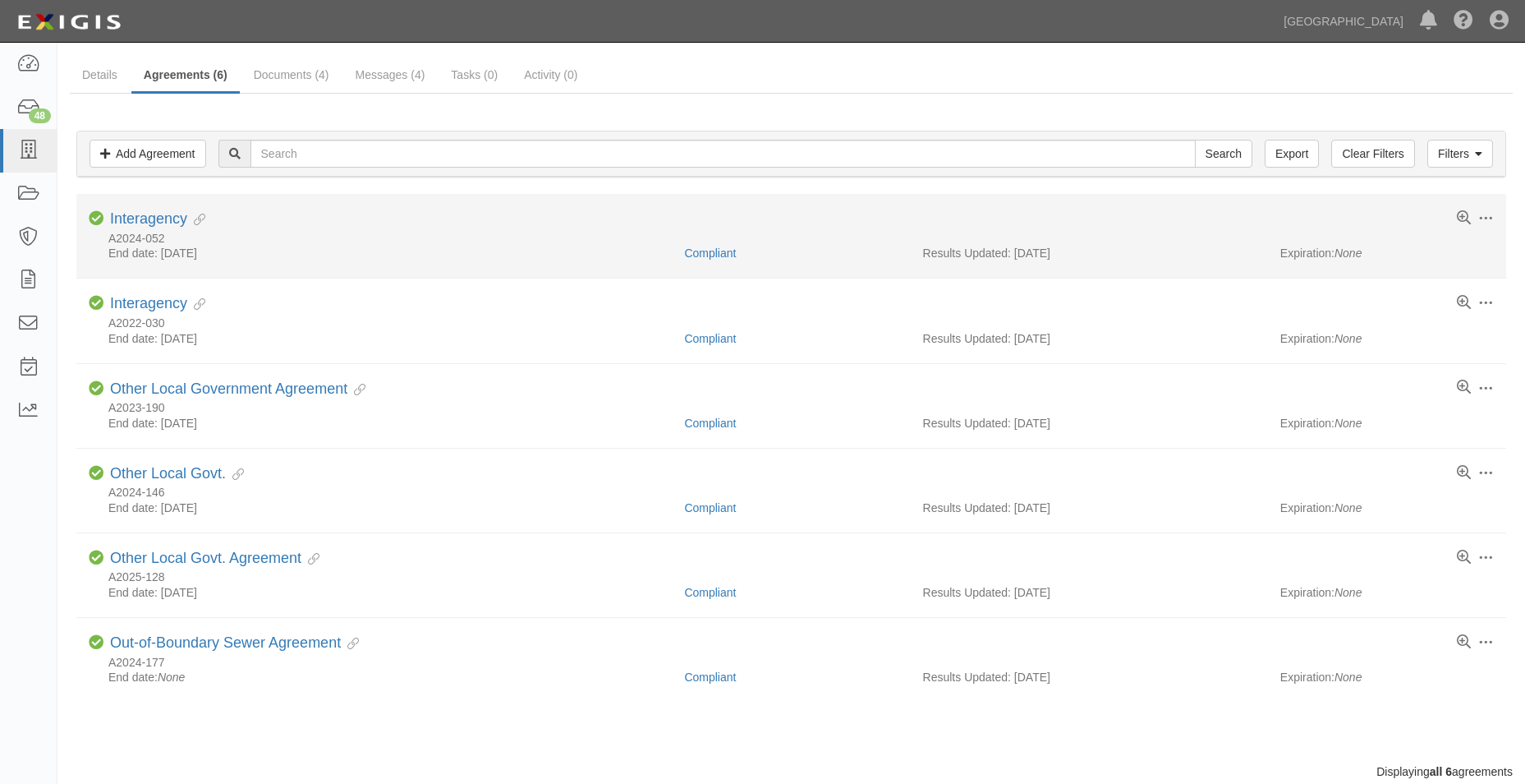
scroll to position [82, 0]
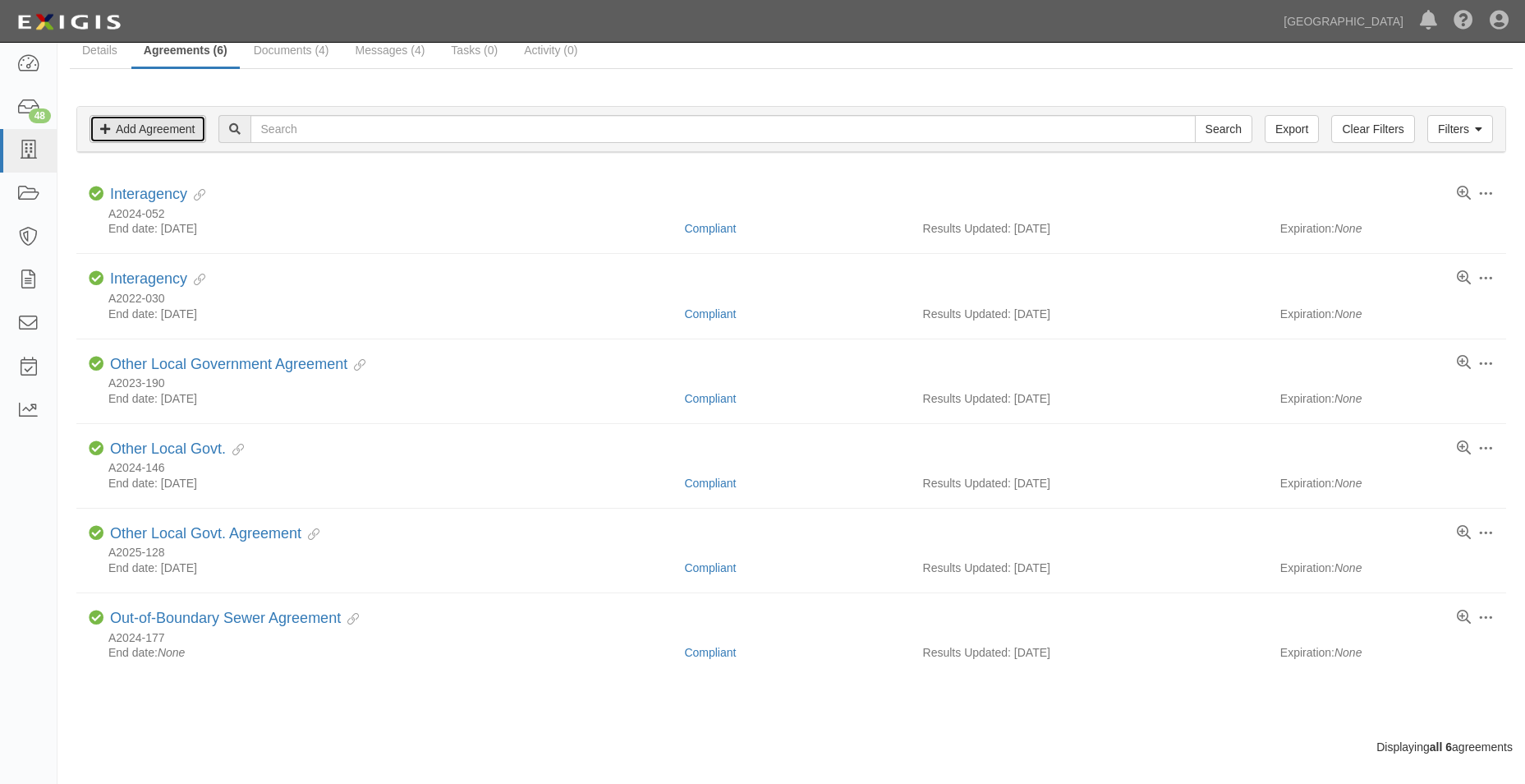
click at [201, 121] on link "Add Agreement" at bounding box center [148, 129] width 117 height 28
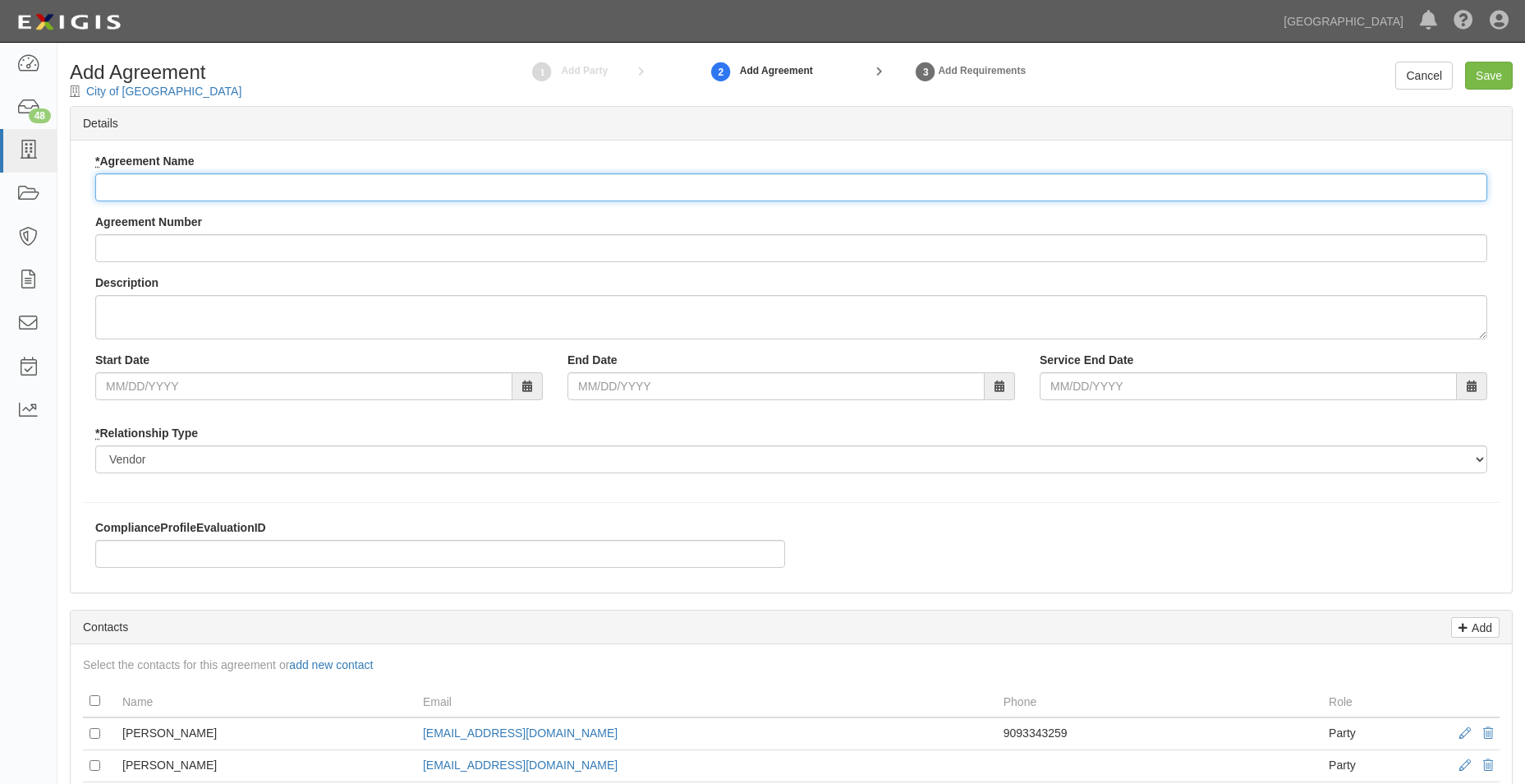
click at [230, 183] on input "* Agreement Name" at bounding box center [791, 187] width 1392 height 28
type input "o"
type input "Out-of-Boundary Sewer and Water Services"
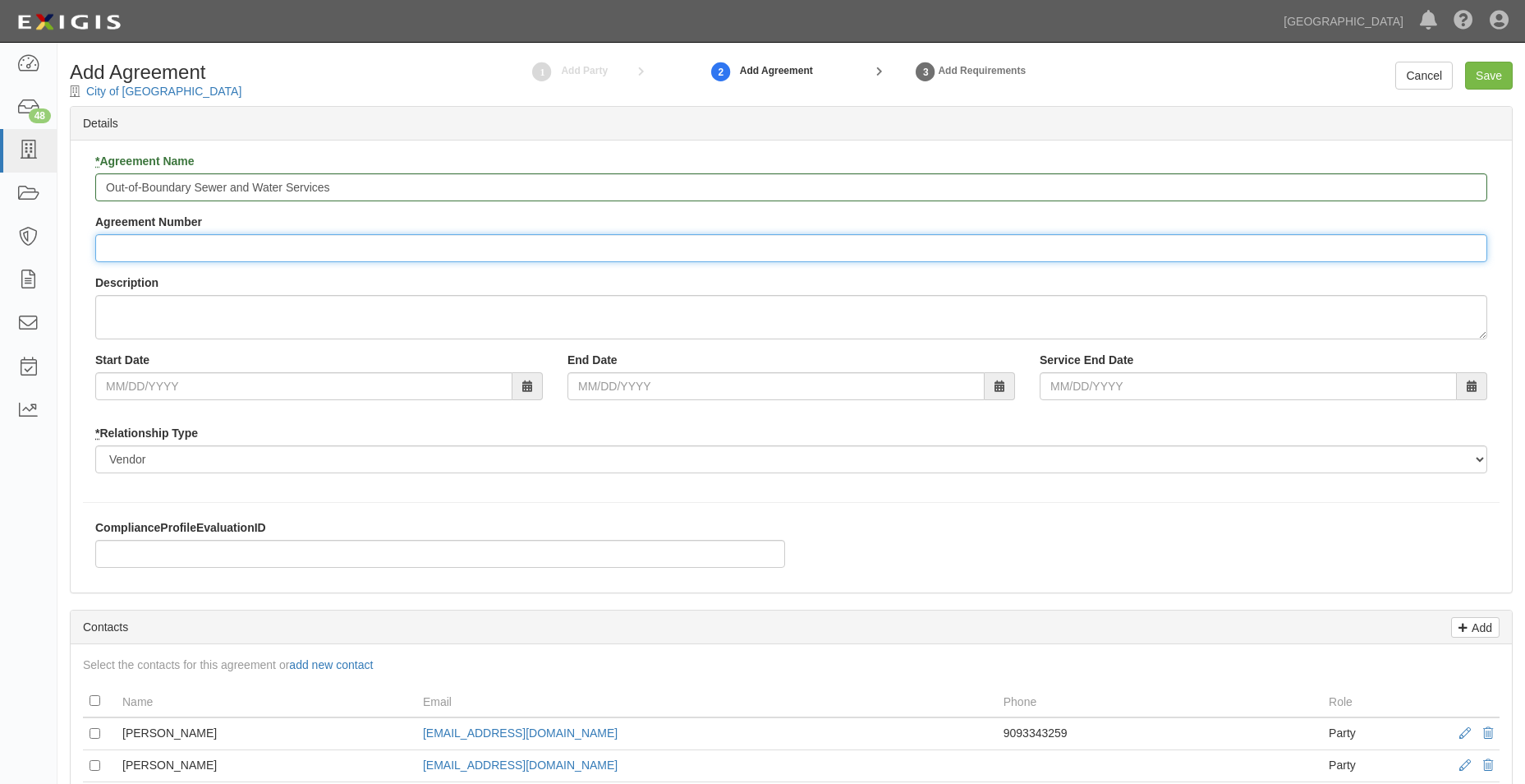
type input "a"
type input "A2025-185"
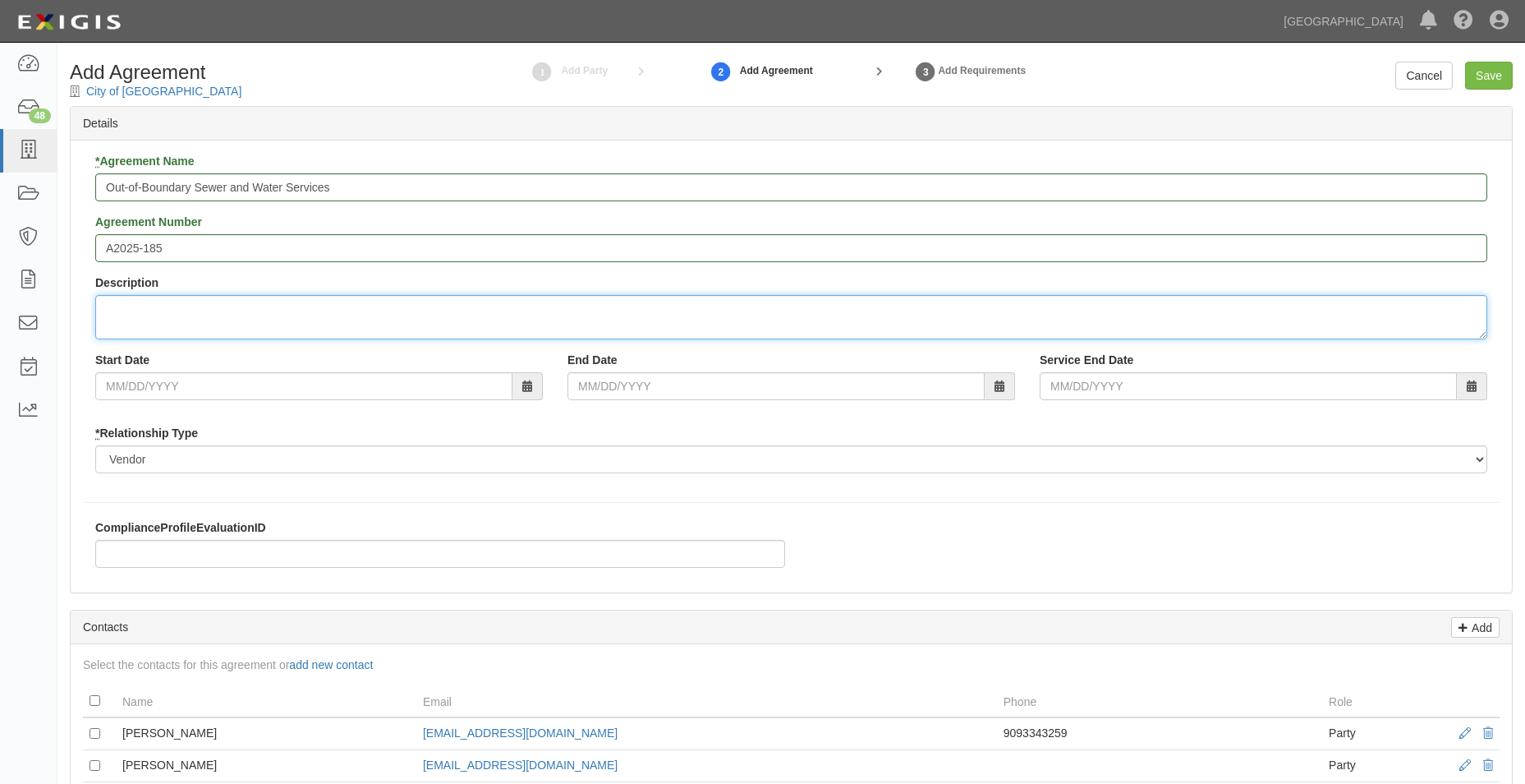
type textarea "s"
type textarea "a"
click at [247, 306] on textarea "Authorization for StorQuest to connect to water" at bounding box center [791, 317] width 1392 height 44
click at [589, 316] on textarea "Authorization for StorQuest (14901 Monte Vista SP, LLC) to connect to water" at bounding box center [791, 317] width 1392 height 44
type textarea "Authorization for StorQuest (14901 Monte Vista SP, LLC) to connect to water and…"
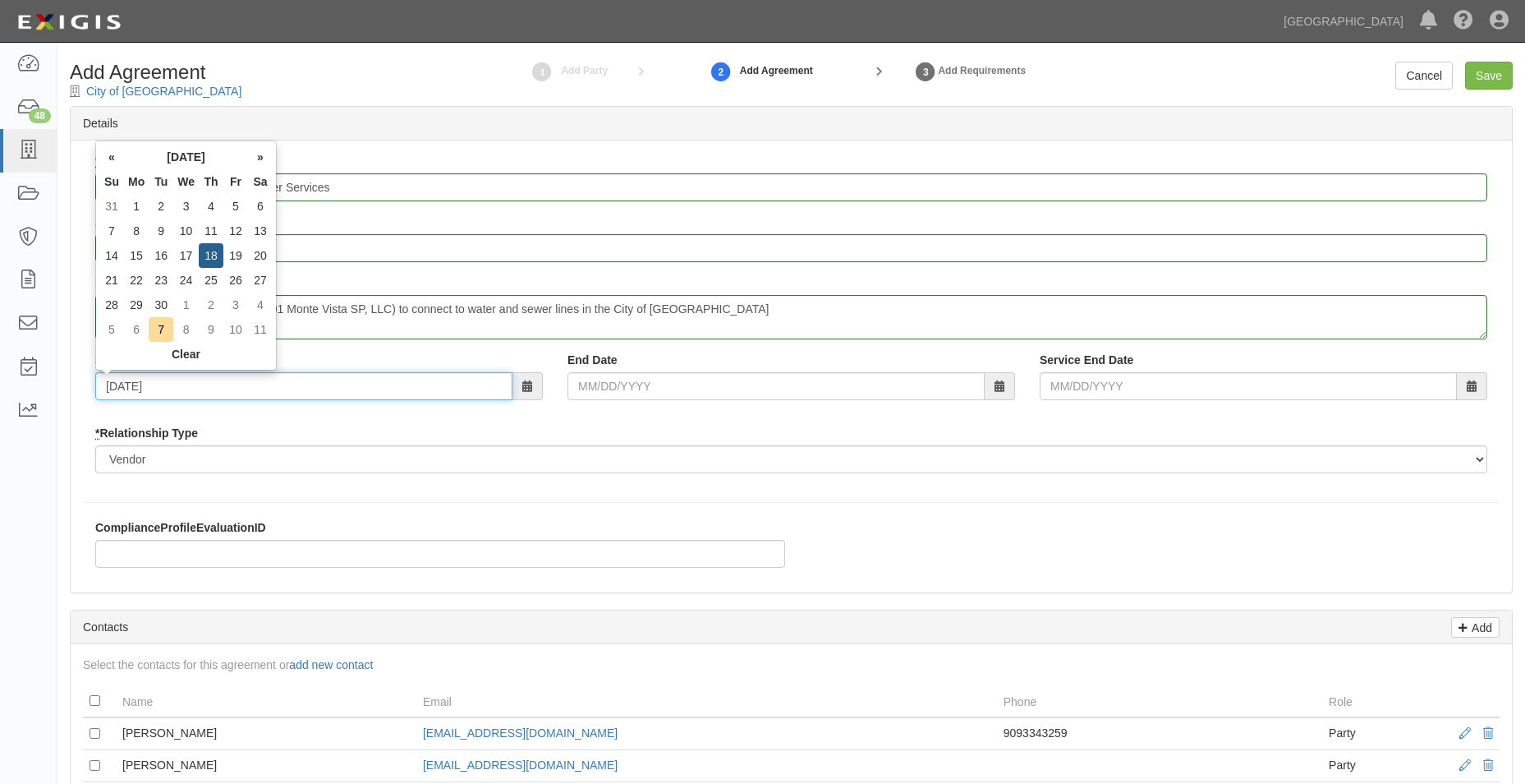
type input "09/18/2025"
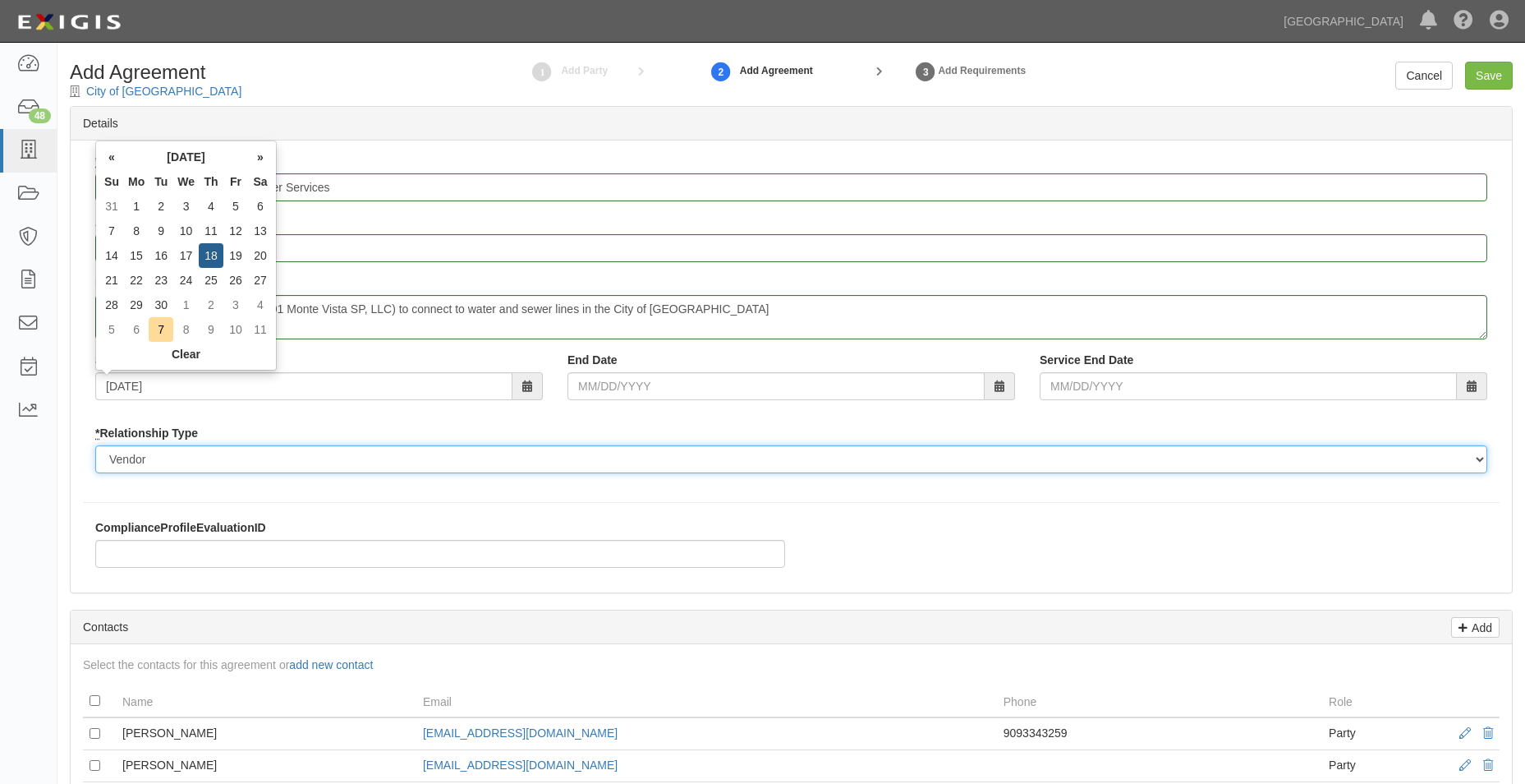
click at [764, 456] on select "Borrower Contractor Franchisee Other Subcontractor Supplier Tenant Vendor" at bounding box center [791, 459] width 1392 height 28
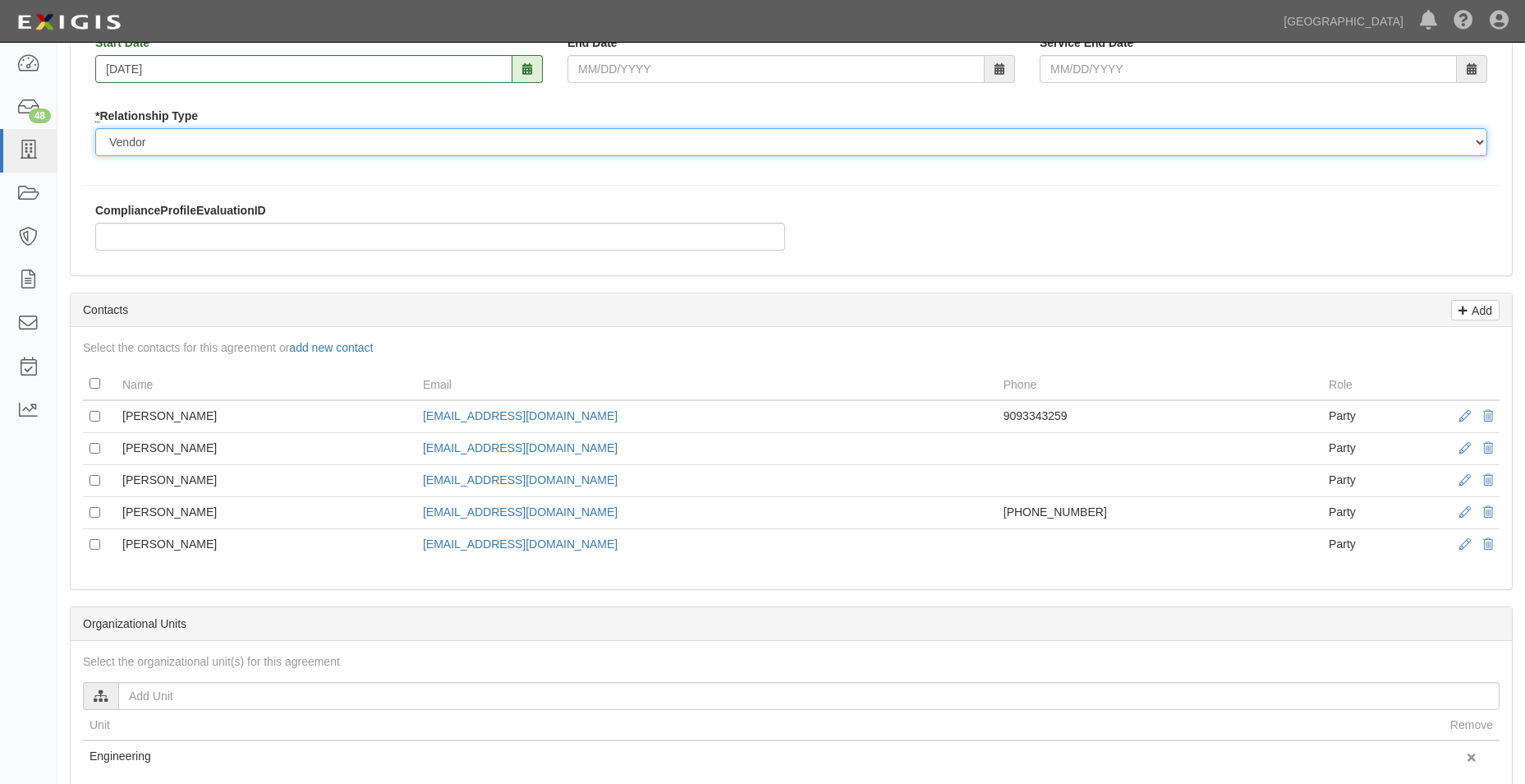
scroll to position [329, 0]
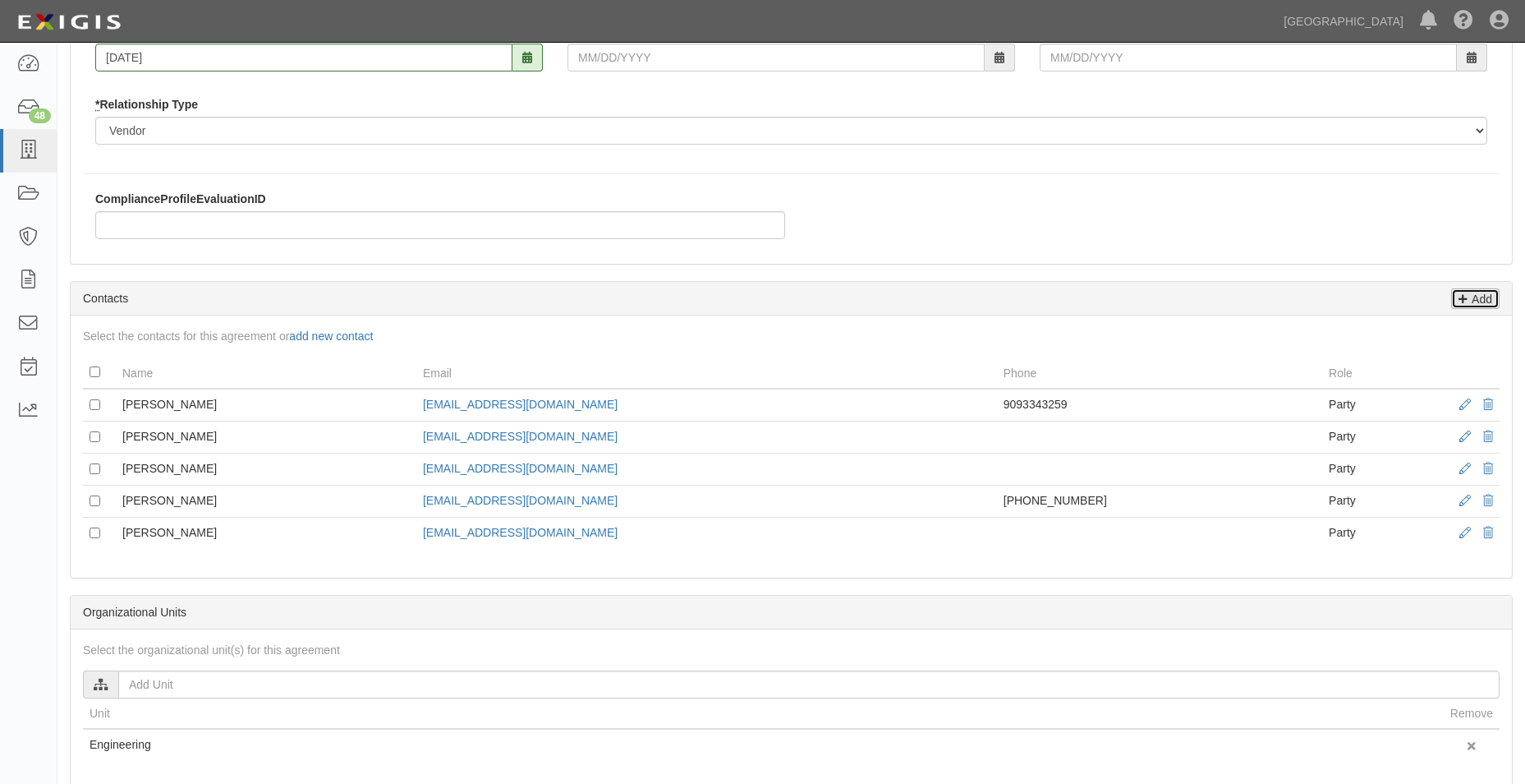
click at [1473, 297] on p "Add" at bounding box center [1480, 298] width 25 height 19
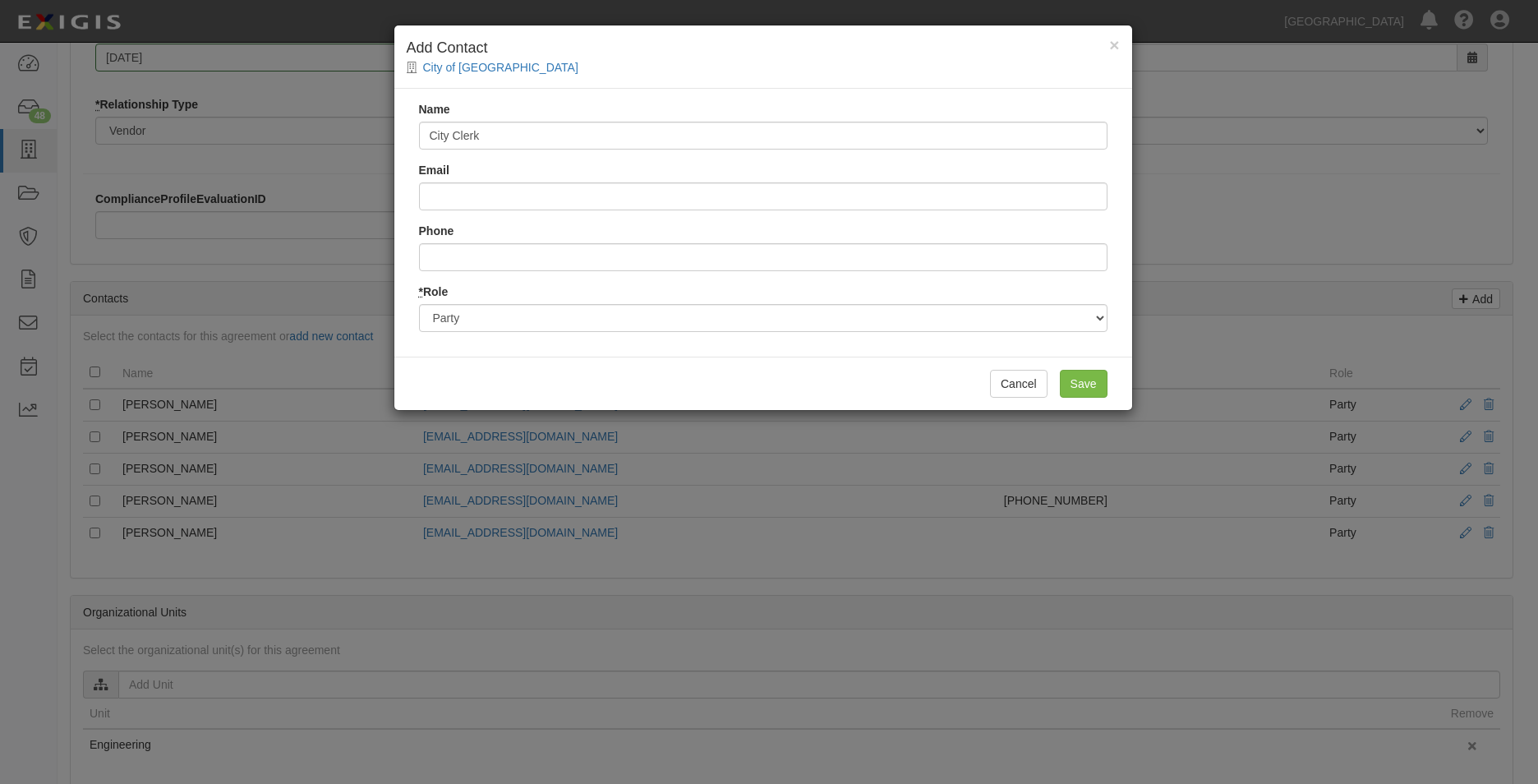
type input "City Clerk"
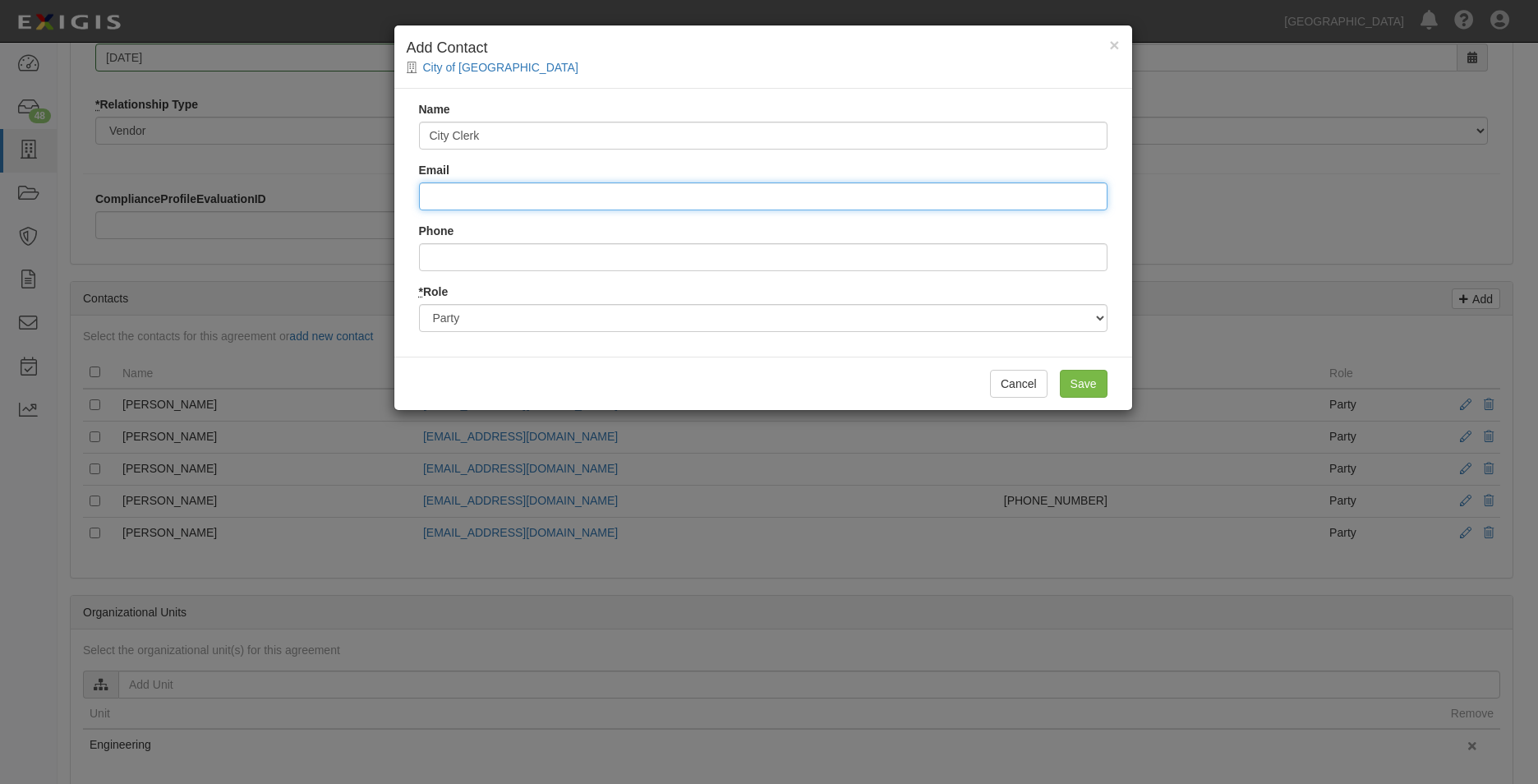
click at [486, 192] on input "Email" at bounding box center [763, 196] width 689 height 28
type input "[EMAIL_ADDRESS][DOMAIN_NAME]"
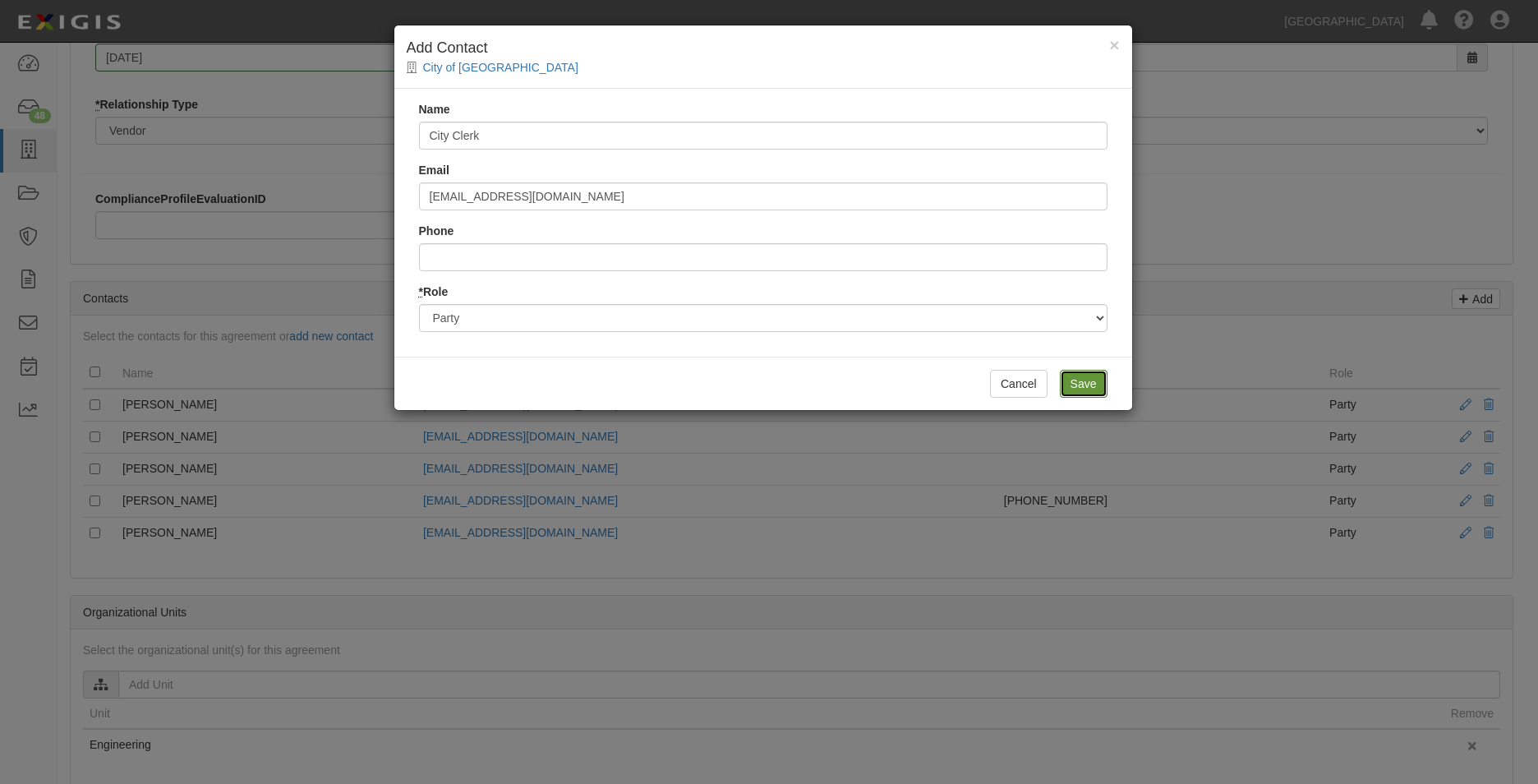
click at [1096, 382] on input "Save" at bounding box center [1083, 384] width 48 height 28
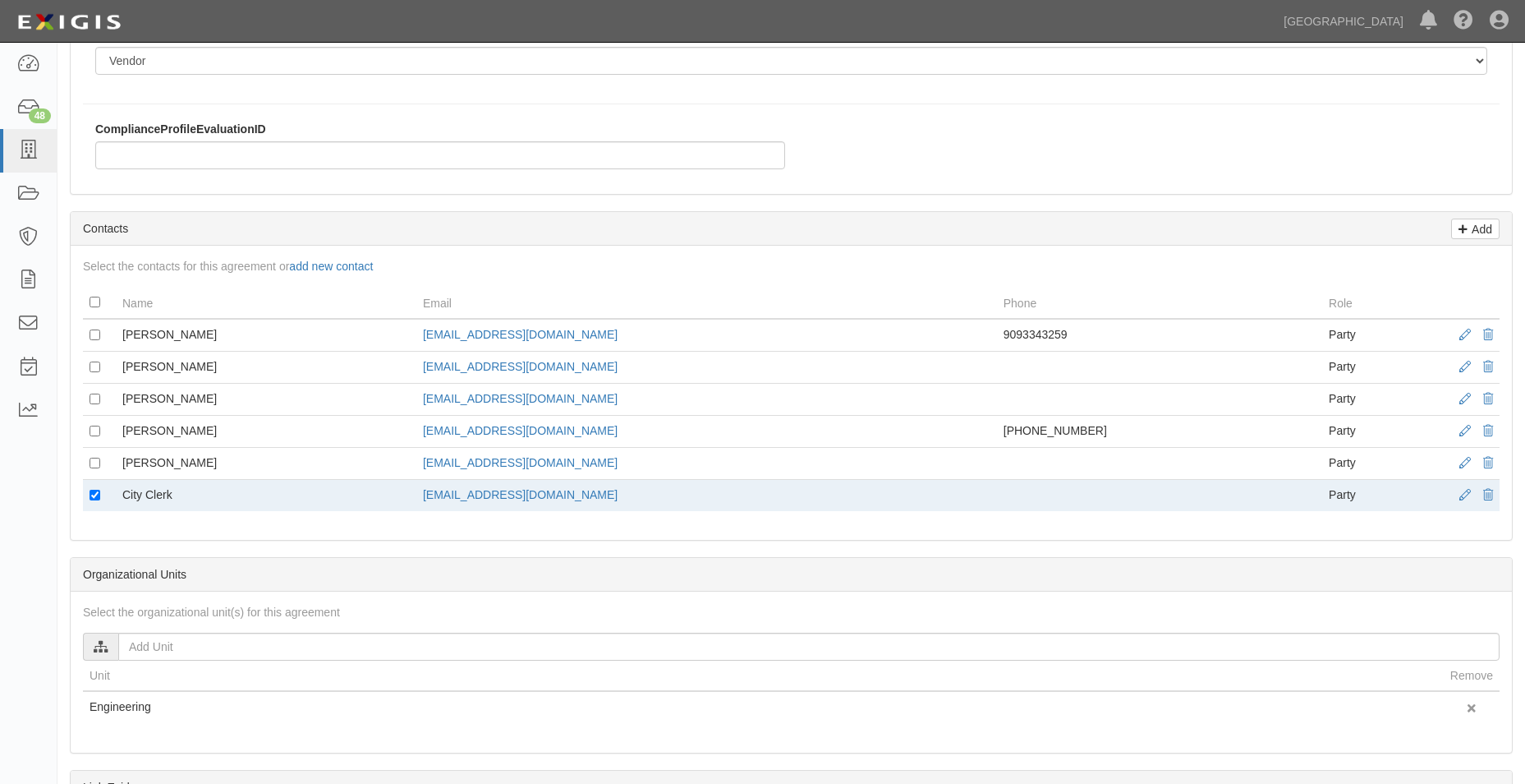
scroll to position [575, 0]
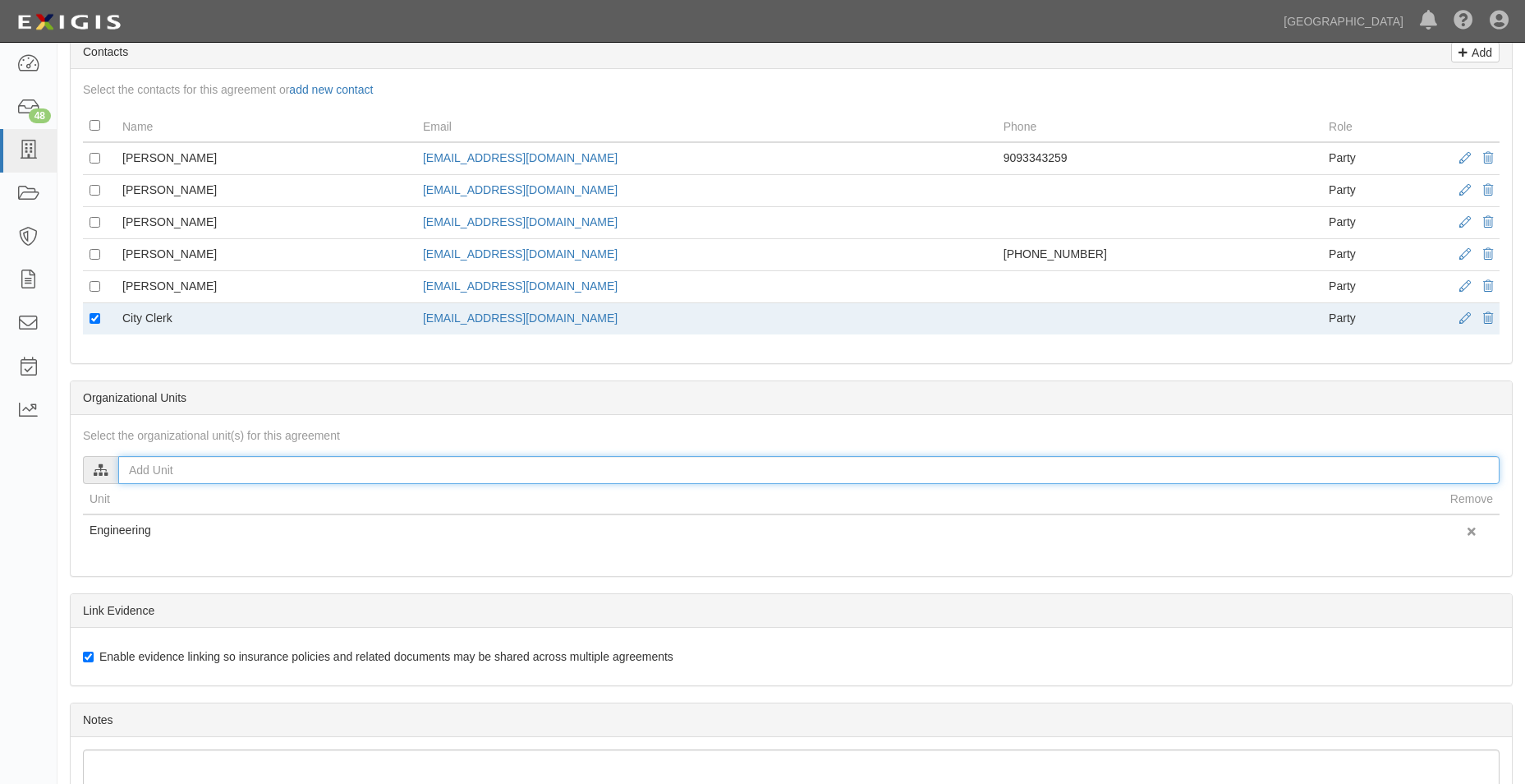
click at [150, 479] on input "text" at bounding box center [809, 470] width 1382 height 28
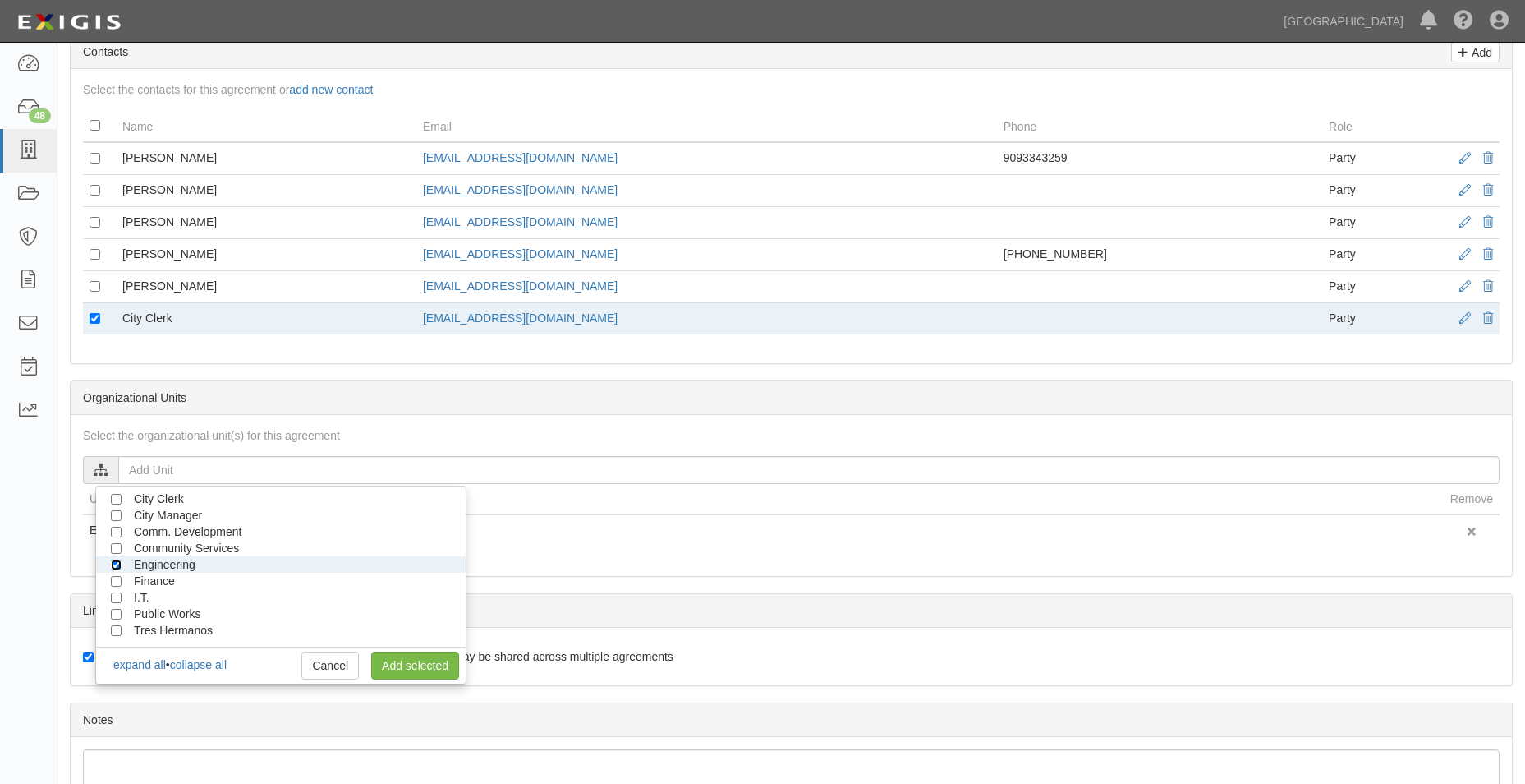
click at [115, 564] on input "Engineering" at bounding box center [117, 565] width 11 height 11
checkbox input "false"
click at [121, 500] on input "City Clerk" at bounding box center [117, 499] width 11 height 11
checkbox input "true"
click at [417, 658] on link "Add selected" at bounding box center [415, 665] width 88 height 28
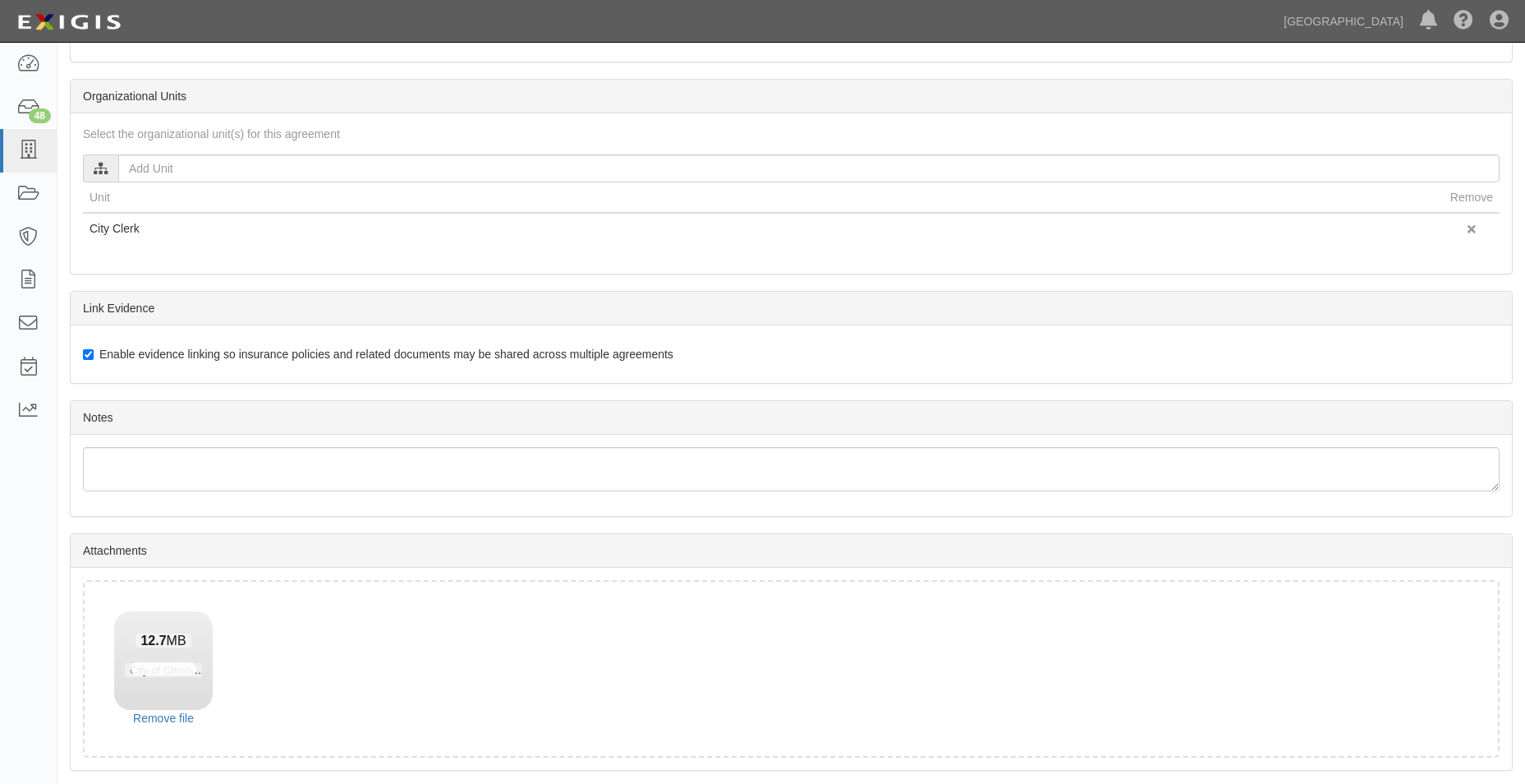
scroll to position [932, 0]
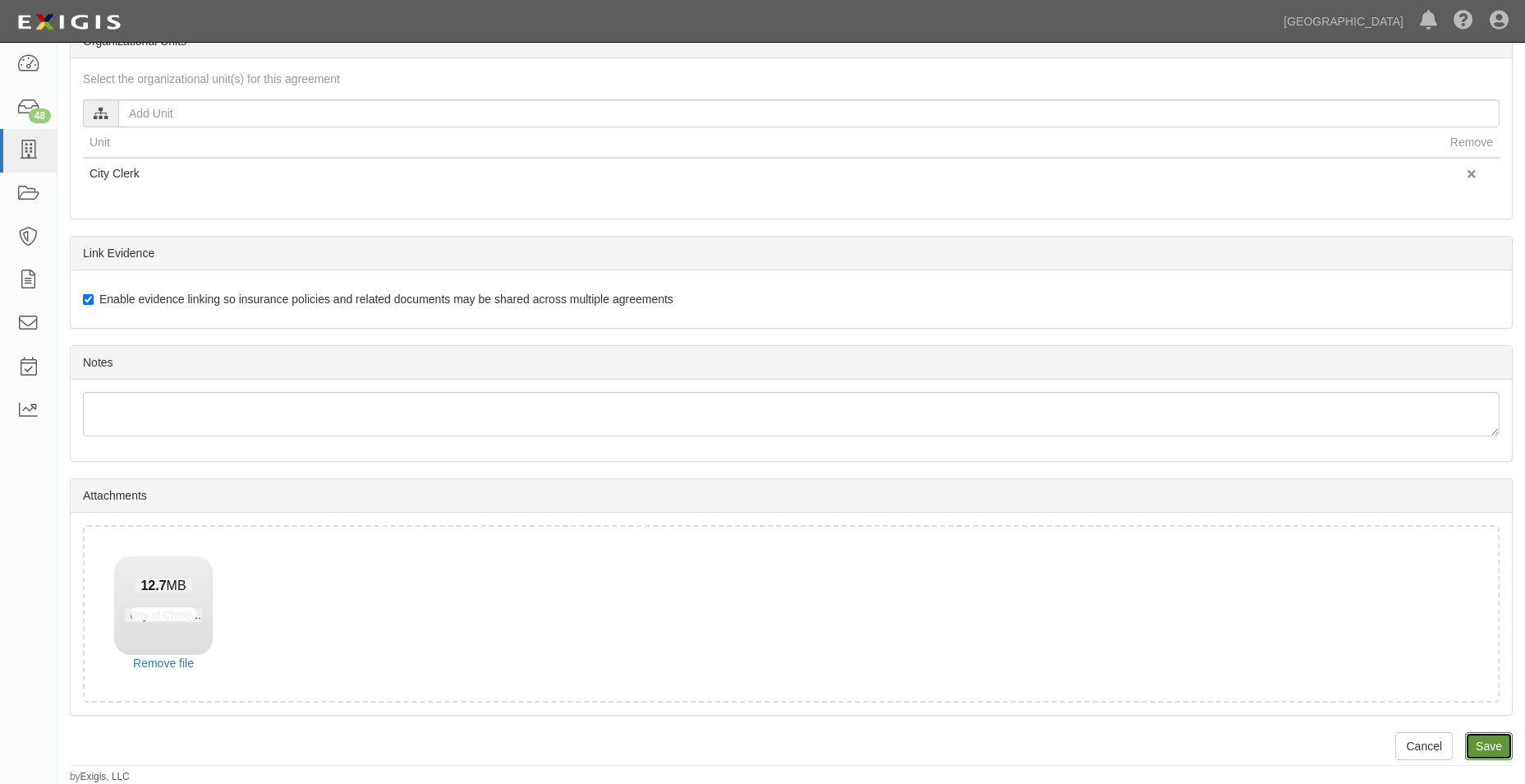
click at [1473, 736] on input "Save" at bounding box center [1489, 745] width 48 height 28
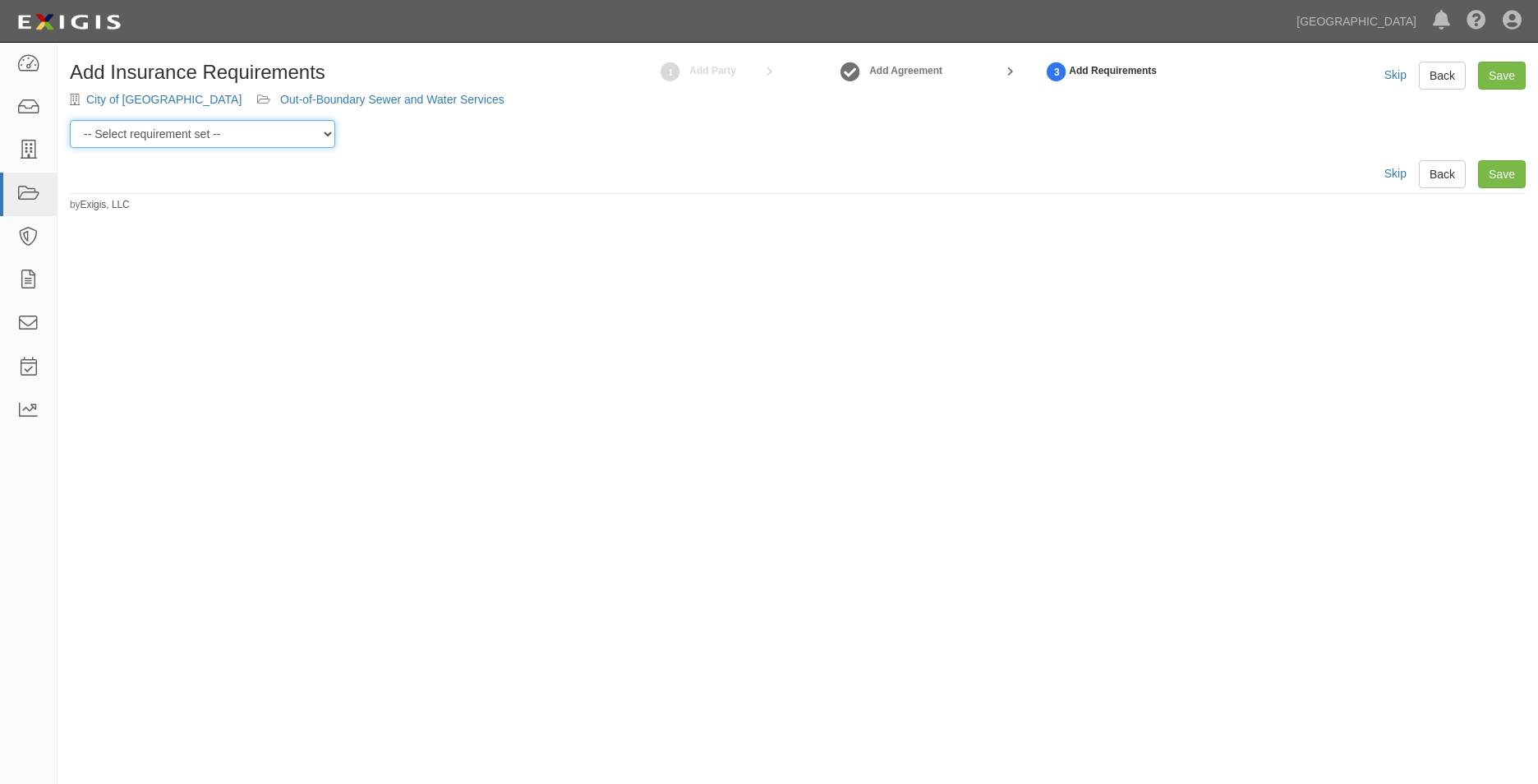
click at [155, 121] on select "-- Select requirement set -- 0-0-0-.03 Prof. Liability 0-0-0-1 CYB 0-1-0-0-1 E&…" at bounding box center [202, 134] width 265 height 28
select select "54324"
click at [70, 120] on select "-- Select requirement set -- 0-0-0-.03 Prof. Liability 0-0-0-1 CYB 0-1-0-0-1 E&…" at bounding box center [202, 134] width 265 height 28
click at [1522, 178] on link "Save" at bounding box center [1502, 174] width 48 height 28
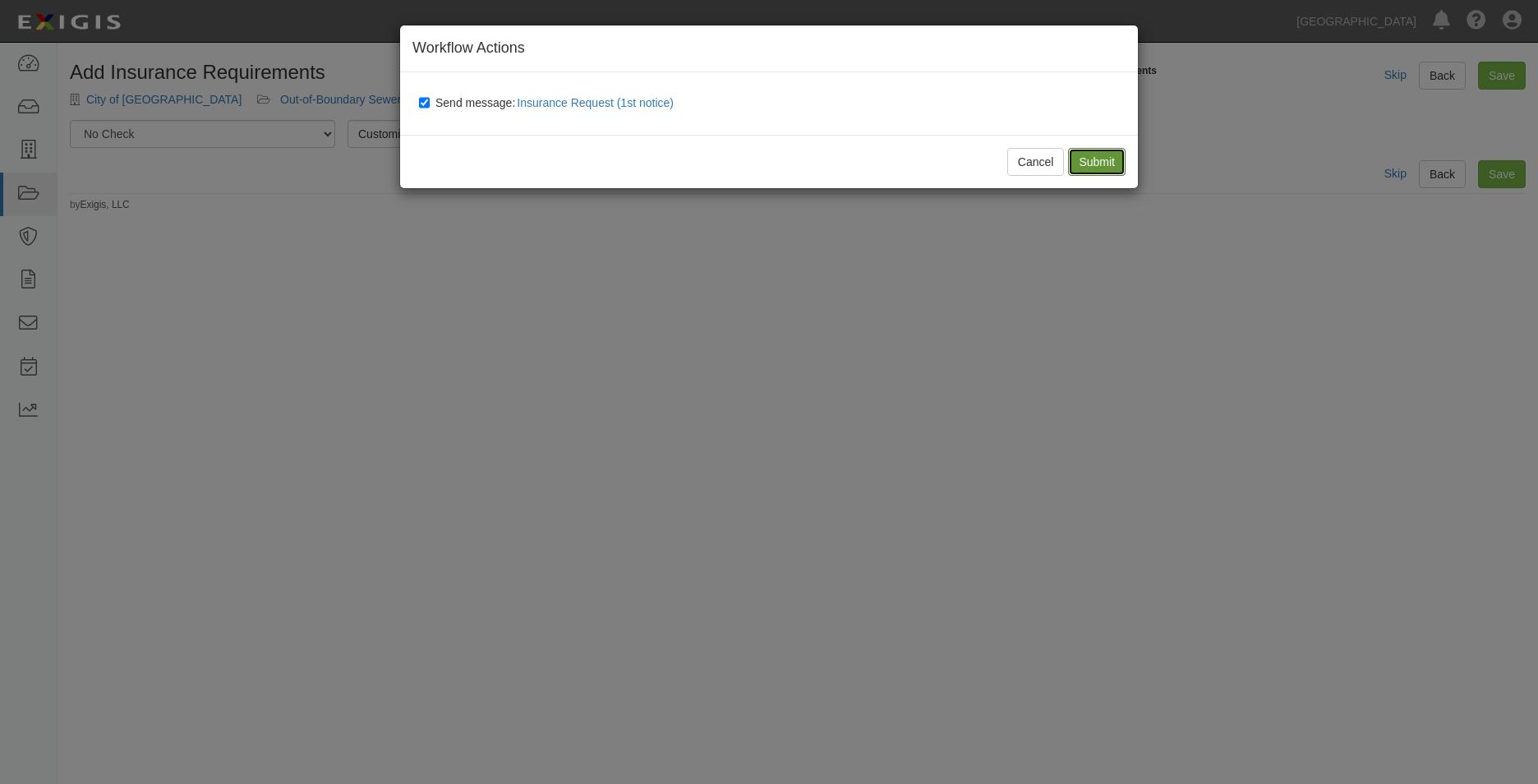
click at [1117, 161] on input "Submit" at bounding box center [1096, 162] width 58 height 28
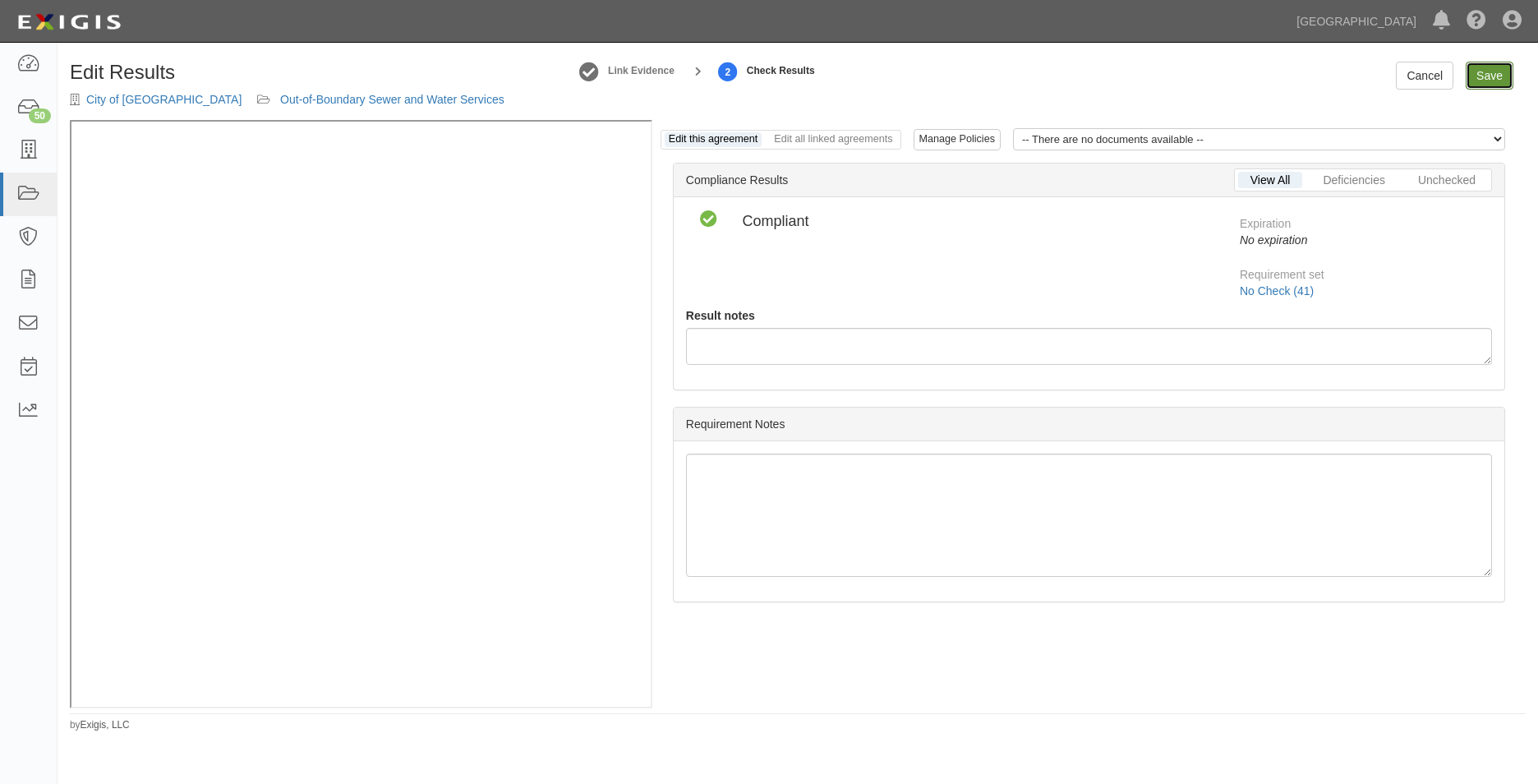
click at [1499, 86] on link "Save" at bounding box center [1489, 75] width 48 height 28
radio input "true"
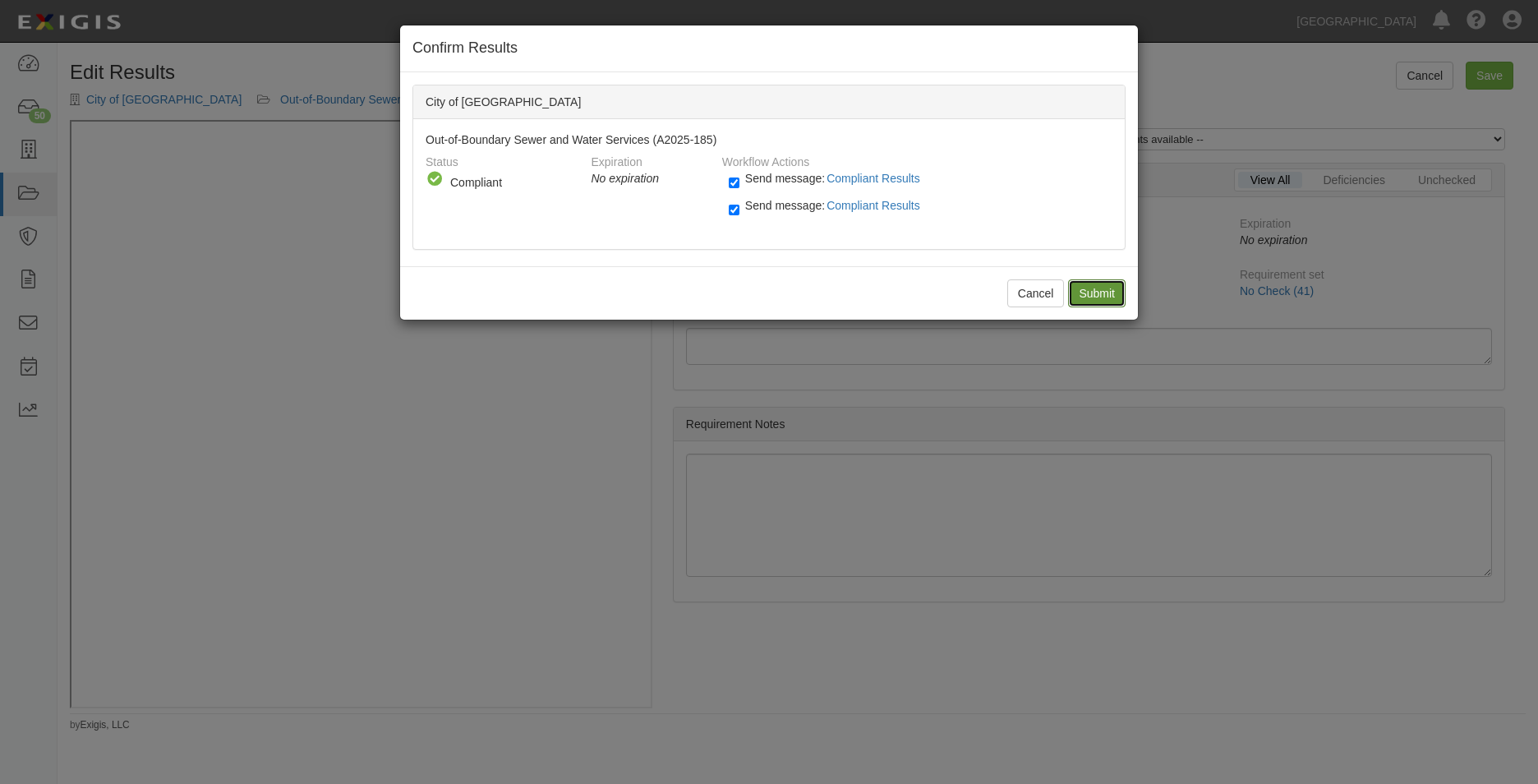
click at [1114, 285] on input "Submit" at bounding box center [1096, 293] width 58 height 28
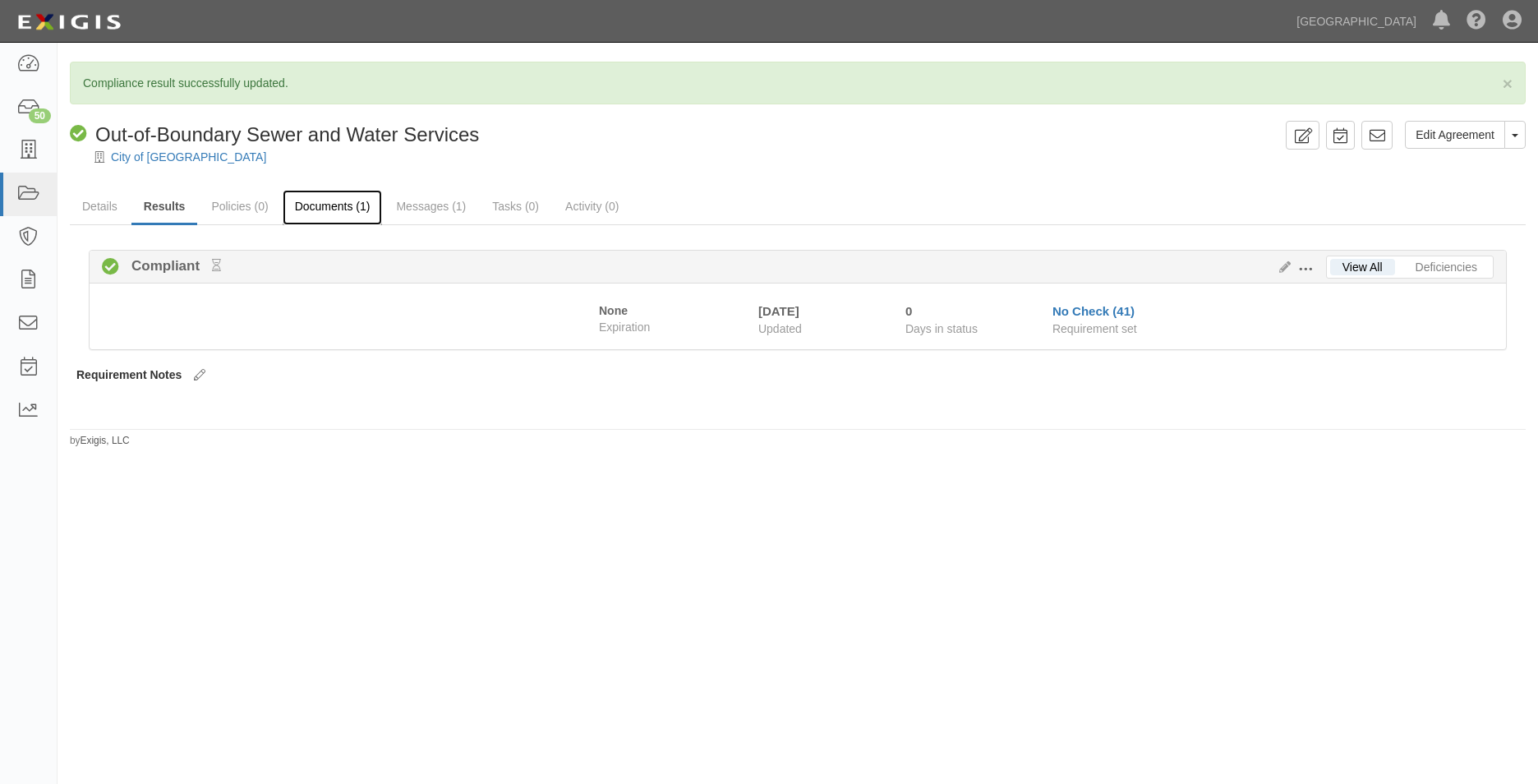
click at [320, 196] on link "Documents (1)" at bounding box center [332, 207] width 100 height 35
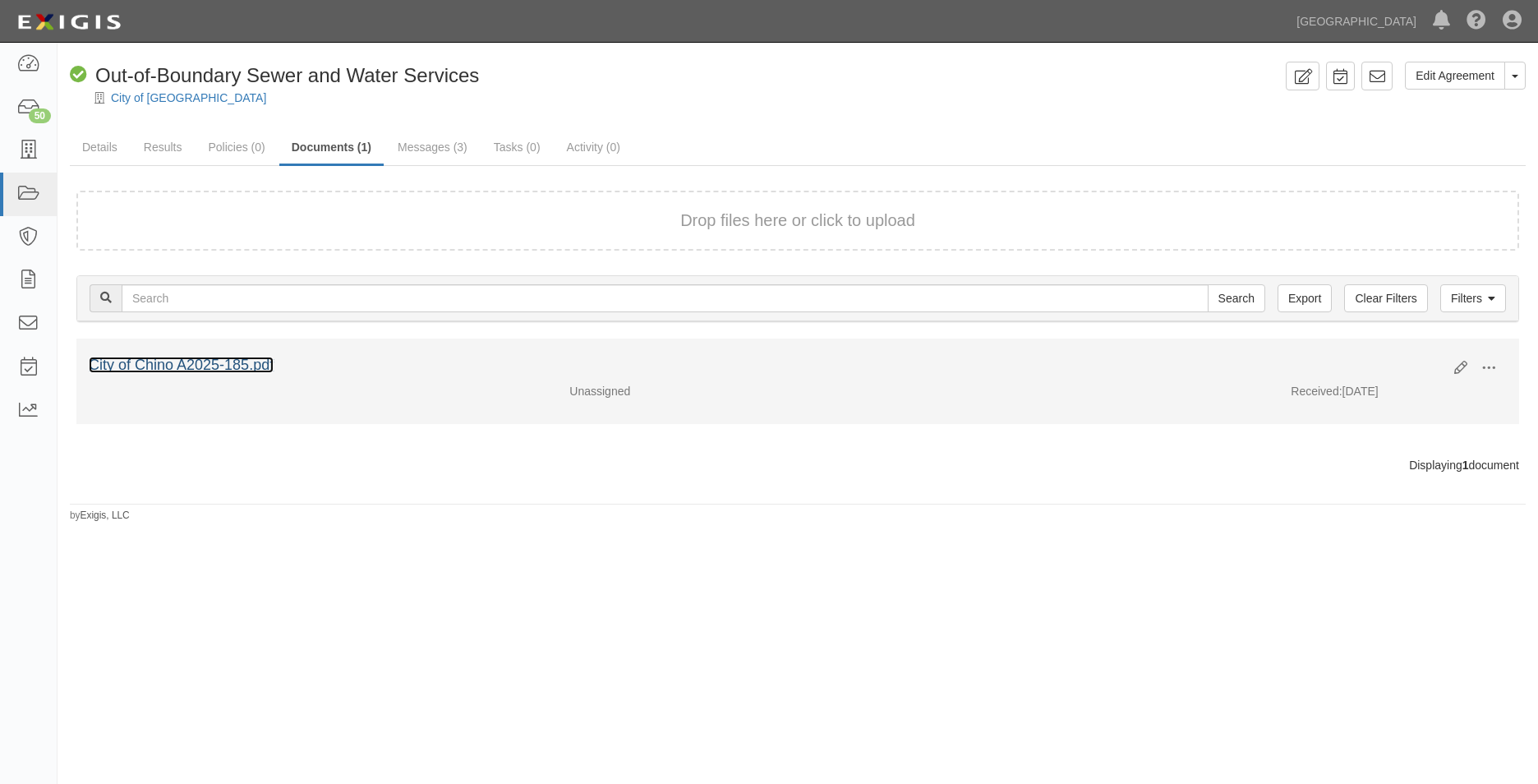
click at [269, 367] on link "City of Chino A2025-185.pdf" at bounding box center [181, 364] width 185 height 17
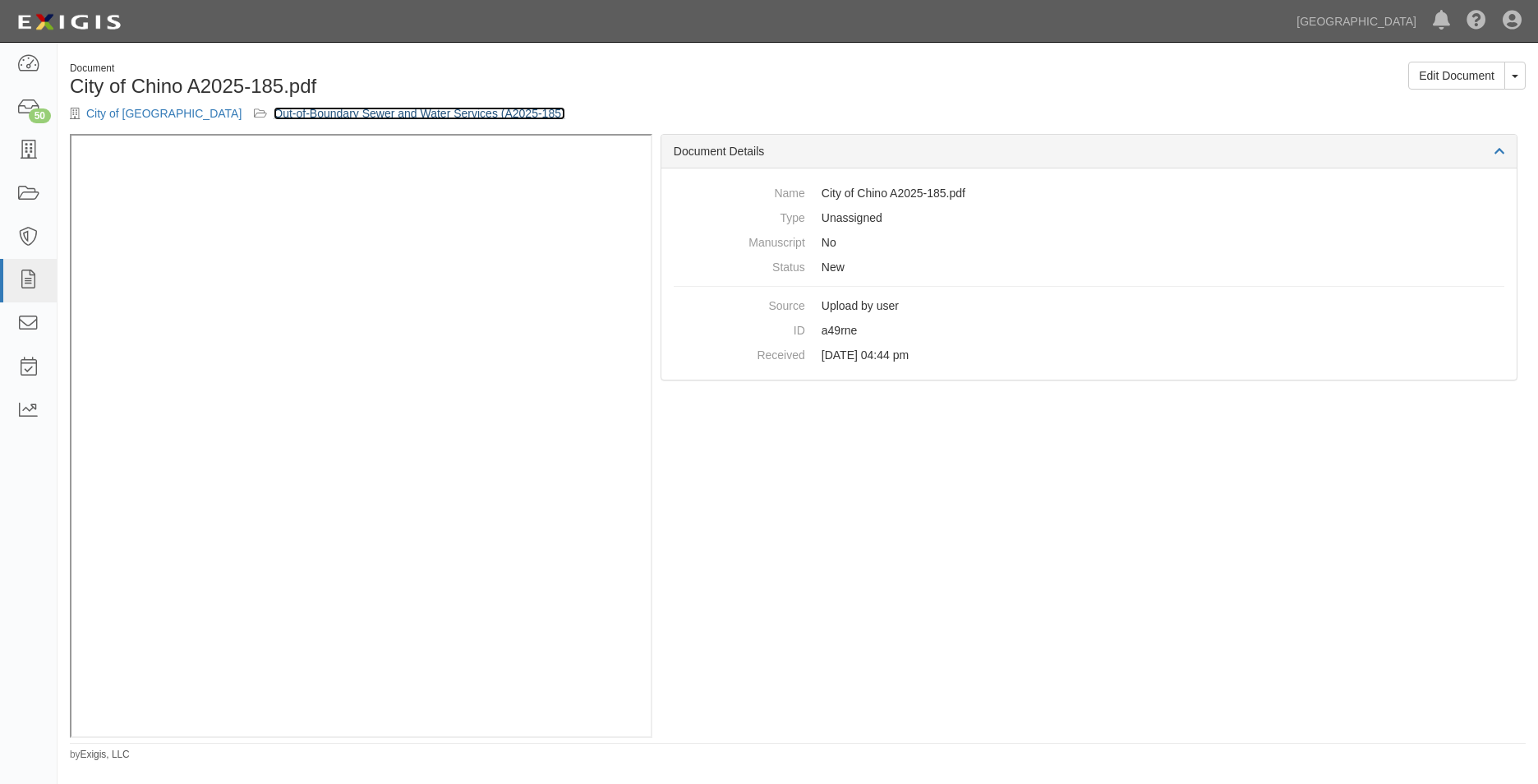
click at [396, 117] on link "Out-of-Boundary Sewer and Water Services (A2025-185)" at bounding box center [419, 113] width 291 height 13
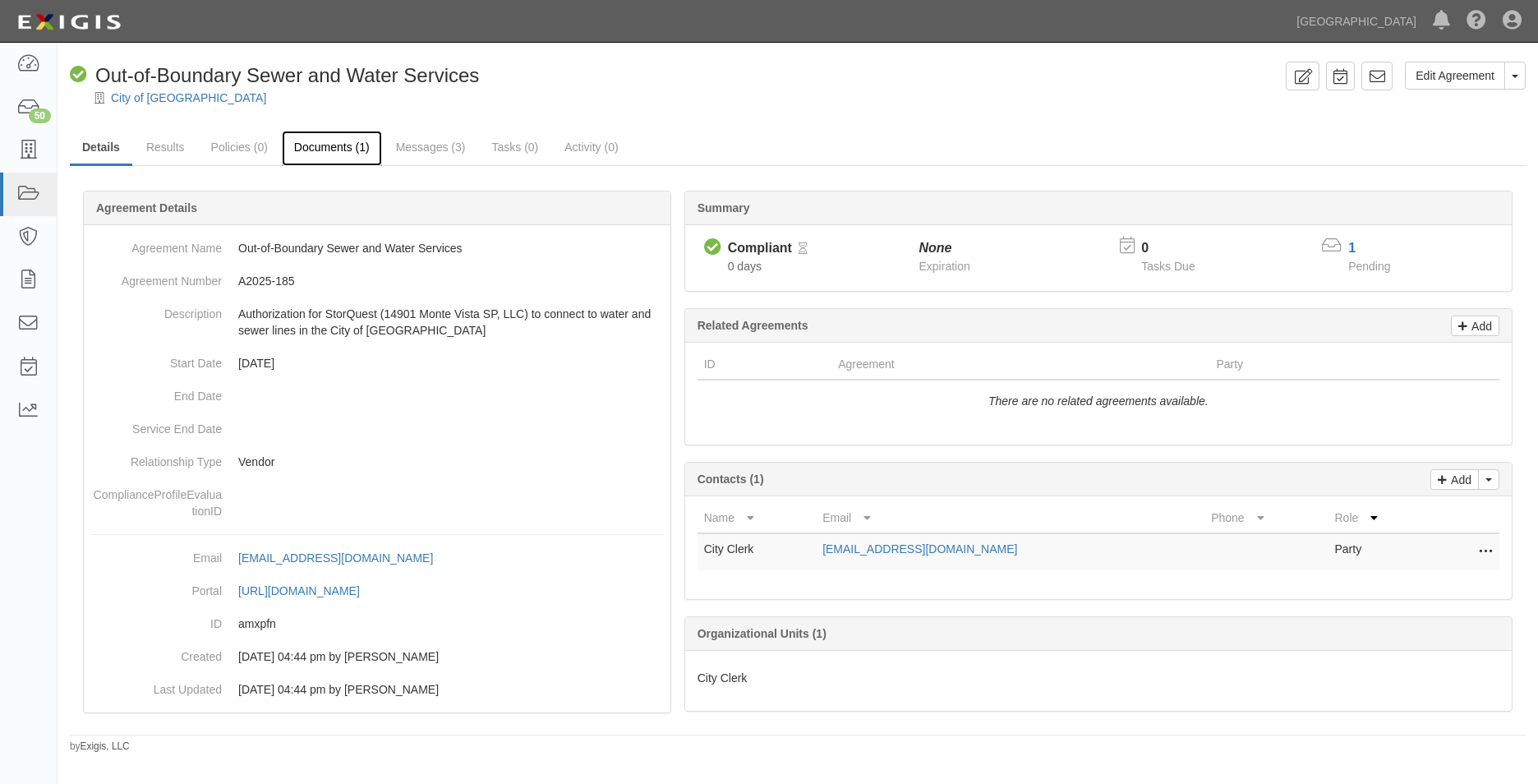
click at [340, 137] on link "Documents (1)" at bounding box center [331, 148] width 100 height 35
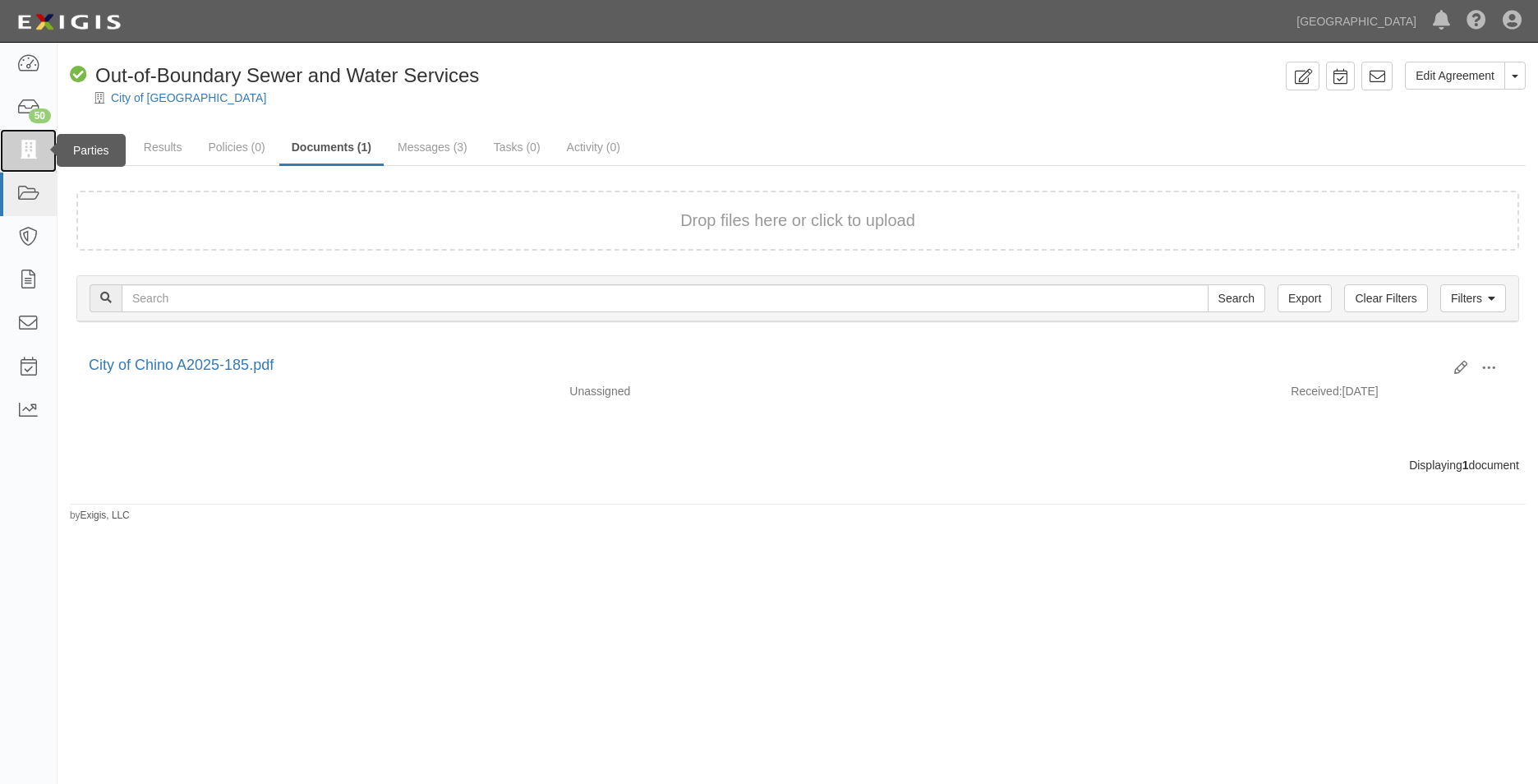
click at [40, 150] on link at bounding box center [28, 150] width 57 height 43
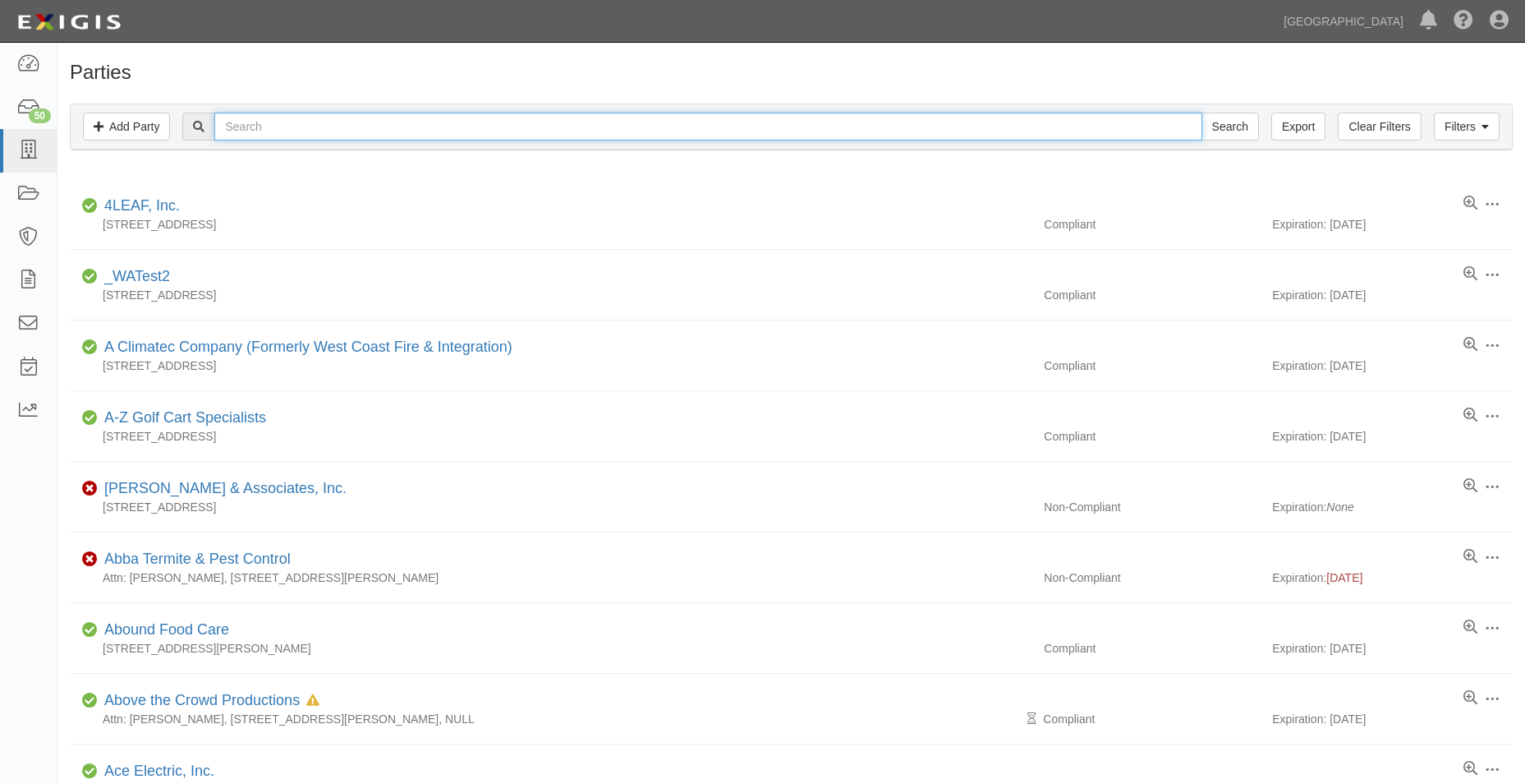
click at [342, 129] on input "text" at bounding box center [708, 127] width 987 height 28
type input "butier engineering"
click at [1202, 113] on input "Search" at bounding box center [1230, 127] width 58 height 28
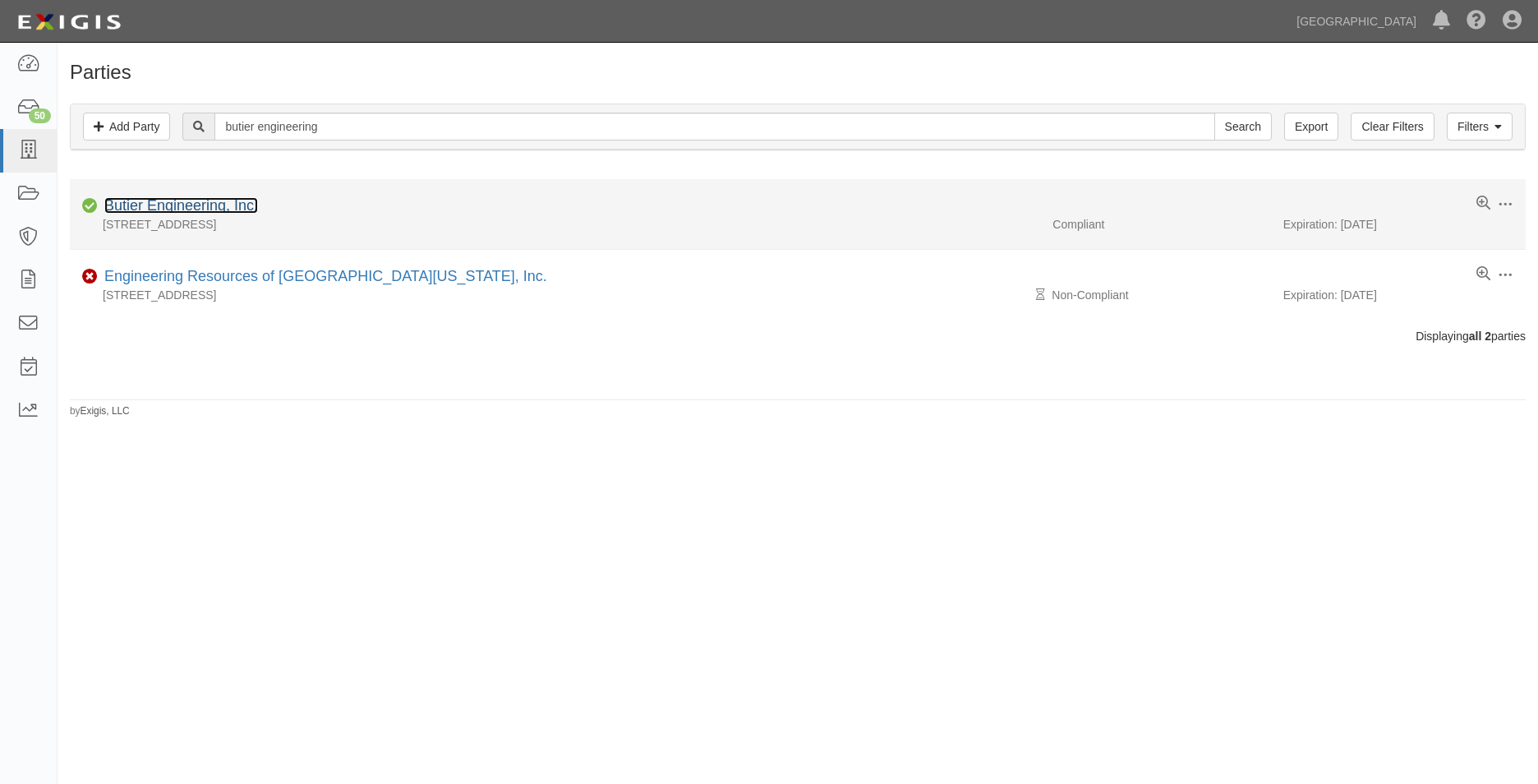
click at [246, 207] on link "Butier Engineering, Inc." at bounding box center [181, 206] width 153 height 17
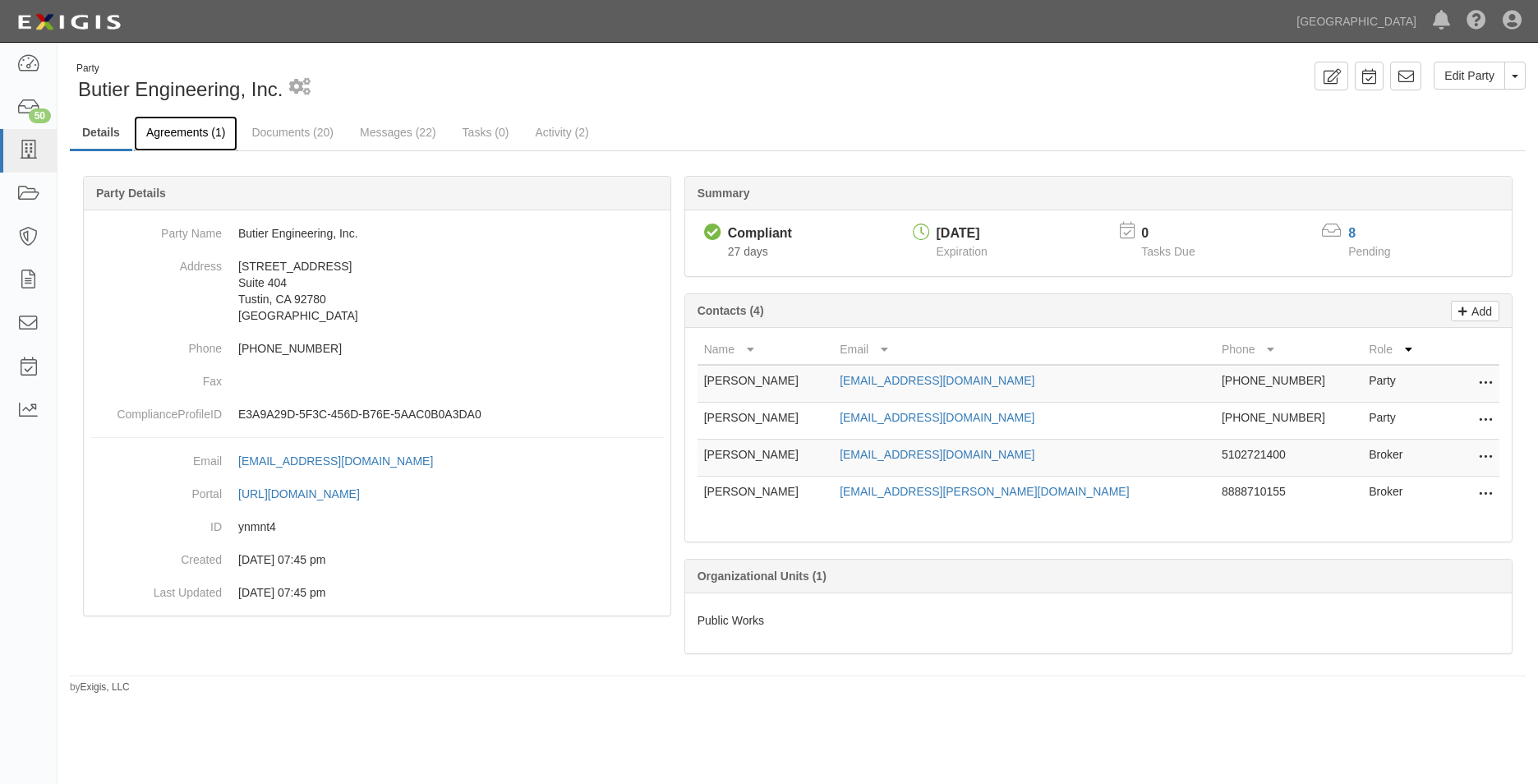
click at [230, 139] on link "Agreements (1)" at bounding box center [185, 133] width 104 height 35
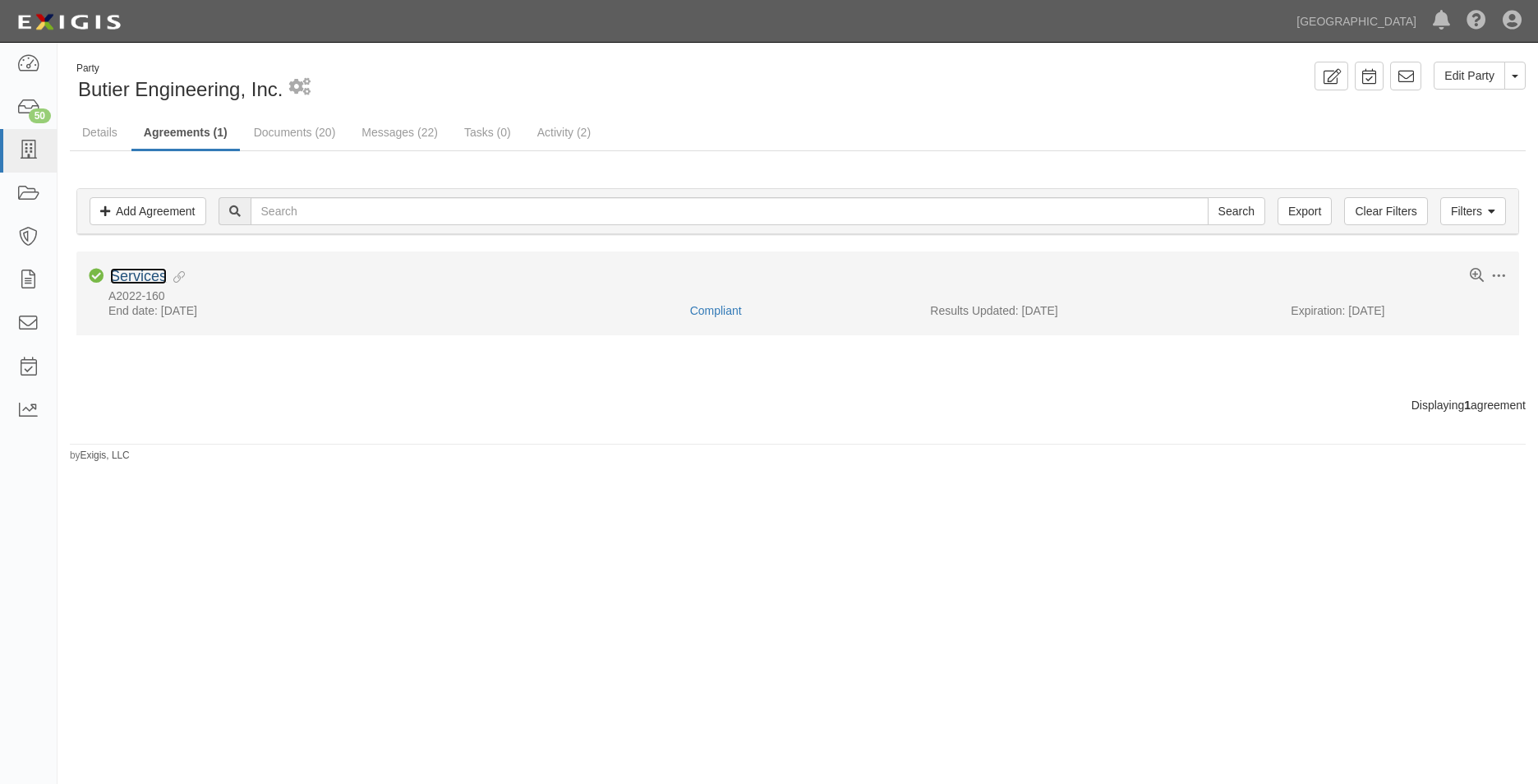
click at [152, 276] on link "Services" at bounding box center [139, 276] width 57 height 17
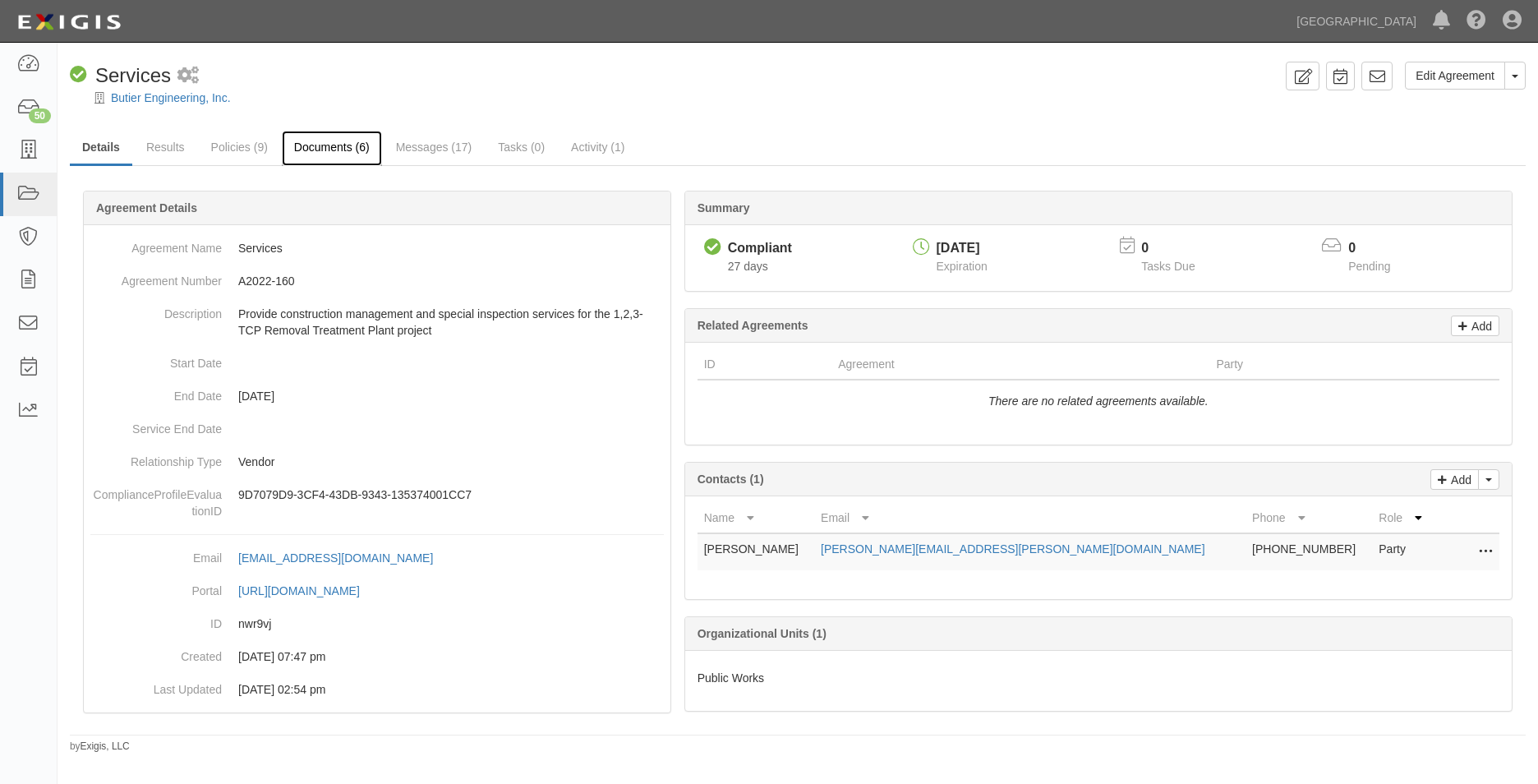
click at [335, 131] on link "Documents (6)" at bounding box center [331, 148] width 100 height 35
click at [323, 166] on link "Documents (6)" at bounding box center [331, 148] width 100 height 35
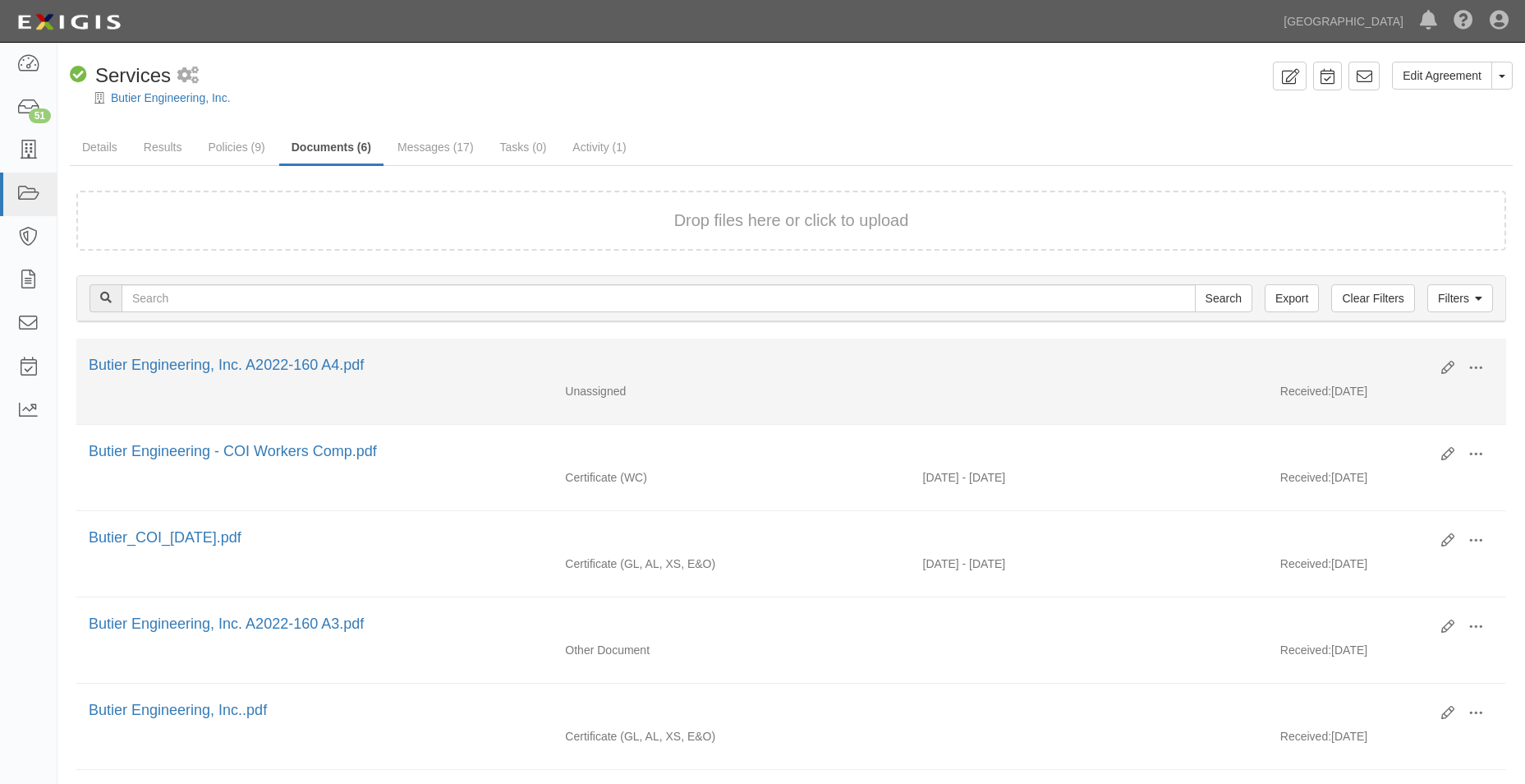
click at [320, 352] on li "Edit View View details Archive Butier Engineering, Inc. A2022-160 A4.pdf Unassi…" at bounding box center [791, 382] width 1430 height 86
click at [316, 367] on link "Butier Engineering, Inc. A2022-160 A4.pdf" at bounding box center [227, 364] width 275 height 17
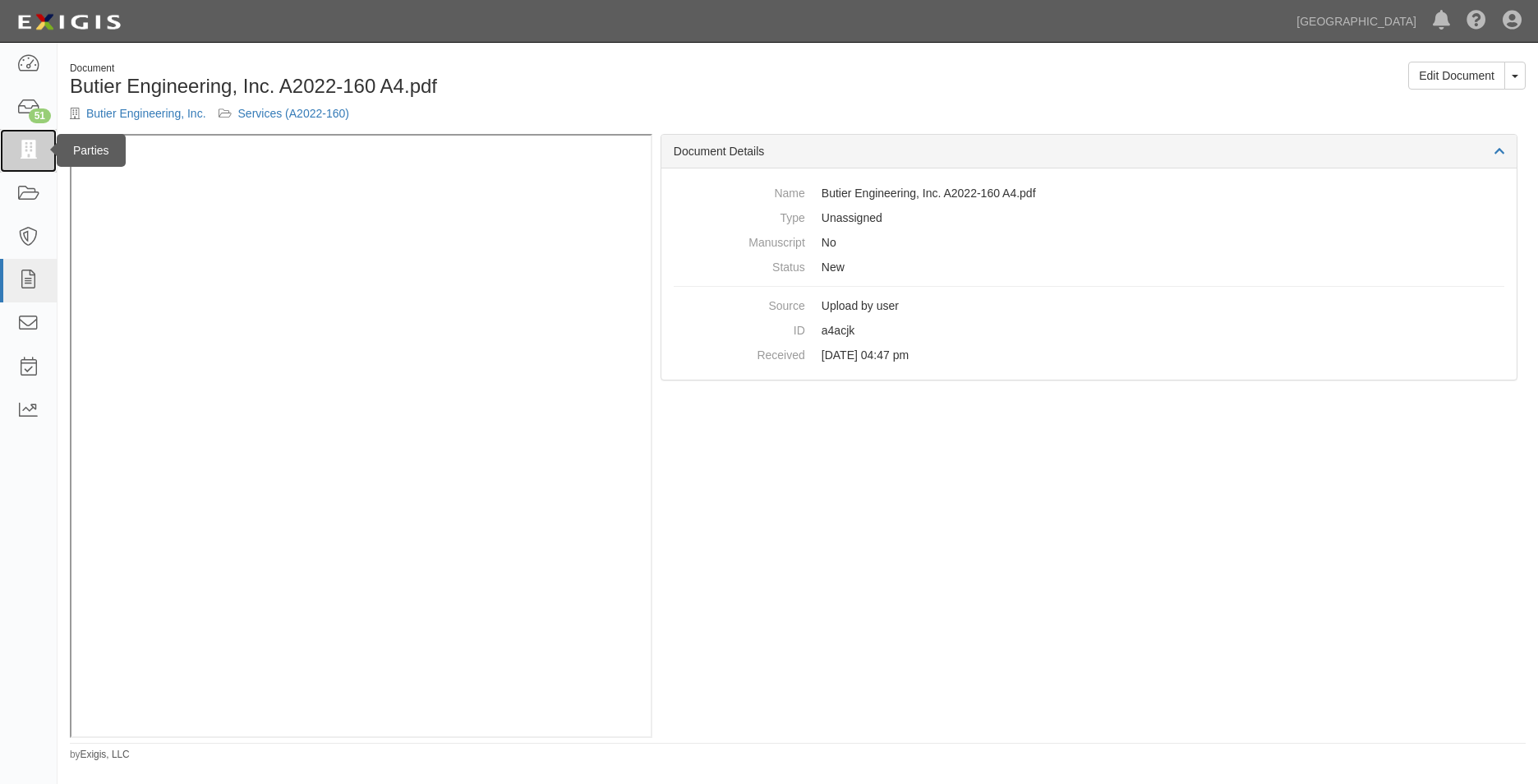
click at [29, 160] on icon at bounding box center [28, 151] width 23 height 19
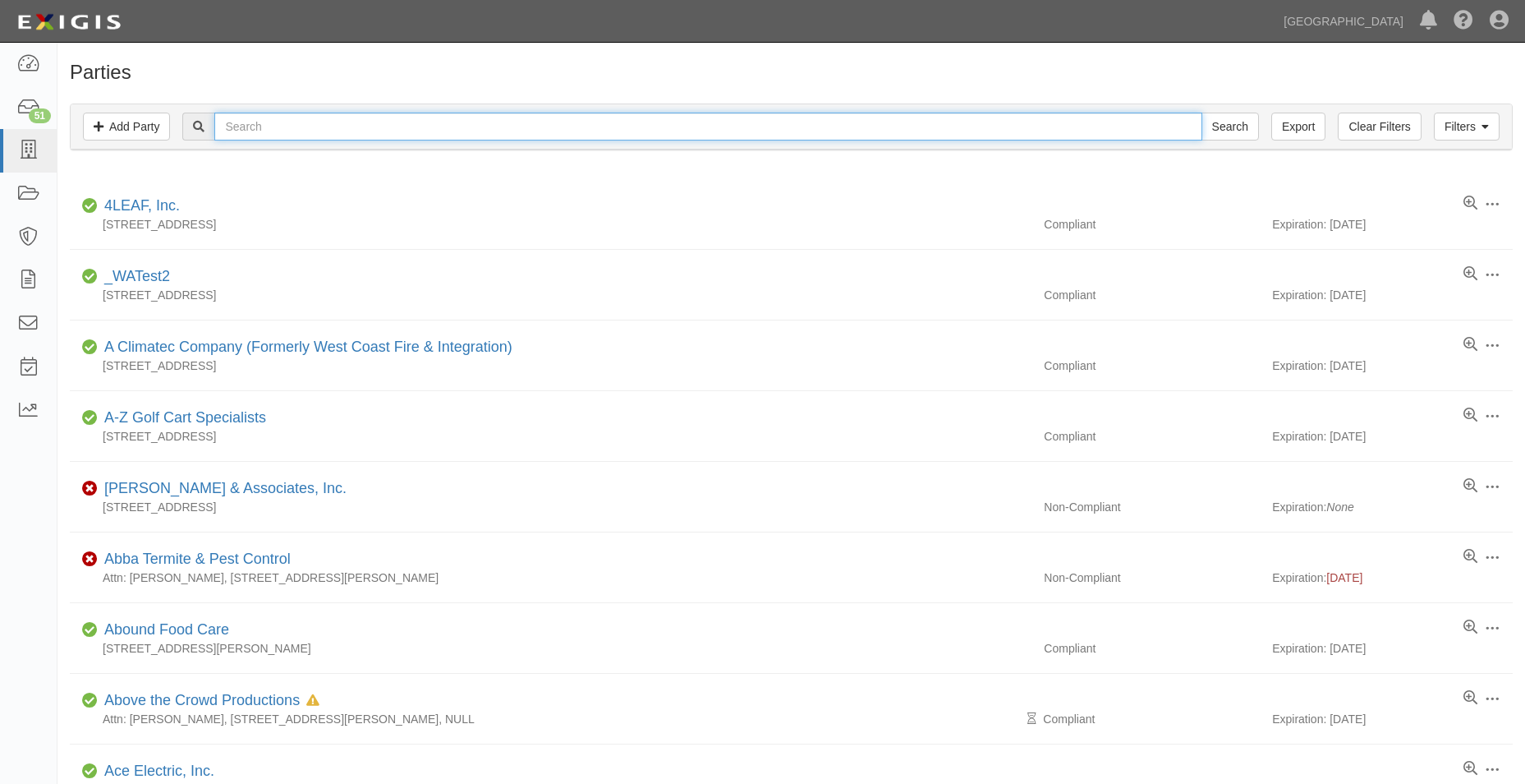
click at [278, 127] on input "text" at bounding box center [708, 127] width 987 height 28
type input "[PERSON_NAME] streetlighting"
click at [1202, 113] on input "Search" at bounding box center [1230, 127] width 58 height 28
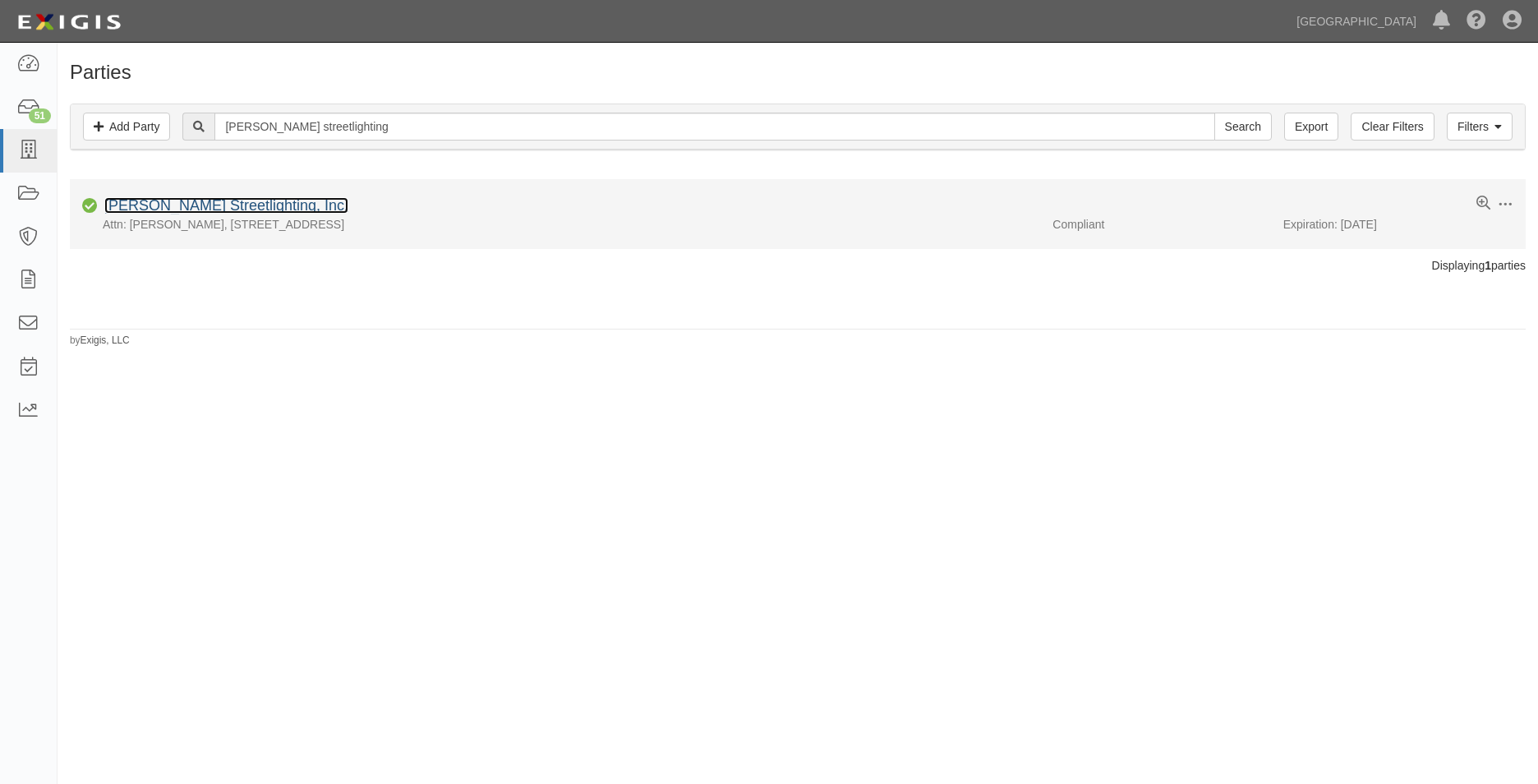
click at [254, 198] on link "[PERSON_NAME] Streetlighting, Inc." at bounding box center [227, 206] width 244 height 17
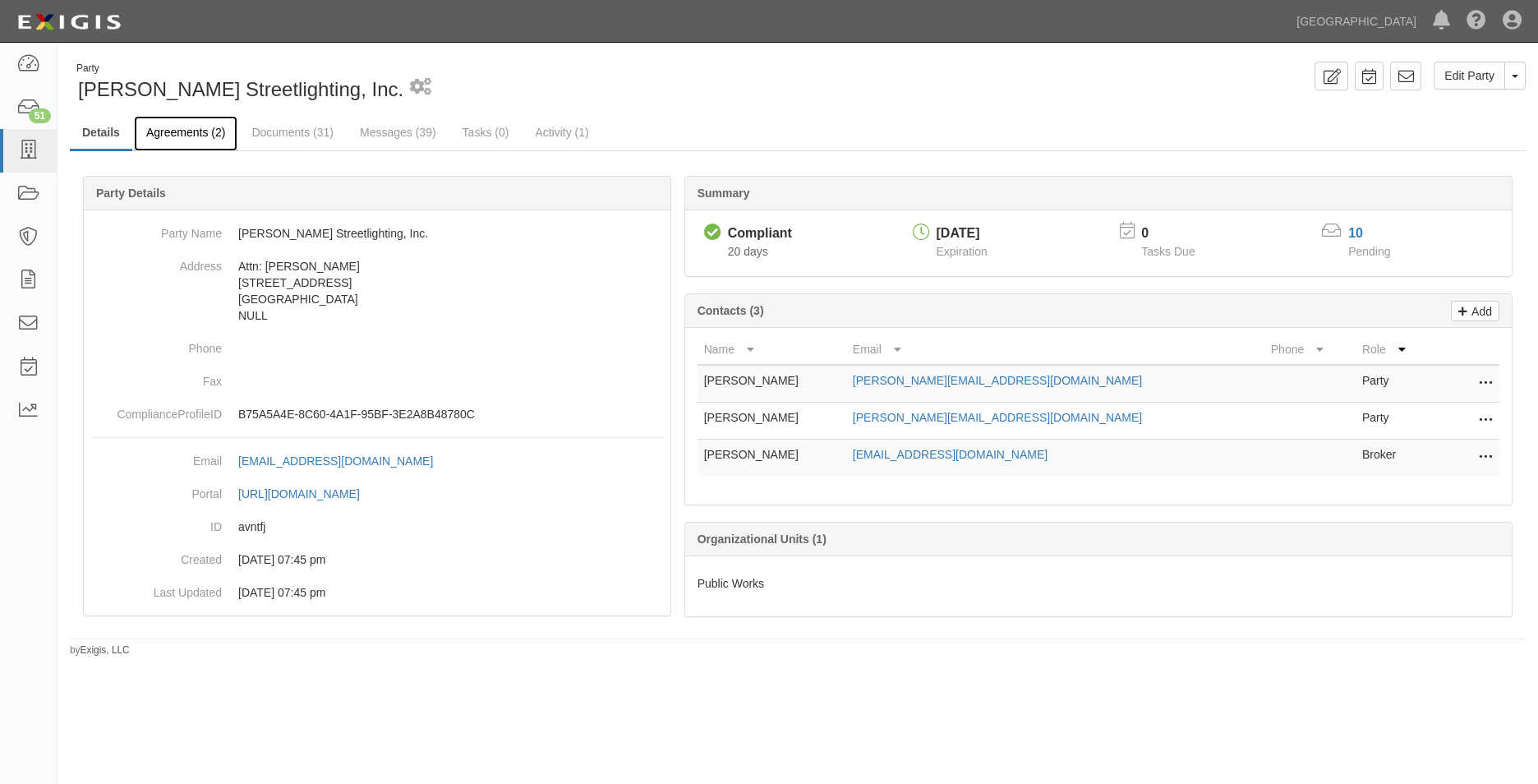
click at [218, 143] on link "Agreements (2)" at bounding box center [185, 133] width 104 height 35
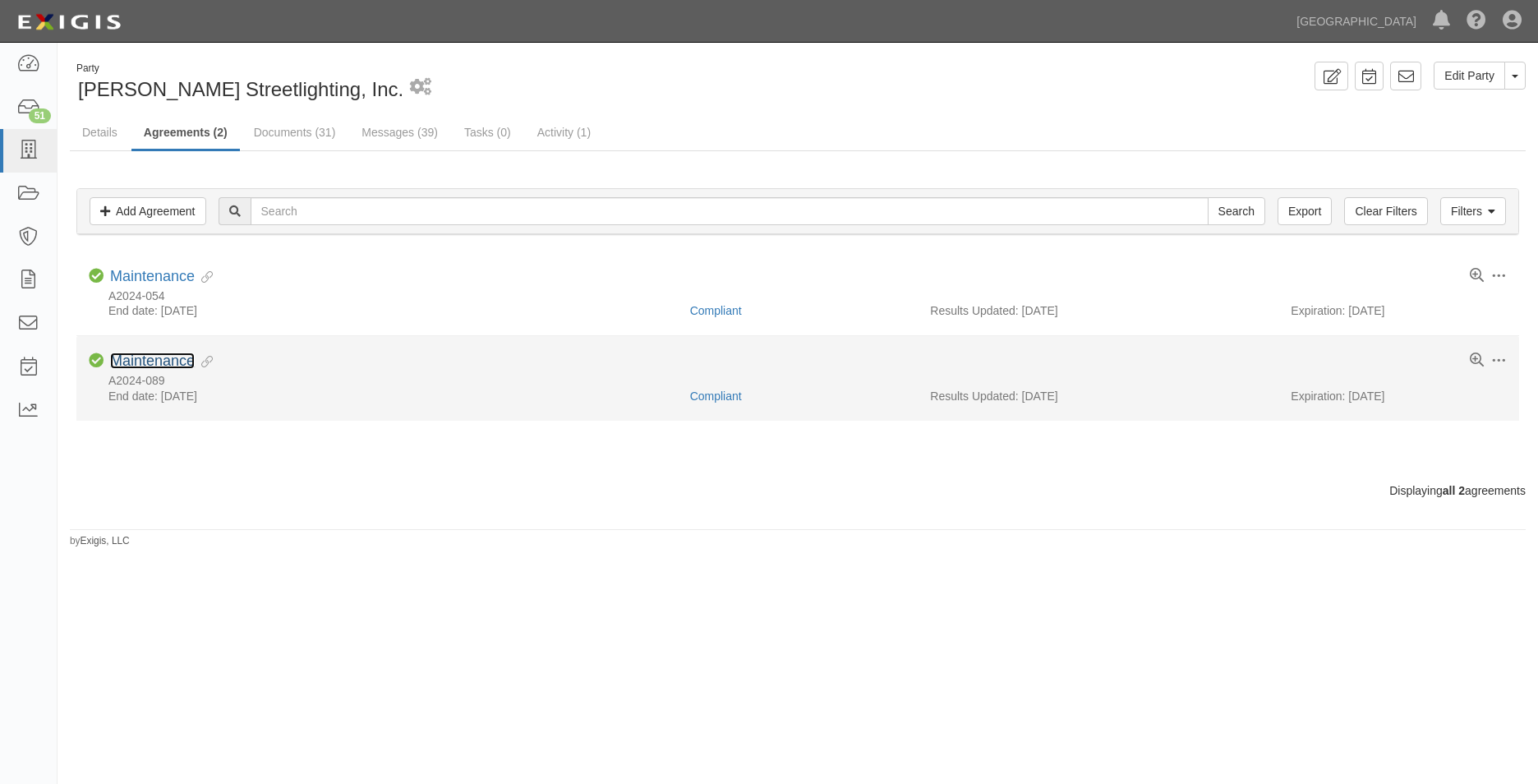
click at [184, 355] on link "Maintenance" at bounding box center [152, 361] width 84 height 17
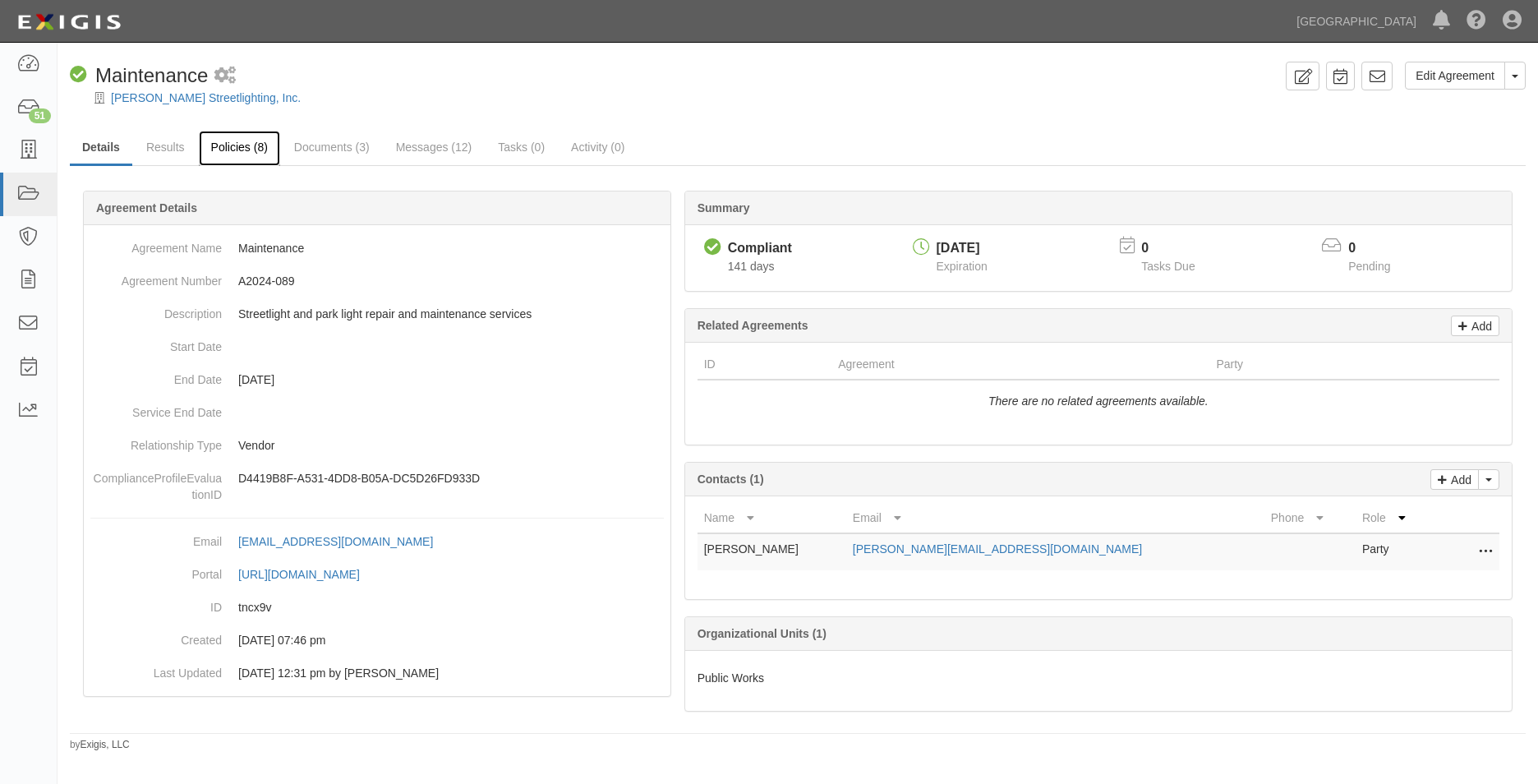
click at [268, 142] on link "Policies (8)" at bounding box center [240, 148] width 82 height 35
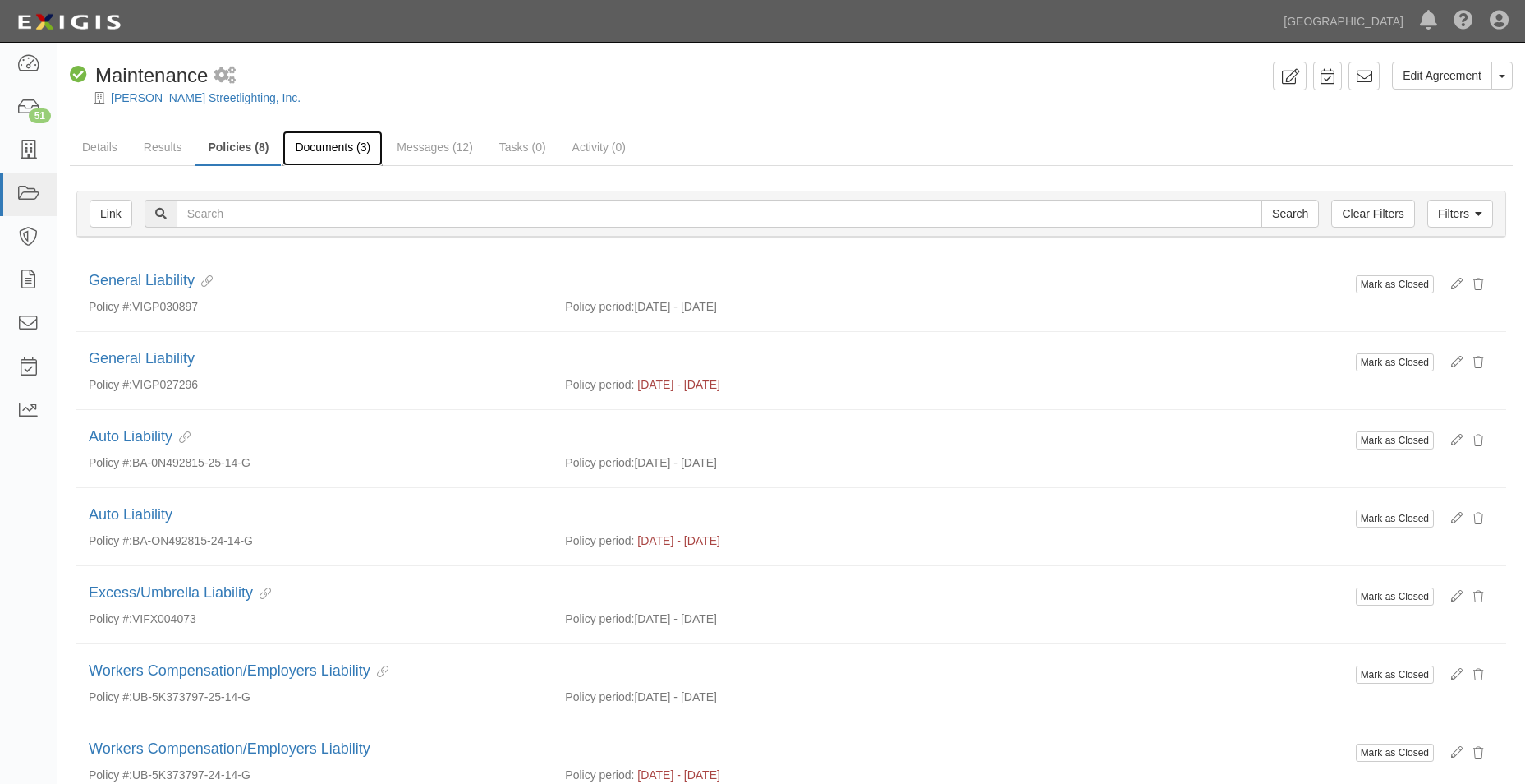
click at [334, 137] on link "Documents (3)" at bounding box center [332, 148] width 100 height 35
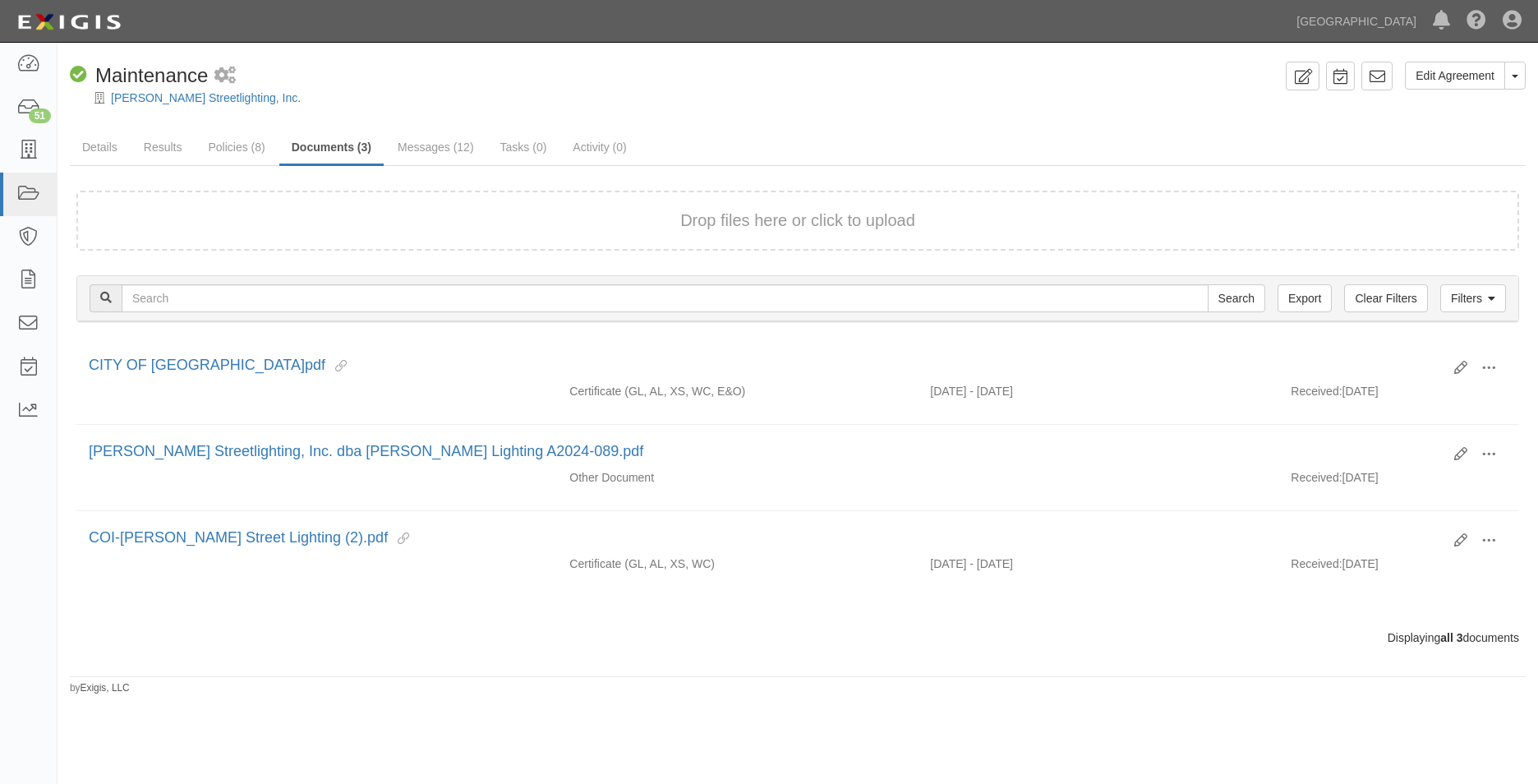
click at [681, 221] on button "Drop files here or click to upload" at bounding box center [798, 220] width 235 height 24
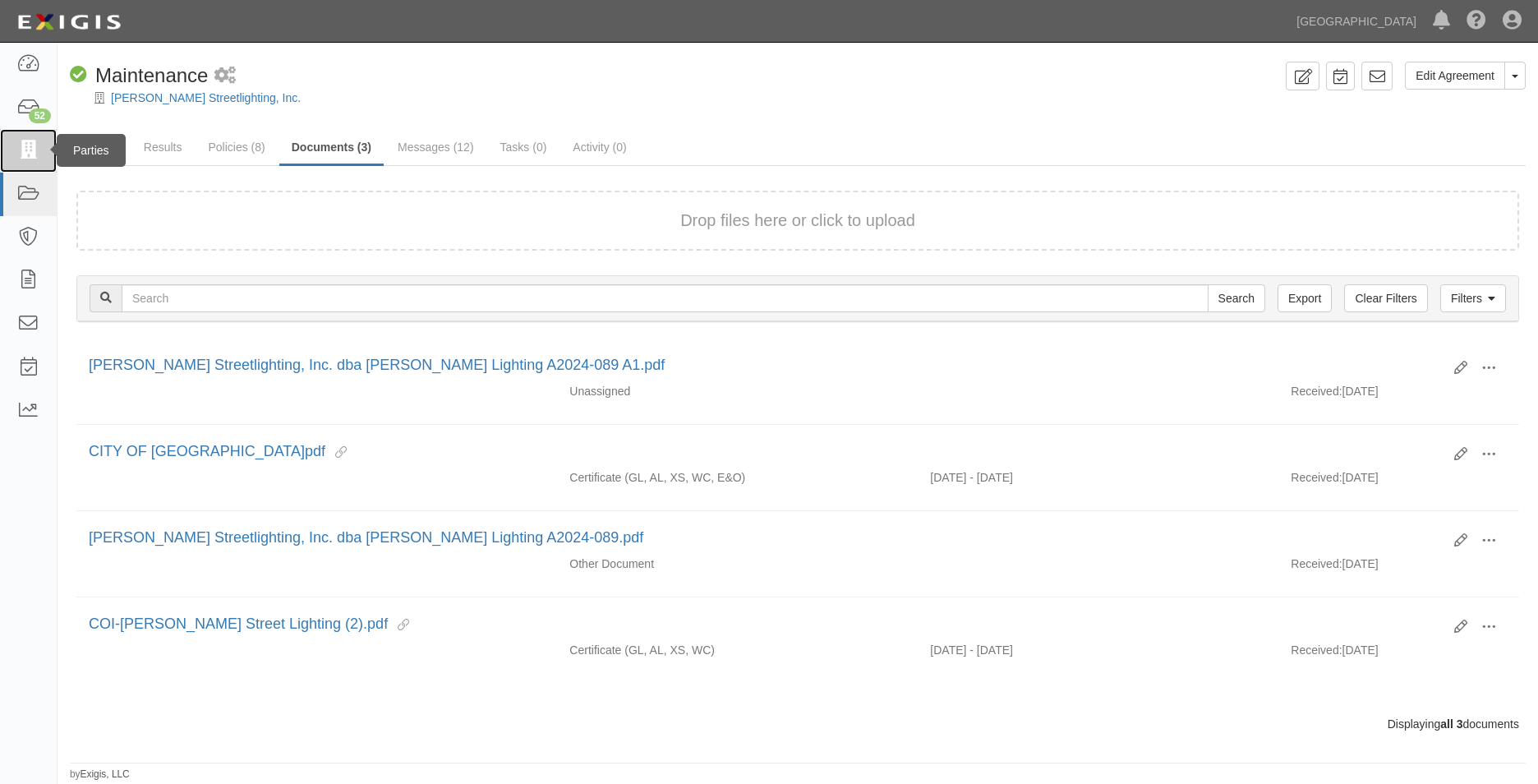
click at [39, 151] on icon at bounding box center [28, 151] width 23 height 19
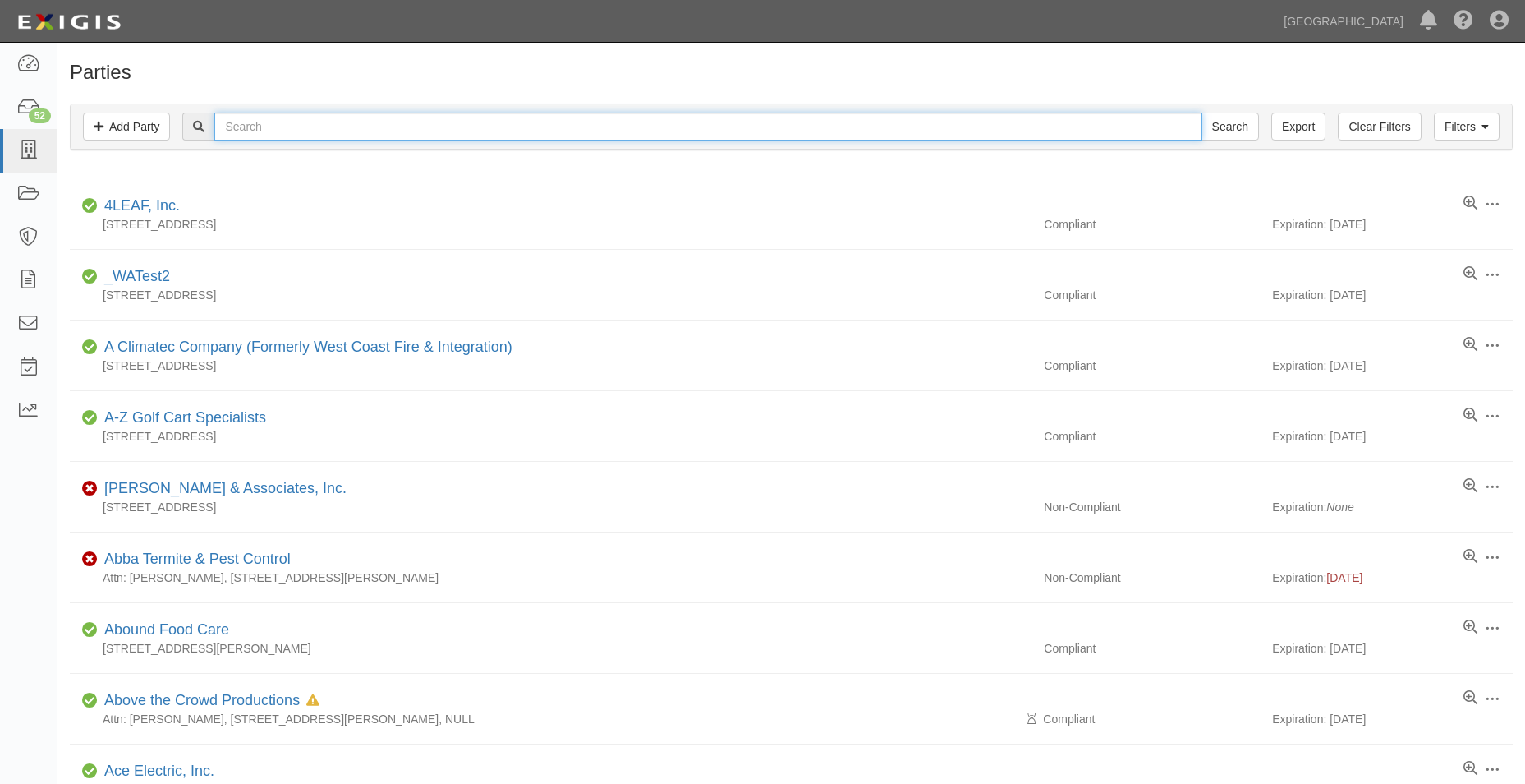
click at [251, 121] on input "text" at bounding box center [708, 127] width 987 height 28
type input "rpw services"
click at [1202, 113] on input "Search" at bounding box center [1230, 127] width 58 height 28
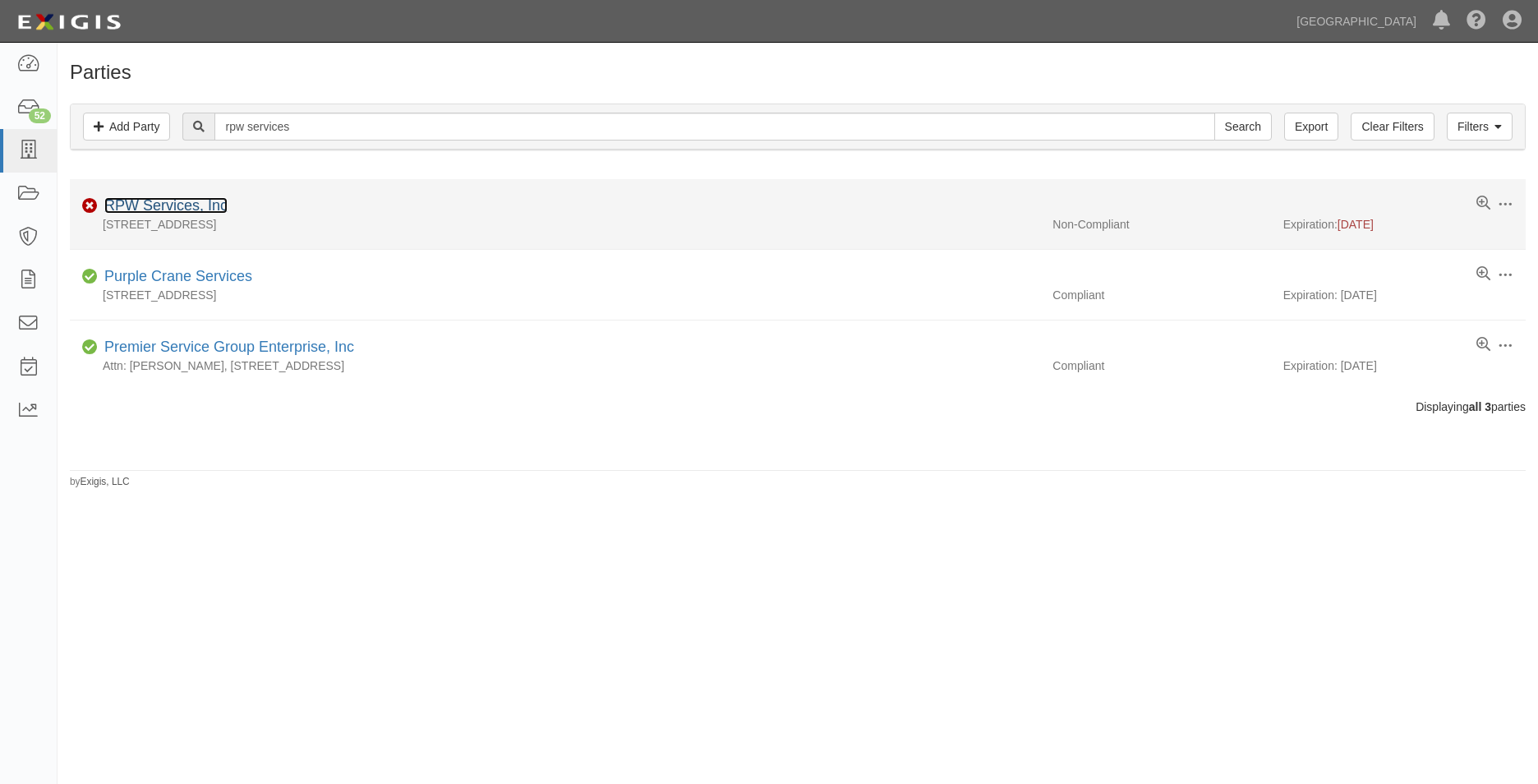
click at [146, 200] on link "RPW Services, Inc" at bounding box center [166, 206] width 123 height 17
